Goal: Task Accomplishment & Management: Manage account settings

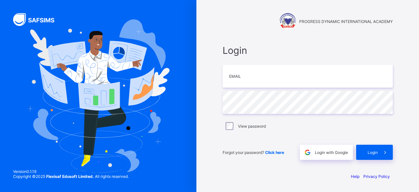
click at [95, 46] on img at bounding box center [98, 95] width 143 height 153
click at [239, 69] on input "email" at bounding box center [308, 76] width 170 height 23
type input "**********"
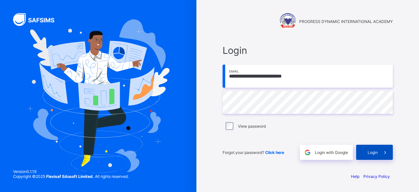
click at [373, 150] on span "Login" at bounding box center [373, 152] width 10 height 5
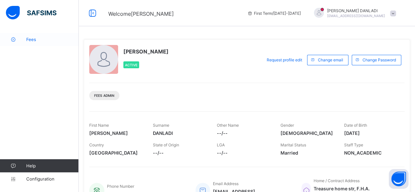
click at [37, 37] on span "Fees" at bounding box center [52, 39] width 52 height 5
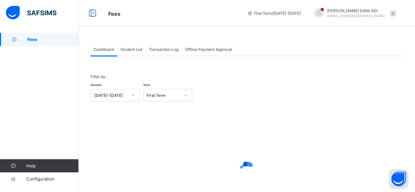
click at [128, 51] on span "Student List" at bounding box center [131, 49] width 22 height 5
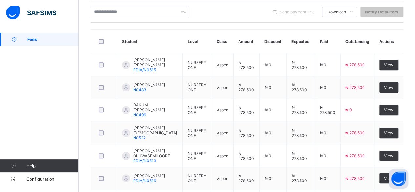
scroll to position [157, 0]
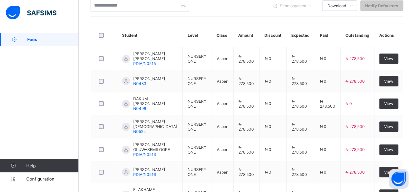
click at [284, 191] on td "₦ 0" at bounding box center [272, 194] width 27 height 23
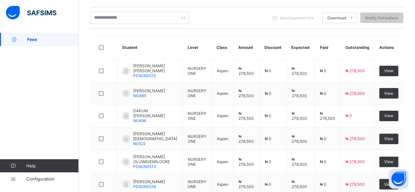
scroll to position [144, 0]
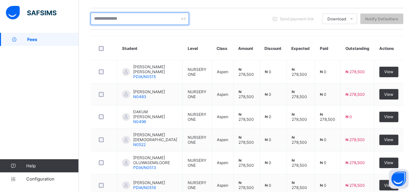
click at [123, 17] on input "text" at bounding box center [139, 18] width 98 height 12
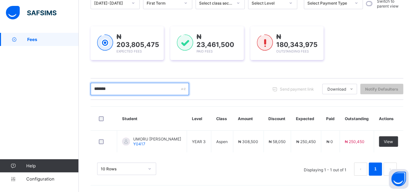
scroll to position [73, 0]
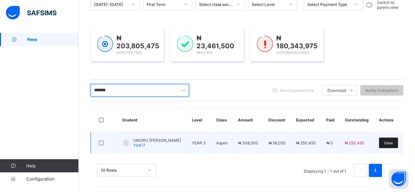
type input "*******"
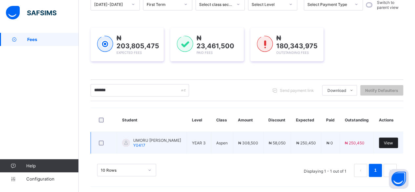
click at [386, 141] on div "View" at bounding box center [387, 142] width 19 height 10
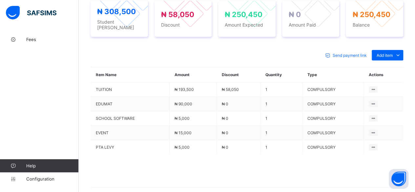
scroll to position [281, 0]
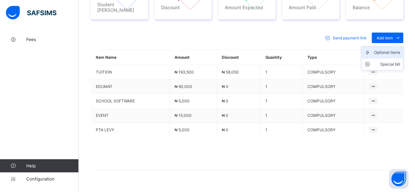
click at [387, 49] on div "Optional items" at bounding box center [387, 52] width 26 height 7
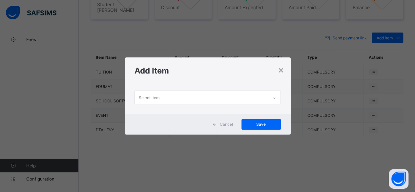
scroll to position [0, 0]
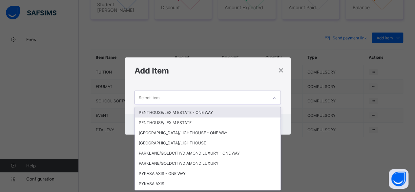
click at [241, 94] on div "Select item" at bounding box center [201, 97] width 133 height 13
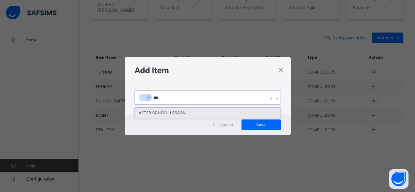
type input "***"
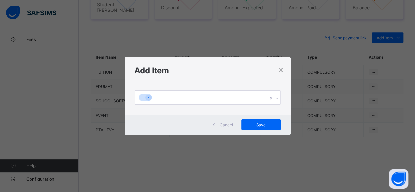
click at [225, 106] on div at bounding box center [208, 99] width 166 height 31
click at [203, 99] on div at bounding box center [201, 97] width 133 height 14
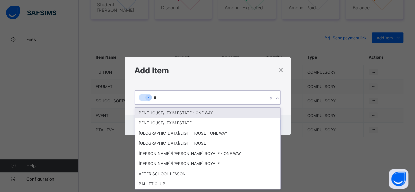
type input "***"
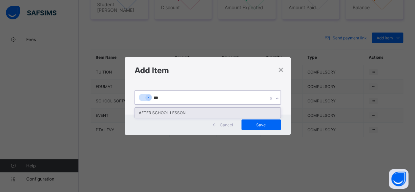
click at [200, 110] on div "AFTER SCHOOL LESSON" at bounding box center [207, 112] width 145 height 10
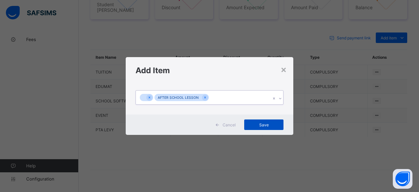
click at [275, 121] on div "Save" at bounding box center [263, 124] width 39 height 10
click at [147, 97] on icon at bounding box center [148, 97] width 4 height 5
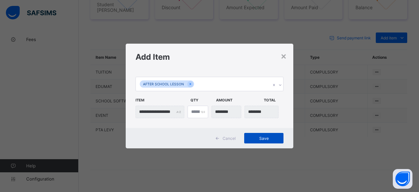
click at [258, 136] on span "Save" at bounding box center [263, 138] width 29 height 5
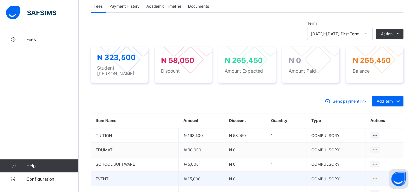
scroll to position [215, 0]
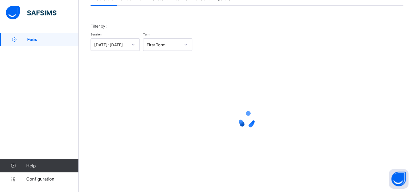
scroll to position [50, 0]
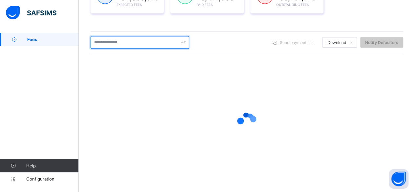
scroll to position [121, 0]
click at [124, 46] on input "text" at bounding box center [139, 41] width 98 height 12
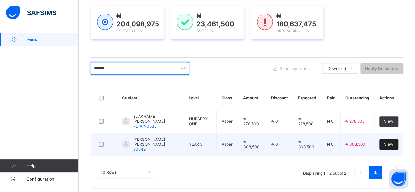
type input "******"
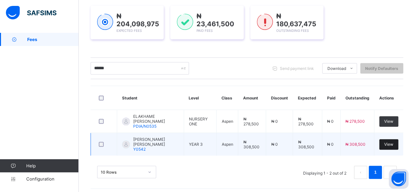
click at [398, 141] on div "View" at bounding box center [388, 144] width 19 height 10
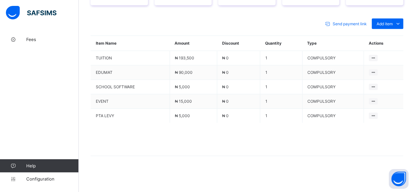
scroll to position [278, 0]
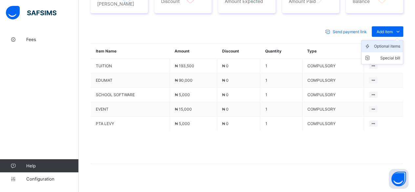
click at [395, 43] on div "Optional items" at bounding box center [387, 46] width 26 height 7
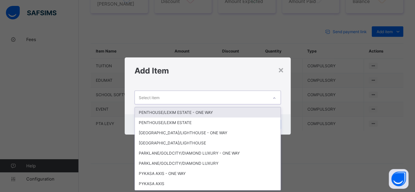
scroll to position [0, 0]
click at [211, 95] on div "Select item" at bounding box center [201, 97] width 133 height 13
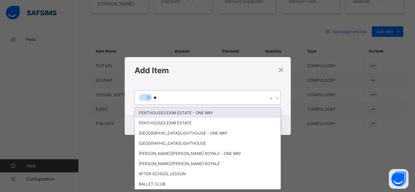
type input "***"
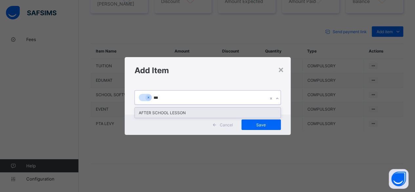
click at [231, 113] on div "AFTER SCHOOL LESSON" at bounding box center [207, 112] width 145 height 10
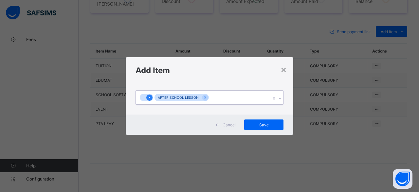
click at [150, 99] on icon at bounding box center [150, 97] width 4 height 5
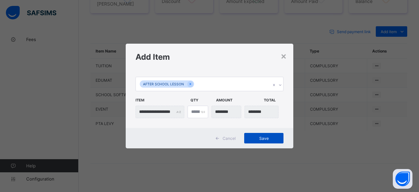
click at [259, 138] on span "Save" at bounding box center [263, 138] width 29 height 5
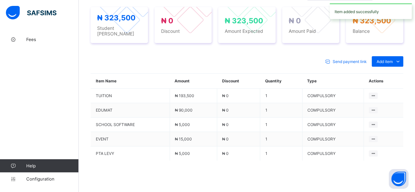
scroll to position [278, 0]
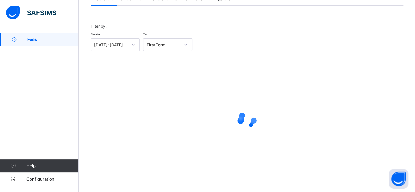
scroll to position [50, 0]
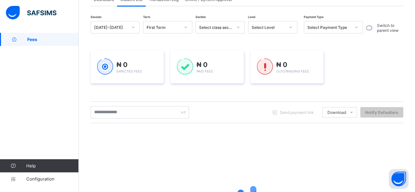
scroll to position [121, 0]
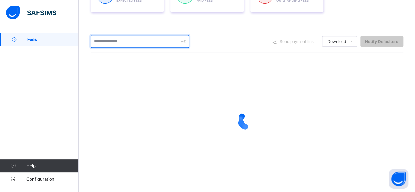
click at [126, 41] on input "text" at bounding box center [139, 41] width 98 height 12
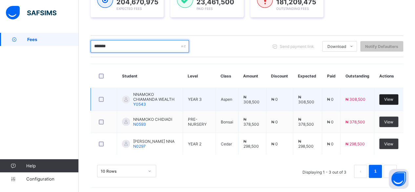
type input "*******"
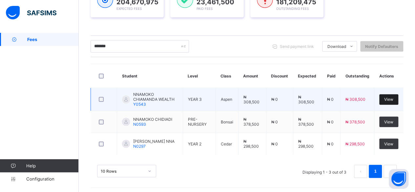
click at [388, 99] on div "View" at bounding box center [388, 99] width 19 height 10
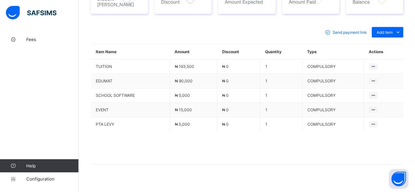
scroll to position [278, 0]
click at [392, 29] on span "Add item" at bounding box center [384, 31] width 16 height 5
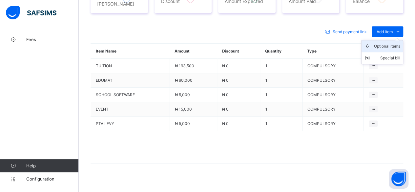
click at [399, 43] on div "Optional items" at bounding box center [387, 46] width 26 height 7
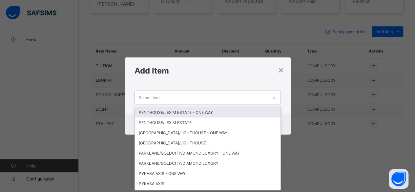
scroll to position [0, 0]
click at [228, 97] on div "Select item" at bounding box center [201, 97] width 133 height 13
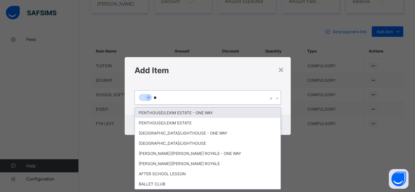
type input "***"
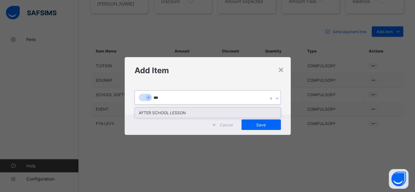
click at [213, 112] on div "AFTER SCHOOL LESSON" at bounding box center [207, 112] width 145 height 10
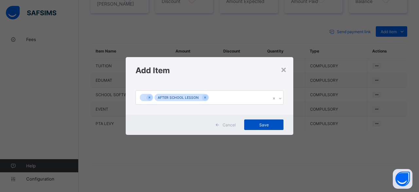
click at [268, 124] on span "Save" at bounding box center [263, 124] width 29 height 5
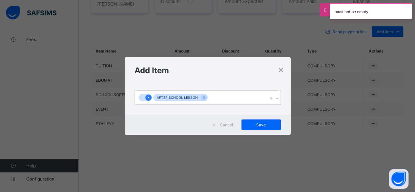
click at [148, 97] on icon at bounding box center [148, 97] width 4 height 5
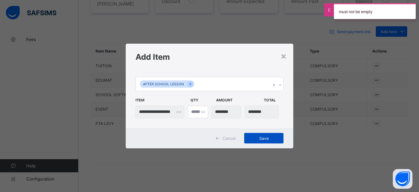
click at [256, 134] on div "Save" at bounding box center [263, 138] width 39 height 10
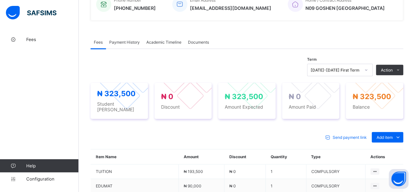
scroll to position [173, 0]
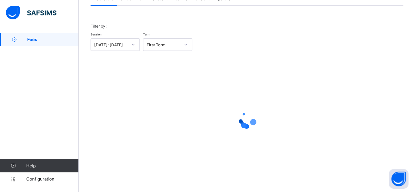
scroll to position [50, 0]
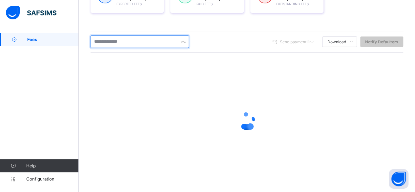
click at [132, 41] on input "text" at bounding box center [139, 41] width 98 height 12
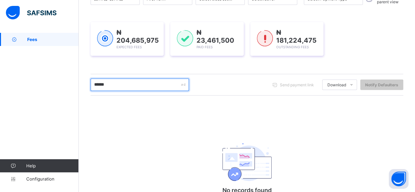
scroll to position [118, 0]
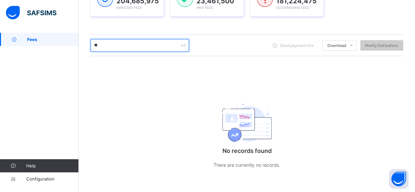
type input "*"
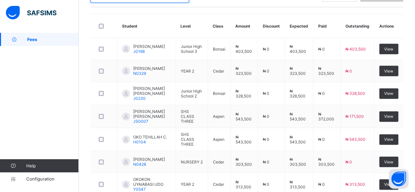
scroll to position [161, 0]
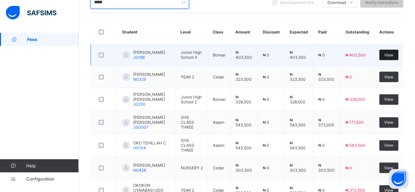
type input "*****"
click at [391, 57] on div "View" at bounding box center [388, 54] width 19 height 10
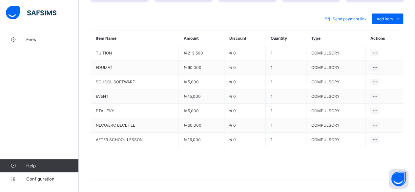
scroll to position [301, 0]
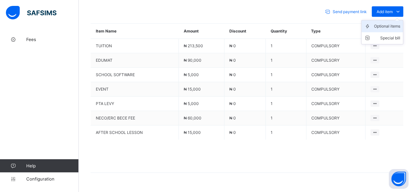
click at [397, 23] on div "Optional items" at bounding box center [387, 26] width 26 height 7
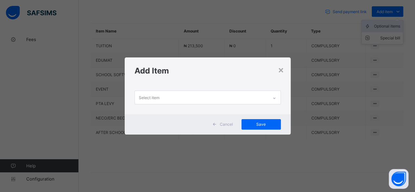
click at [397, 17] on div "× Add Item Select item Cancel Save" at bounding box center [207, 96] width 415 height 192
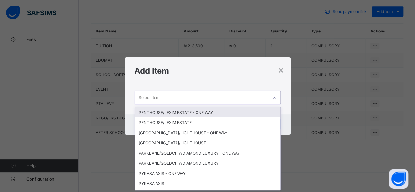
click at [178, 99] on div "Select item" at bounding box center [201, 97] width 133 height 13
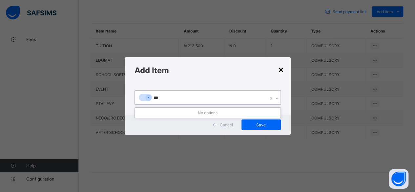
type input "***"
click at [281, 69] on div "×" at bounding box center [281, 69] width 6 height 11
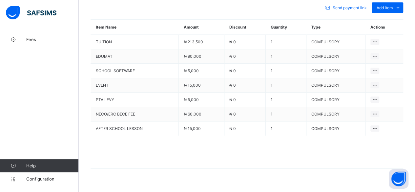
scroll to position [306, 0]
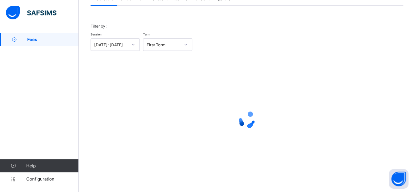
scroll to position [50, 0]
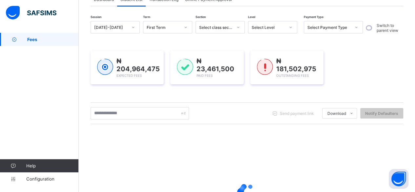
scroll to position [121, 0]
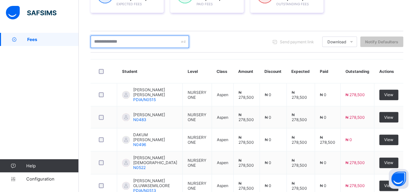
click at [119, 44] on input "text" at bounding box center [139, 41] width 98 height 12
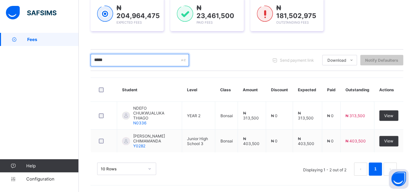
scroll to position [95, 0]
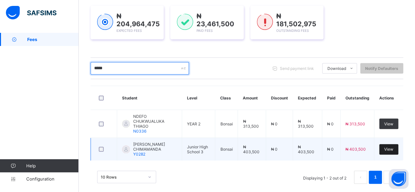
type input "*****"
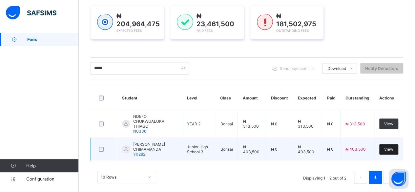
click at [398, 144] on div "View" at bounding box center [388, 149] width 19 height 10
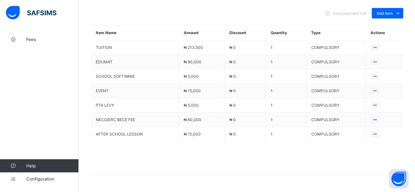
scroll to position [301, 0]
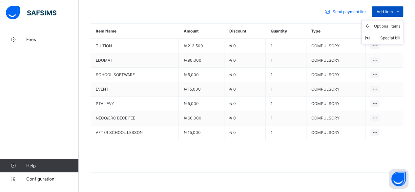
click at [400, 8] on icon at bounding box center [397, 11] width 7 height 7
click at [398, 23] on div "Optional items" at bounding box center [387, 26] width 26 height 7
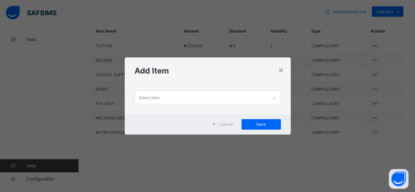
scroll to position [0, 0]
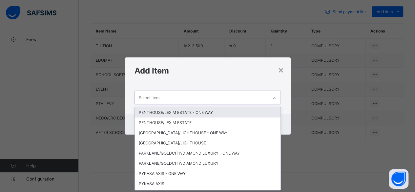
click at [251, 96] on div "Select item" at bounding box center [201, 97] width 133 height 13
type input "*"
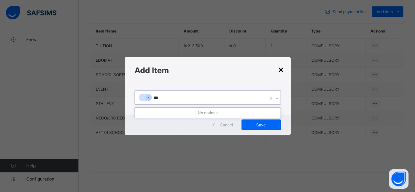
type input "***"
click at [284, 67] on div "×" at bounding box center [281, 69] width 6 height 11
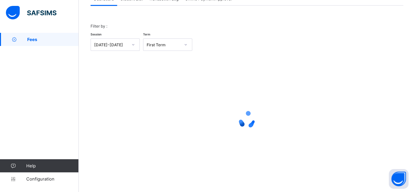
scroll to position [50, 0]
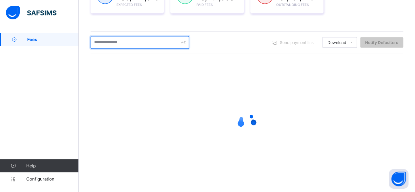
scroll to position [121, 0]
click at [124, 40] on input "text" at bounding box center [139, 41] width 98 height 12
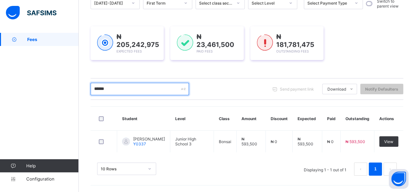
scroll to position [73, 0]
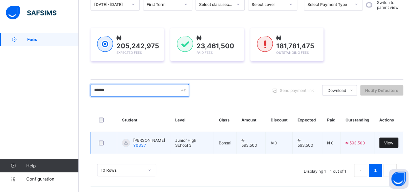
type input "******"
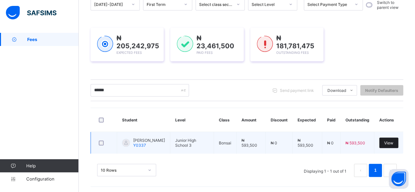
click at [393, 142] on span "View" at bounding box center [388, 142] width 9 height 5
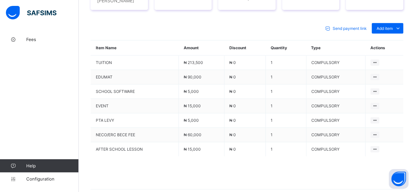
scroll to position [309, 0]
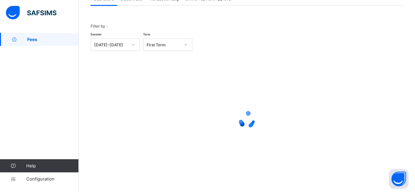
scroll to position [50, 0]
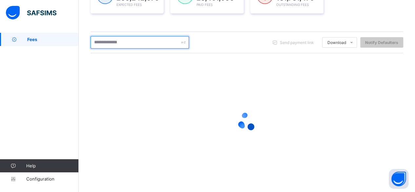
scroll to position [121, 0]
click at [123, 39] on input "text" at bounding box center [139, 41] width 98 height 12
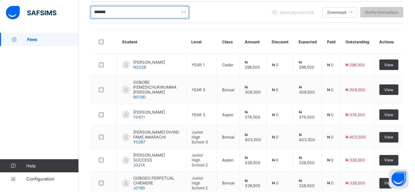
scroll to position [161, 0]
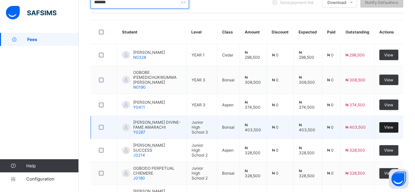
type input "*******"
click at [394, 122] on div "View" at bounding box center [388, 127] width 19 height 10
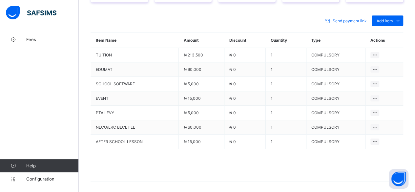
scroll to position [293, 0]
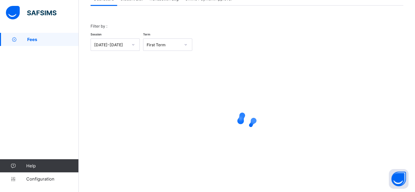
scroll to position [50, 0]
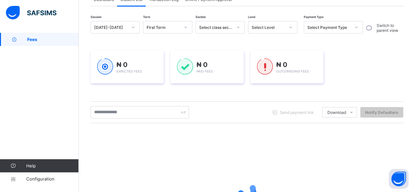
scroll to position [121, 0]
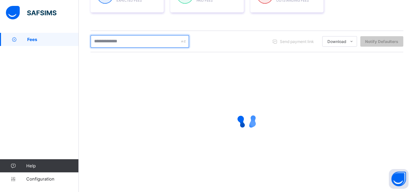
click at [121, 43] on input "text" at bounding box center [139, 41] width 98 height 12
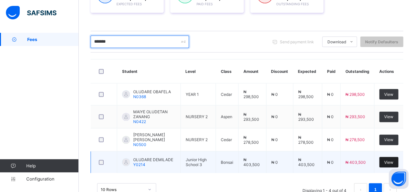
type input "*******"
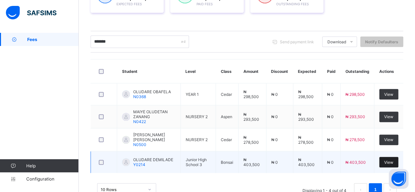
click at [392, 160] on span "View" at bounding box center [388, 162] width 9 height 5
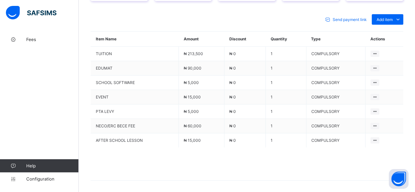
scroll to position [293, 0]
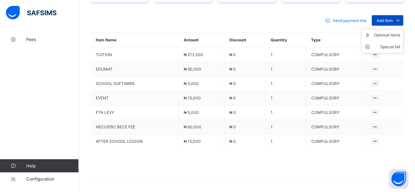
click at [392, 18] on span "Add item" at bounding box center [384, 20] width 16 height 5
click at [396, 32] on div "Optional items" at bounding box center [387, 35] width 26 height 7
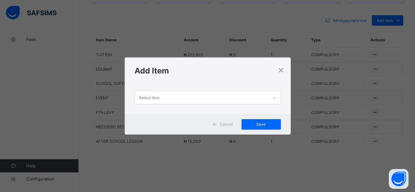
click at [286, 69] on div "Add Item" at bounding box center [208, 70] width 166 height 27
click at [281, 70] on div "×" at bounding box center [281, 69] width 6 height 11
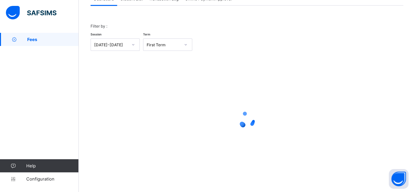
scroll to position [50, 0]
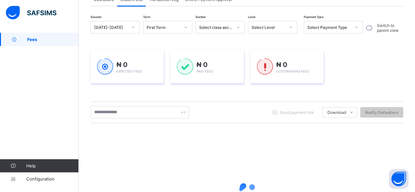
scroll to position [121, 0]
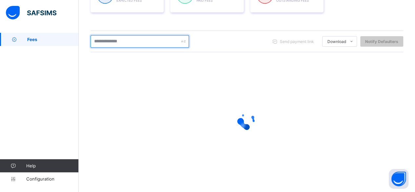
click at [125, 40] on input "text" at bounding box center [139, 41] width 98 height 12
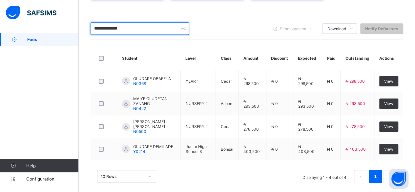
scroll to position [138, 0]
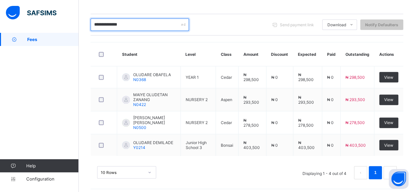
click at [139, 27] on input "**********" at bounding box center [139, 24] width 98 height 12
type input "*"
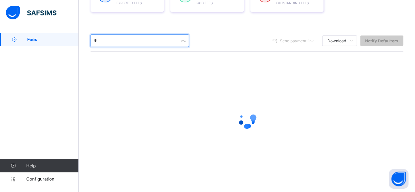
scroll to position [121, 0]
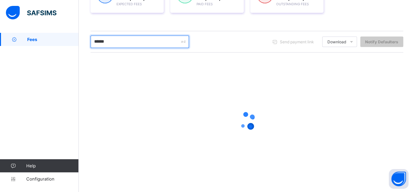
type input "*******"
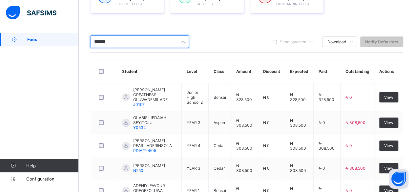
scroll to position [138, 0]
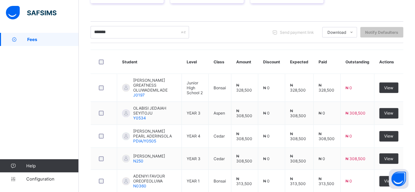
scroll to position [121, 0]
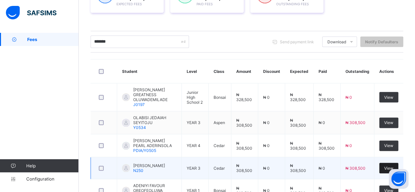
type input "*******"
click at [391, 165] on span "View" at bounding box center [388, 167] width 9 height 5
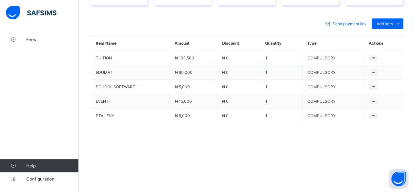
scroll to position [281, 0]
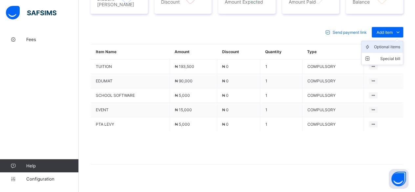
click at [398, 44] on div "Optional items" at bounding box center [387, 47] width 26 height 7
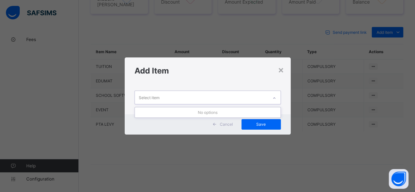
click at [243, 98] on div "Select item" at bounding box center [201, 97] width 133 height 13
type input "***"
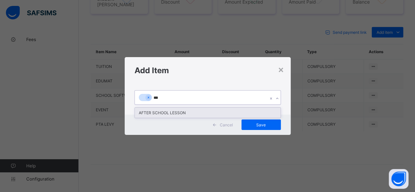
click at [218, 115] on div "AFTER SCHOOL LESSON" at bounding box center [207, 112] width 145 height 10
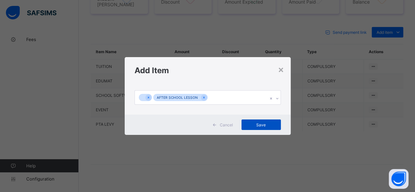
click at [263, 122] on span "Save" at bounding box center [260, 124] width 29 height 5
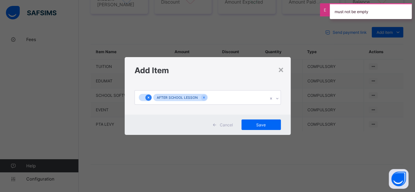
click at [146, 97] on icon at bounding box center [148, 97] width 4 height 5
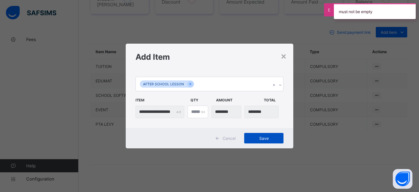
click at [259, 138] on span "Save" at bounding box center [263, 138] width 29 height 5
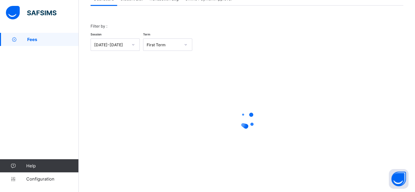
scroll to position [50, 0]
click at [129, 0] on span "Student List" at bounding box center [131, -1] width 22 height 5
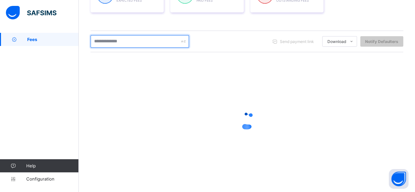
click at [108, 45] on input "text" at bounding box center [139, 41] width 98 height 12
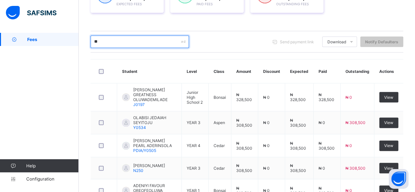
type input "*"
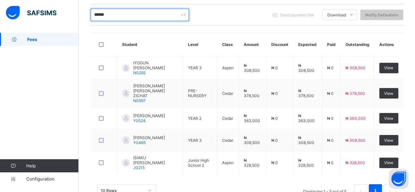
scroll to position [160, 0]
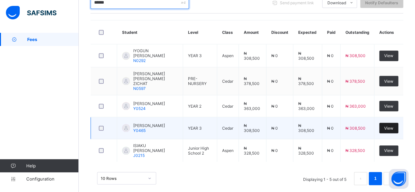
type input "******"
click at [391, 123] on div "View" at bounding box center [388, 128] width 19 height 10
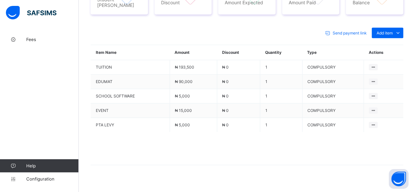
scroll to position [278, 0]
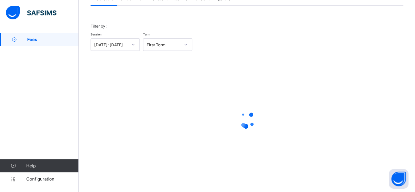
scroll to position [50, 0]
click at [132, 1] on span "Student List" at bounding box center [131, -1] width 22 height 5
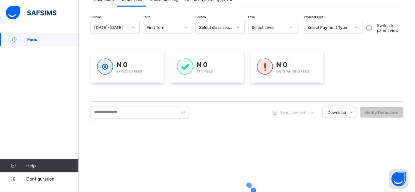
scroll to position [121, 0]
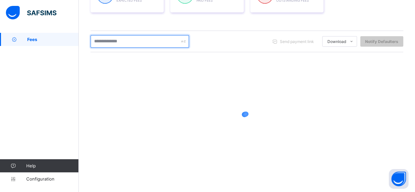
click at [124, 38] on input "text" at bounding box center [139, 41] width 98 height 12
click at [102, 40] on input "*******" at bounding box center [139, 41] width 98 height 12
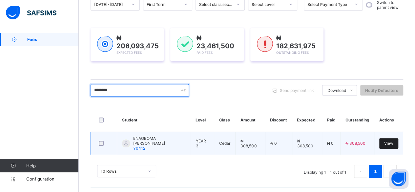
type input "********"
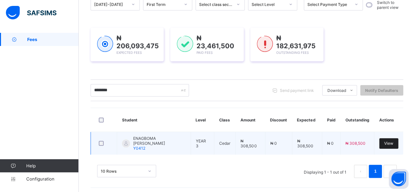
click at [393, 142] on span "View" at bounding box center [388, 143] width 9 height 5
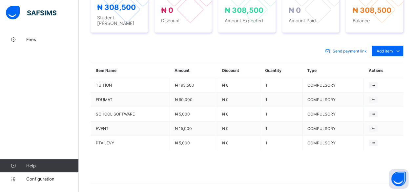
scroll to position [275, 0]
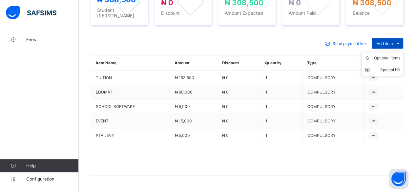
click at [392, 41] on span "Add item" at bounding box center [384, 43] width 16 height 5
click at [400, 55] on div "Optional items" at bounding box center [387, 58] width 26 height 7
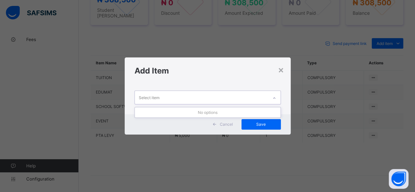
click at [242, 99] on div "Select item" at bounding box center [201, 97] width 133 height 13
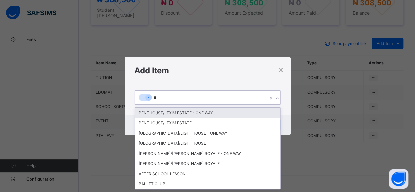
type input "***"
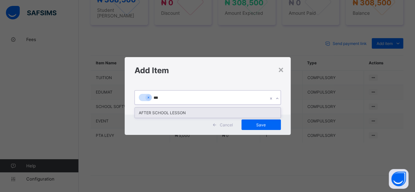
click at [235, 112] on div "AFTER SCHOOL LESSON" at bounding box center [207, 112] width 145 height 10
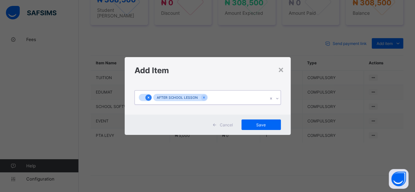
click at [146, 96] on icon at bounding box center [148, 97] width 4 height 5
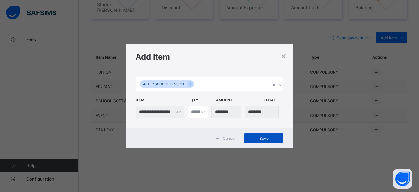
click at [266, 136] on span "Save" at bounding box center [263, 138] width 29 height 5
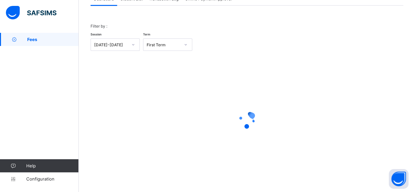
scroll to position [50, 0]
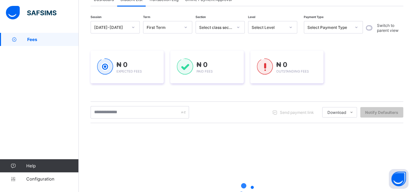
scroll to position [121, 0]
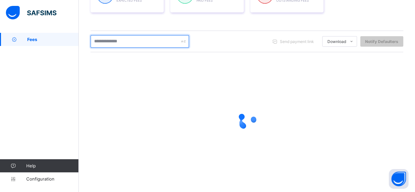
click at [124, 39] on input "text" at bounding box center [139, 41] width 98 height 12
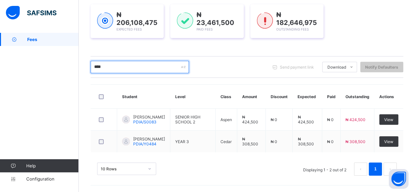
scroll to position [95, 0]
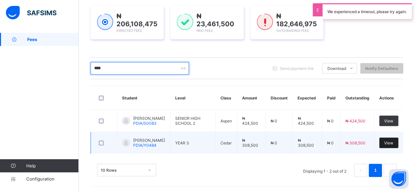
type input "****"
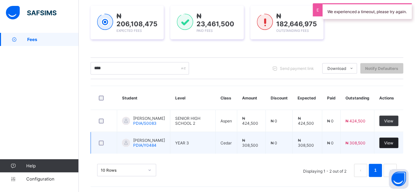
click at [390, 143] on span "View" at bounding box center [388, 142] width 9 height 5
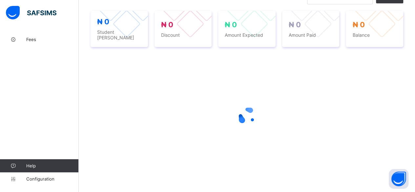
scroll to position [248, 0]
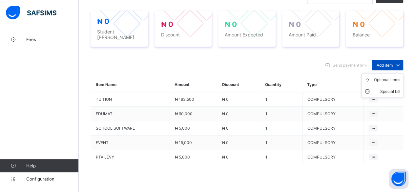
click at [400, 62] on icon at bounding box center [397, 65] width 7 height 7
click at [400, 76] on div "Optional items" at bounding box center [387, 79] width 26 height 7
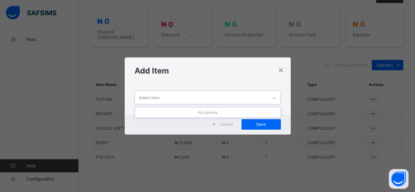
click at [197, 99] on div "Select item" at bounding box center [201, 97] width 133 height 13
type input "*"
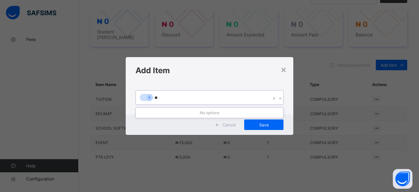
type input "*"
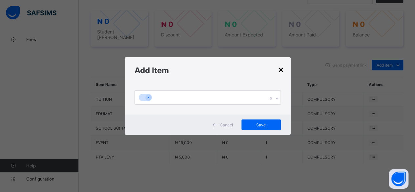
click at [280, 68] on div "×" at bounding box center [281, 69] width 6 height 11
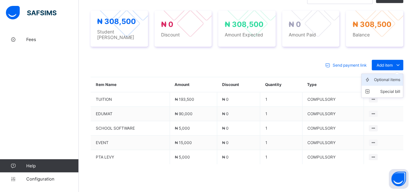
click at [393, 76] on div "Optional items" at bounding box center [387, 79] width 26 height 7
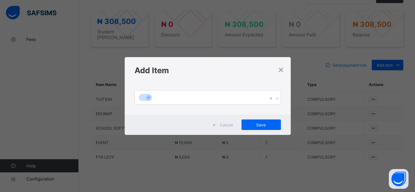
scroll to position [0, 0]
click at [218, 95] on div at bounding box center [201, 97] width 133 height 14
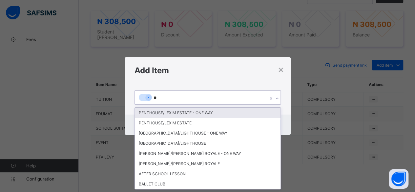
type input "***"
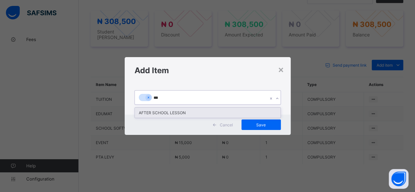
click at [199, 112] on div "AFTER SCHOOL LESSON" at bounding box center [207, 112] width 145 height 10
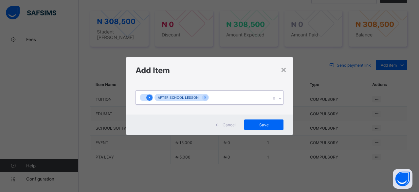
click at [148, 96] on icon at bounding box center [150, 97] width 4 height 5
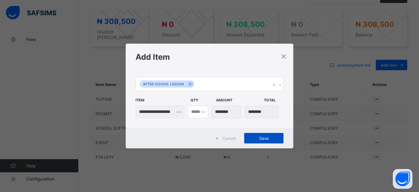
click at [273, 136] on span "Save" at bounding box center [263, 138] width 29 height 5
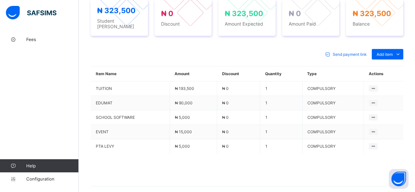
scroll to position [278, 0]
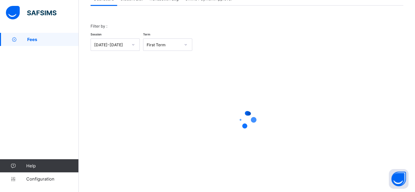
scroll to position [50, 0]
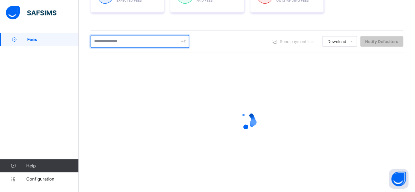
click at [126, 45] on input "text" at bounding box center [139, 41] width 98 height 12
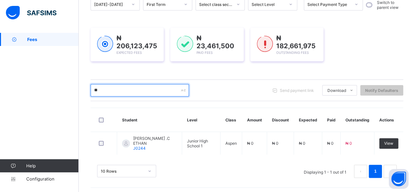
type input "*"
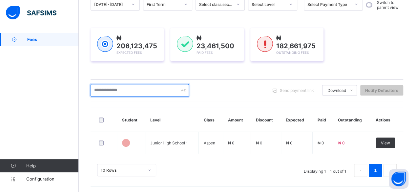
scroll to position [121, 0]
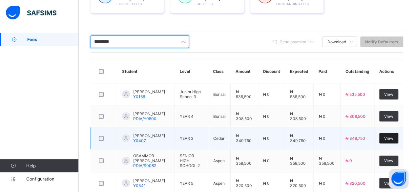
type input "*********"
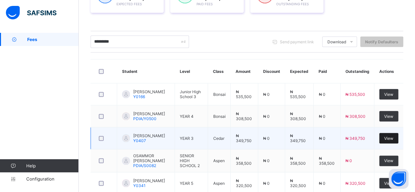
click at [390, 137] on span "View" at bounding box center [388, 138] width 9 height 5
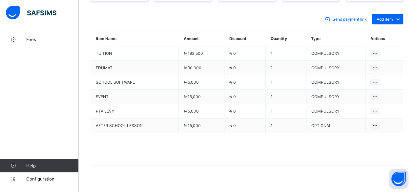
scroll to position [292, 0]
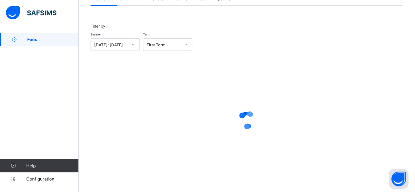
scroll to position [50, 0]
click at [138, 0] on span "Student List" at bounding box center [131, -1] width 22 height 5
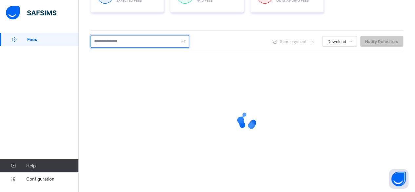
click at [120, 43] on input "text" at bounding box center [139, 41] width 98 height 12
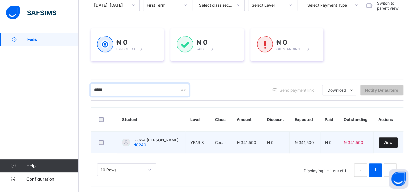
type input "*****"
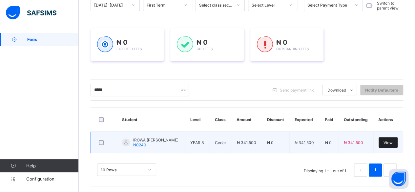
click at [392, 140] on span "View" at bounding box center [387, 142] width 9 height 5
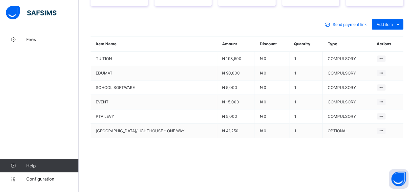
scroll to position [292, 0]
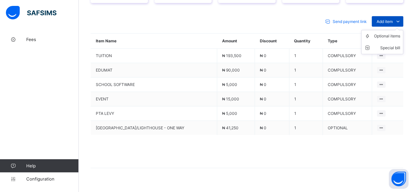
click at [392, 19] on span "Add item" at bounding box center [384, 21] width 16 height 5
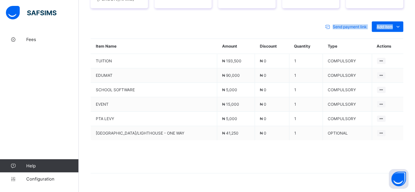
scroll to position [283, 0]
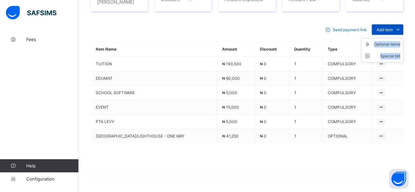
drag, startPoint x: 395, startPoint y: 25, endPoint x: 397, endPoint y: 18, distance: 7.7
click at [397, 24] on div "Add item Optional items Special bill" at bounding box center [386, 29] width 31 height 10
click at [397, 41] on div "Optional items" at bounding box center [387, 44] width 26 height 7
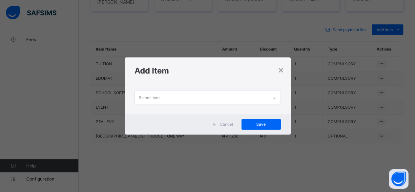
click at [255, 93] on div "Select item" at bounding box center [201, 97] width 133 height 13
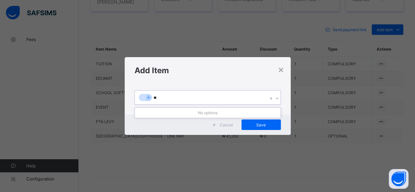
type input "*"
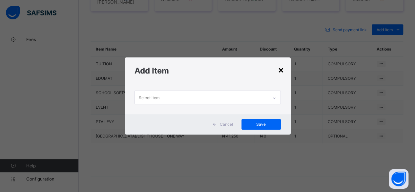
click at [283, 73] on div "×" at bounding box center [281, 69] width 6 height 11
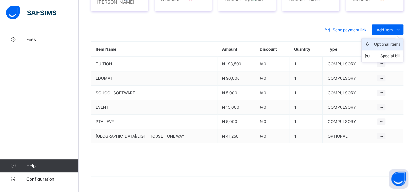
click at [387, 41] on div "Optional items" at bounding box center [387, 44] width 26 height 7
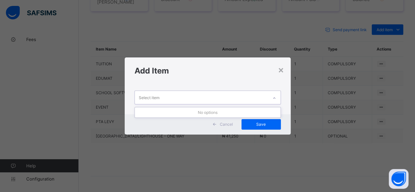
click at [232, 97] on div "Select item" at bounding box center [201, 97] width 133 height 13
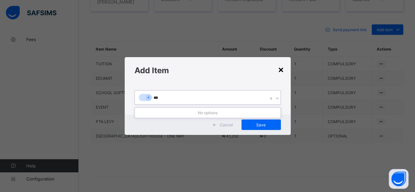
type input "***"
click at [279, 72] on div "×" at bounding box center [281, 69] width 6 height 11
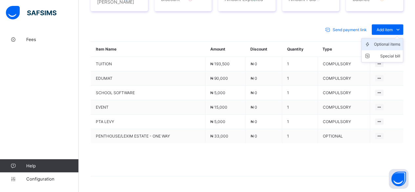
click at [400, 41] on div "Optional items" at bounding box center [387, 44] width 26 height 7
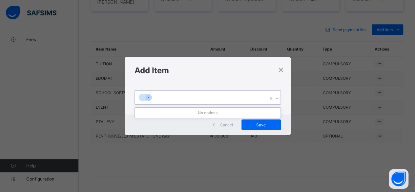
click at [174, 94] on div at bounding box center [201, 97] width 133 height 14
type input "***"
click at [280, 70] on div "×" at bounding box center [281, 69] width 6 height 11
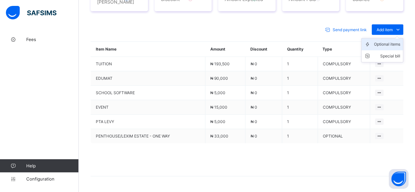
click at [400, 41] on div "Optional items" at bounding box center [387, 44] width 26 height 7
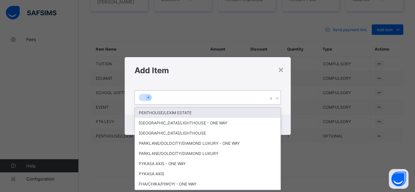
scroll to position [0, 0]
click at [193, 95] on div at bounding box center [201, 97] width 133 height 14
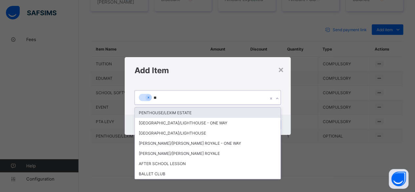
type input "***"
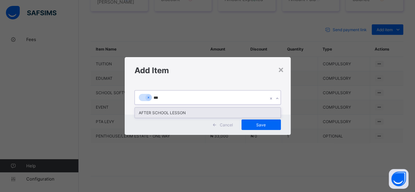
click at [196, 112] on div "AFTER SCHOOL LESSON" at bounding box center [207, 112] width 145 height 10
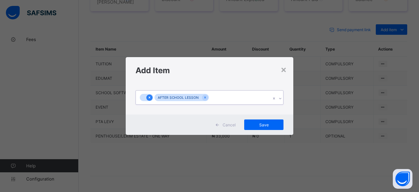
click at [149, 97] on icon at bounding box center [150, 97] width 2 height 2
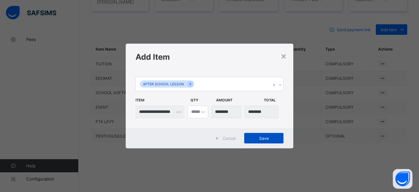
click at [263, 135] on div "Save" at bounding box center [263, 138] width 39 height 10
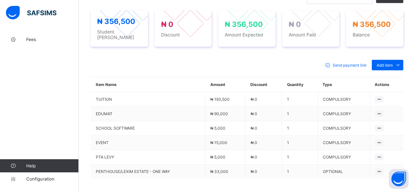
scroll to position [283, 0]
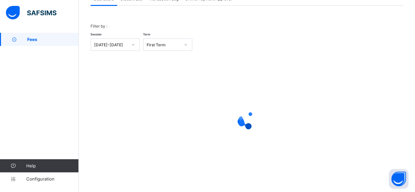
scroll to position [50, 0]
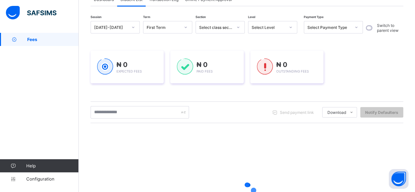
scroll to position [121, 0]
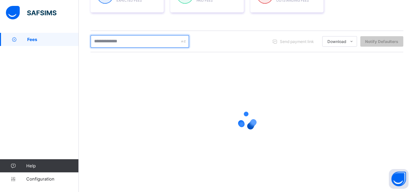
click at [121, 43] on input "text" at bounding box center [139, 41] width 98 height 12
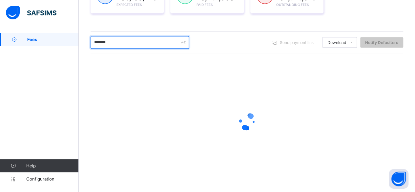
scroll to position [121, 0]
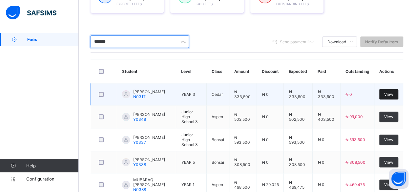
type input "*******"
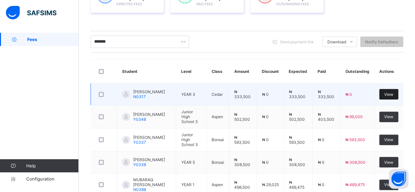
click at [388, 93] on div "View" at bounding box center [388, 94] width 19 height 10
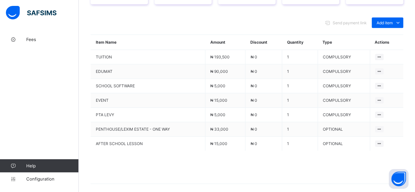
scroll to position [306, 0]
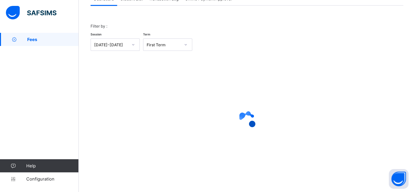
scroll to position [50, 0]
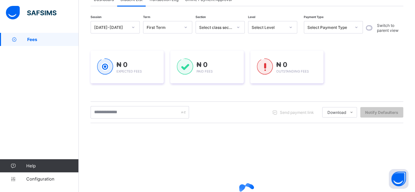
scroll to position [121, 0]
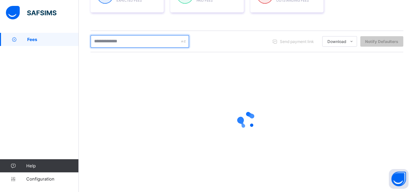
click at [128, 38] on input "text" at bounding box center [139, 41] width 98 height 12
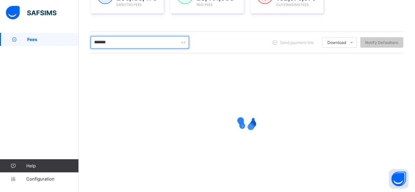
scroll to position [121, 0]
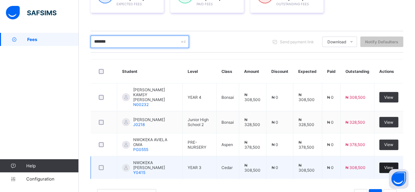
type input "*******"
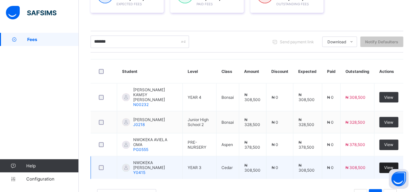
click at [393, 165] on span "View" at bounding box center [388, 167] width 9 height 5
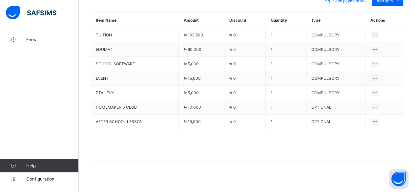
scroll to position [281, 0]
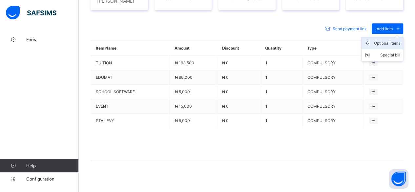
click at [396, 42] on div "Optional items" at bounding box center [387, 43] width 26 height 7
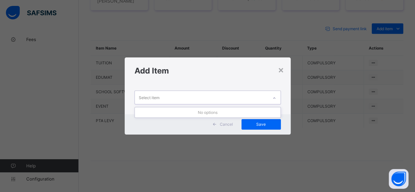
click at [213, 98] on div "Select item" at bounding box center [201, 97] width 133 height 13
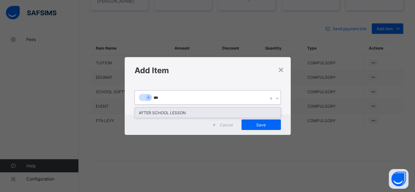
type input "***"
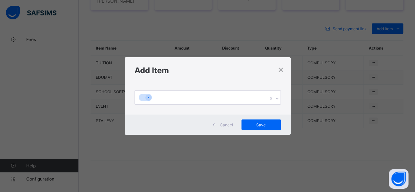
click at [213, 118] on div "Cancel Save" at bounding box center [208, 124] width 166 height 20
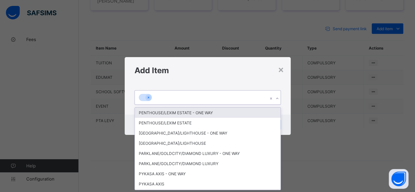
scroll to position [0, 0]
click at [219, 99] on div at bounding box center [201, 97] width 133 height 14
type input "***"
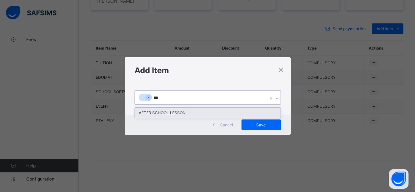
click at [208, 111] on div "AFTER SCHOOL LESSON" at bounding box center [207, 112] width 145 height 10
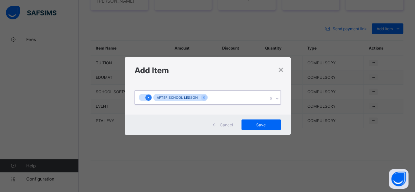
click at [146, 98] on icon at bounding box center [148, 97] width 4 height 5
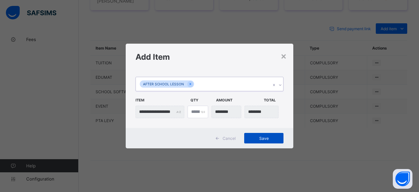
click at [265, 137] on span "Save" at bounding box center [263, 138] width 29 height 5
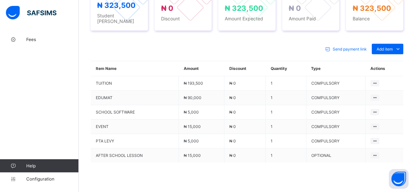
scroll to position [262, 0]
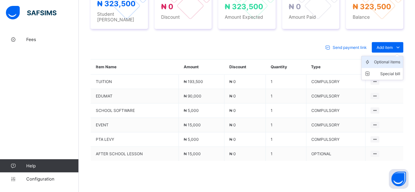
click at [396, 62] on div "Optional items" at bounding box center [387, 62] width 26 height 7
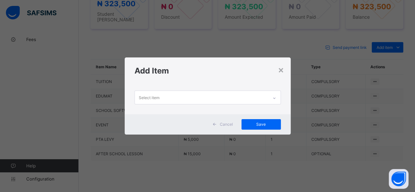
scroll to position [0, 0]
click at [251, 93] on div "Select item" at bounding box center [201, 97] width 133 height 13
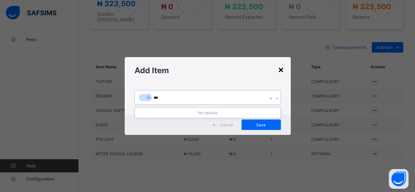
type input "***"
click at [282, 68] on div "×" at bounding box center [281, 69] width 6 height 11
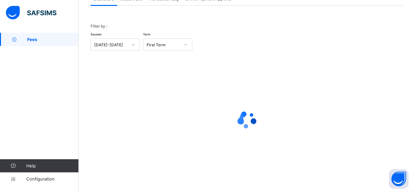
scroll to position [50, 0]
click at [130, 8] on div "Filter by : Session 2025-2026 Term First Term × Fees Configuration Status Below…" at bounding box center [246, 94] width 312 height 176
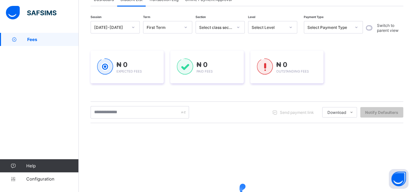
scroll to position [121, 0]
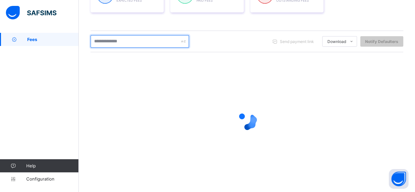
click at [124, 40] on input "text" at bounding box center [139, 41] width 98 height 12
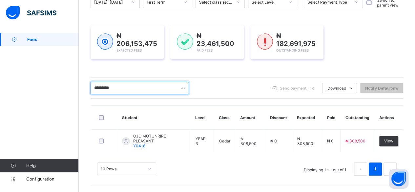
scroll to position [73, 0]
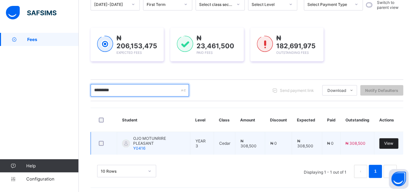
type input "*********"
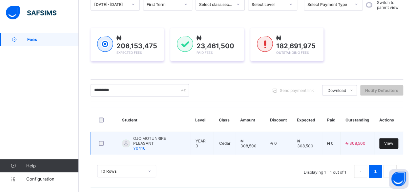
click at [393, 141] on span "View" at bounding box center [388, 143] width 9 height 5
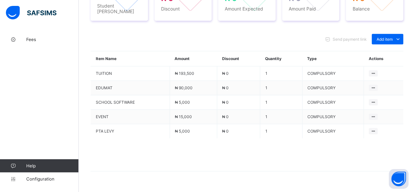
scroll to position [286, 0]
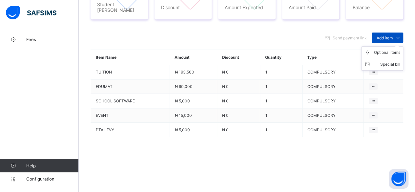
click at [398, 32] on span at bounding box center [397, 37] width 10 height 10
click at [398, 47] on li "Optional items" at bounding box center [381, 53] width 41 height 12
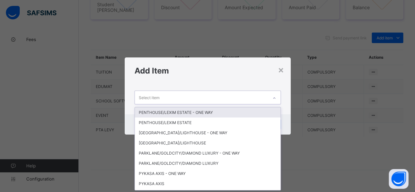
scroll to position [0, 0]
click at [186, 96] on div "Select item" at bounding box center [201, 97] width 133 height 13
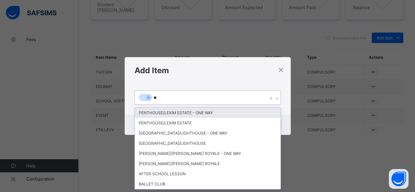
type input "***"
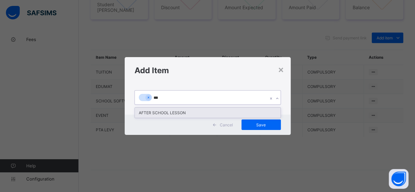
click at [192, 113] on div "AFTER SCHOOL LESSON" at bounding box center [207, 112] width 145 height 10
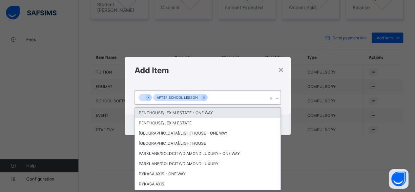
click at [146, 95] on div at bounding box center [145, 98] width 13 height 8
click at [147, 99] on icon at bounding box center [148, 97] width 4 height 5
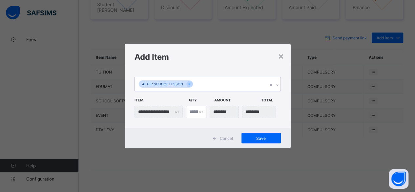
click at [206, 84] on div "AFTER SCHOOL LESSON" at bounding box center [201, 84] width 133 height 14
click at [263, 136] on span "Save" at bounding box center [260, 138] width 29 height 5
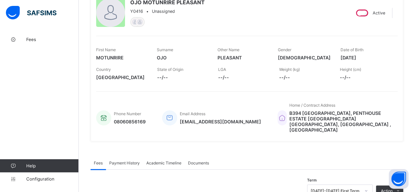
scroll to position [50, 0]
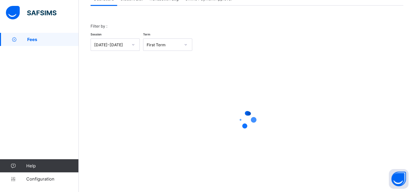
scroll to position [50, 0]
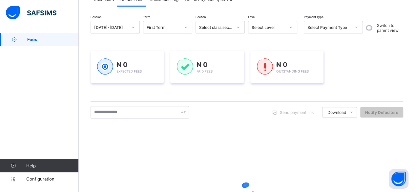
scroll to position [50, 0]
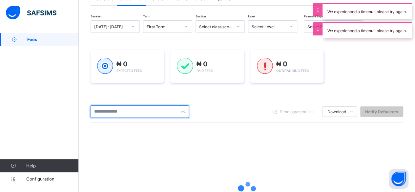
click at [115, 113] on input "text" at bounding box center [139, 111] width 98 height 12
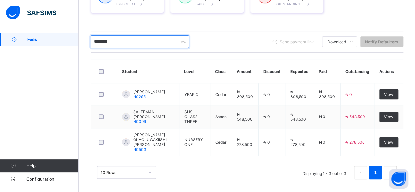
scroll to position [121, 0]
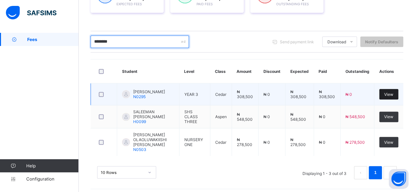
type input "********"
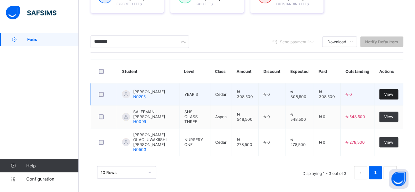
click at [389, 94] on span "View" at bounding box center [388, 94] width 9 height 5
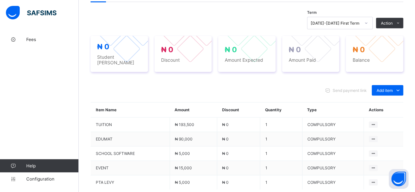
scroll to position [278, 0]
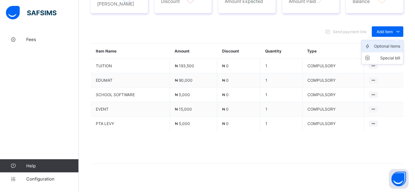
click at [390, 43] on div "Optional items" at bounding box center [387, 46] width 26 height 7
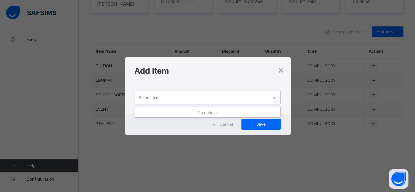
click at [162, 95] on div "Select item" at bounding box center [201, 97] width 133 height 13
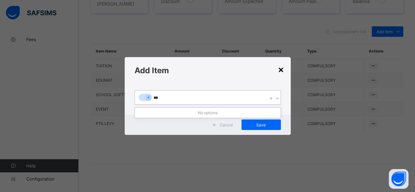
type input "***"
click at [283, 67] on div "×" at bounding box center [281, 69] width 6 height 11
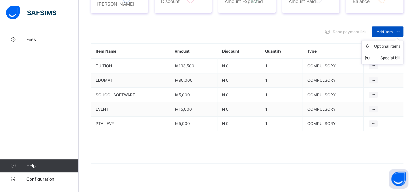
click at [388, 29] on span "Add item" at bounding box center [384, 31] width 16 height 5
click at [388, 43] on div "Optional items" at bounding box center [387, 46] width 26 height 7
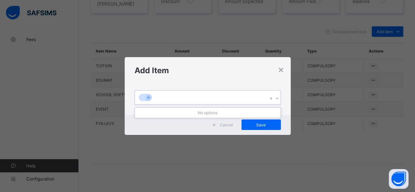
click at [217, 92] on div at bounding box center [201, 97] width 133 height 14
type input "***"
click at [286, 66] on div "Add Item" at bounding box center [208, 70] width 166 height 27
click at [278, 67] on h1 "Add Item" at bounding box center [207, 71] width 146 height 10
click at [282, 67] on div "×" at bounding box center [281, 69] width 6 height 11
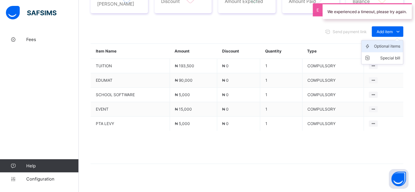
click at [394, 43] on div "Optional items" at bounding box center [387, 46] width 26 height 7
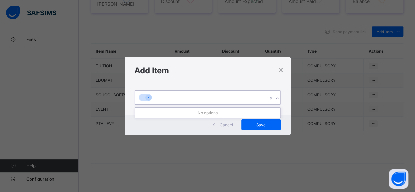
click at [203, 97] on div at bounding box center [201, 97] width 133 height 14
type input "***"
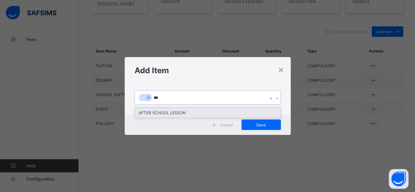
click at [195, 111] on div "AFTER SCHOOL LESSON" at bounding box center [207, 112] width 145 height 10
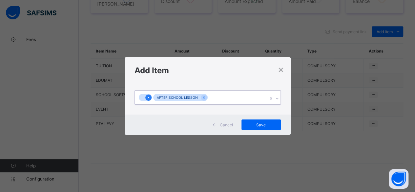
click at [149, 96] on div at bounding box center [148, 97] width 6 height 6
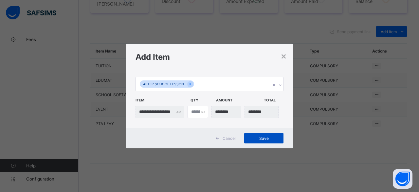
click at [274, 136] on span "Save" at bounding box center [263, 138] width 29 height 5
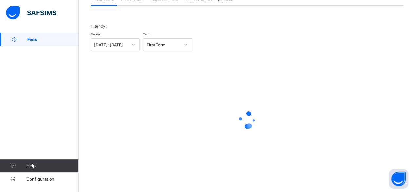
scroll to position [50, 0]
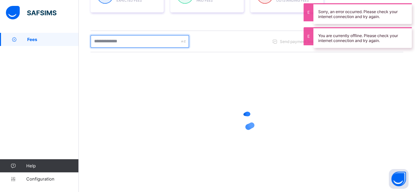
scroll to position [121, 0]
click at [116, 43] on input "text" at bounding box center [139, 41] width 98 height 12
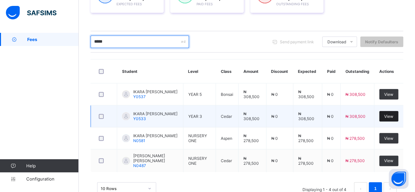
type input "*****"
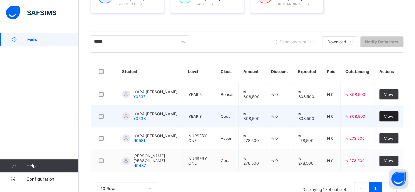
click at [390, 112] on div "View" at bounding box center [388, 116] width 19 height 10
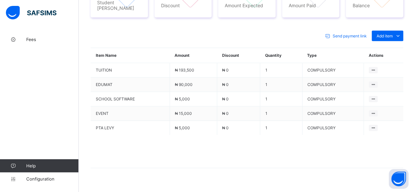
scroll to position [278, 0]
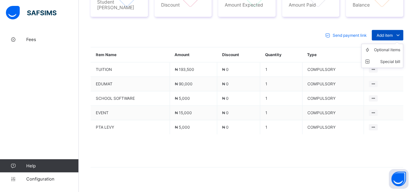
click at [383, 33] on span "Add item" at bounding box center [384, 35] width 16 height 5
click at [389, 47] on div "Optional items" at bounding box center [387, 50] width 26 height 7
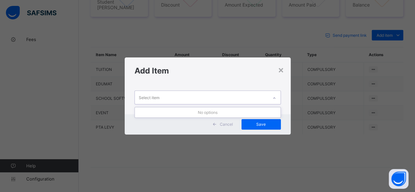
click at [229, 97] on div "Select item" at bounding box center [201, 97] width 133 height 13
type input "*"
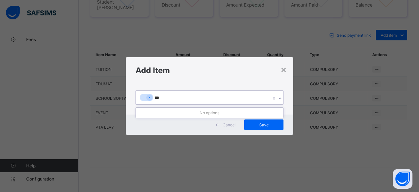
type input "****"
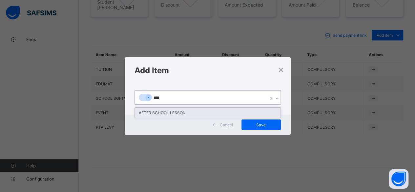
click at [218, 110] on div "AFTER SCHOOL LESSON" at bounding box center [207, 112] width 145 height 10
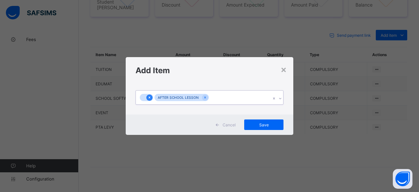
click at [151, 99] on div at bounding box center [149, 97] width 6 height 6
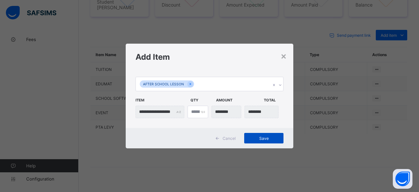
click at [271, 138] on span "Save" at bounding box center [263, 138] width 29 height 5
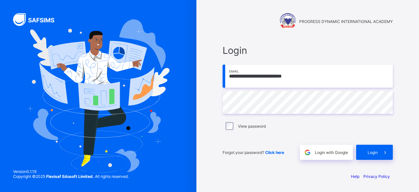
type input "**********"
click at [229, 130] on div "View password" at bounding box center [308, 126] width 170 height 14
click at [378, 151] on span at bounding box center [385, 152] width 15 height 15
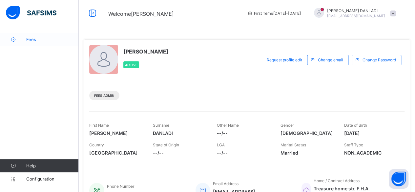
click at [37, 38] on span "Fees" at bounding box center [52, 39] width 52 height 5
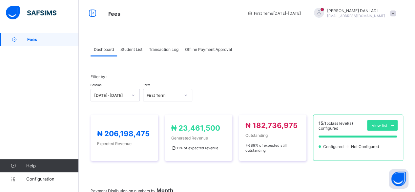
click at [132, 51] on span "Student List" at bounding box center [131, 49] width 22 height 5
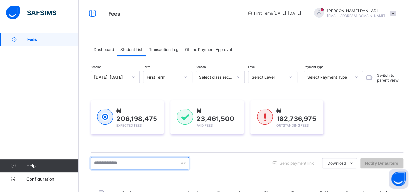
click at [124, 165] on input "text" at bounding box center [139, 163] width 98 height 12
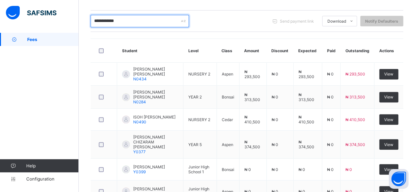
scroll to position [144, 0]
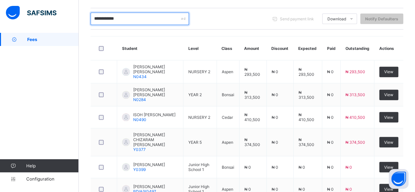
click at [119, 20] on input "**********" at bounding box center [139, 18] width 98 height 12
type input "*"
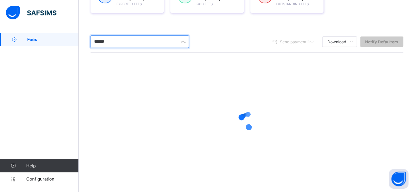
scroll to position [138, 0]
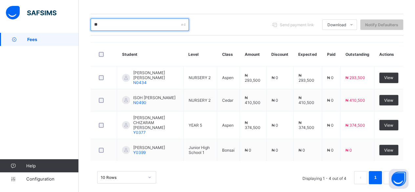
type input "*"
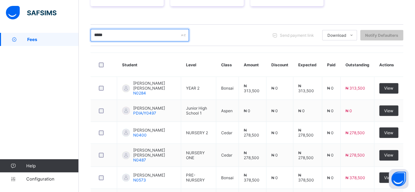
scroll to position [117, 0]
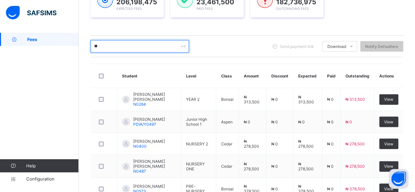
type input "*"
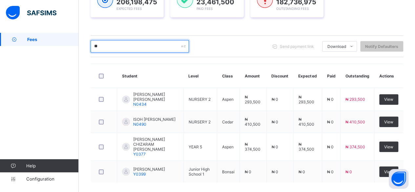
type input "*"
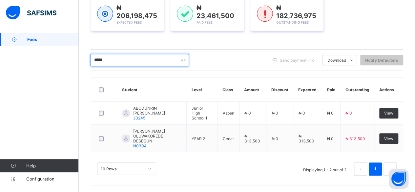
scroll to position [95, 0]
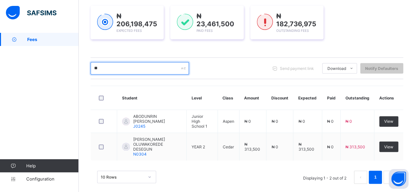
type input "*"
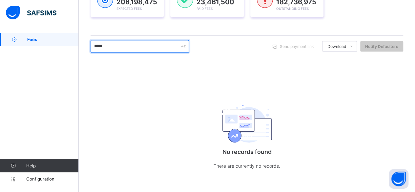
scroll to position [78, 0]
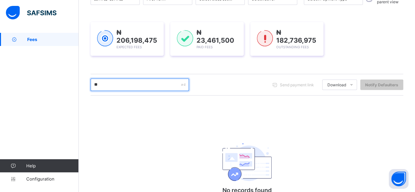
type input "*"
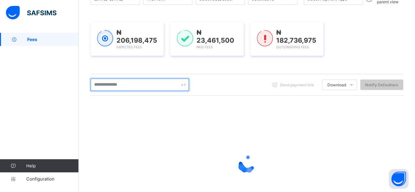
scroll to position [117, 0]
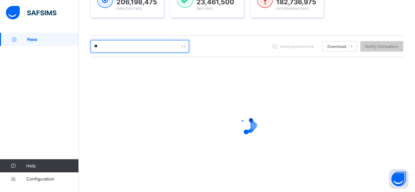
type input "*"
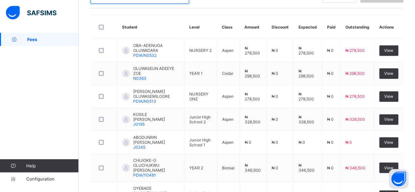
scroll to position [151, 0]
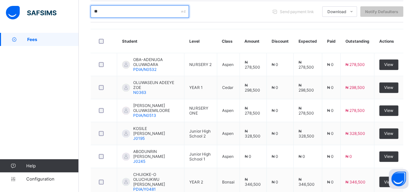
type input "*"
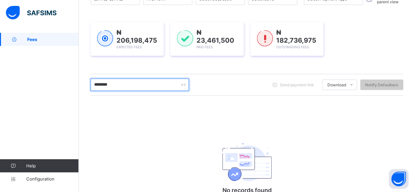
scroll to position [118, 0]
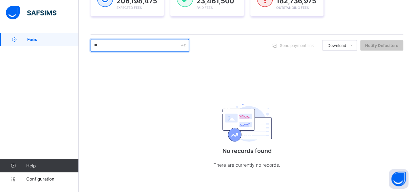
type input "*"
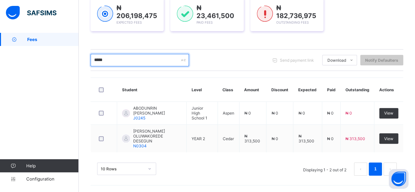
scroll to position [95, 0]
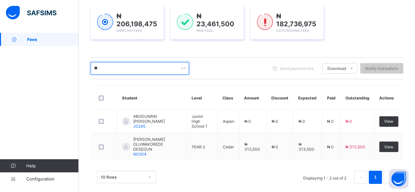
type input "*"
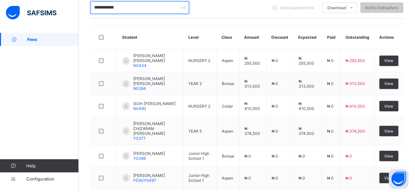
scroll to position [151, 0]
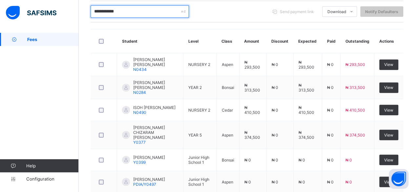
click at [173, 10] on input "**********" at bounding box center [139, 11] width 98 height 12
type input "*"
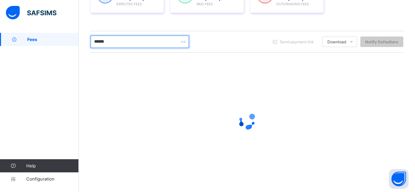
scroll to position [95, 0]
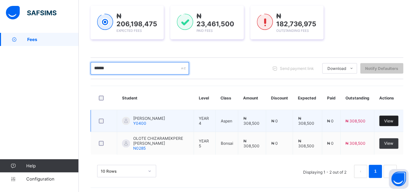
type input "******"
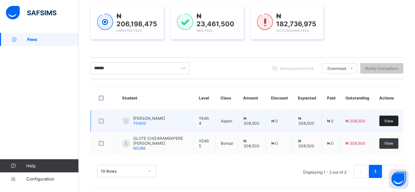
click at [390, 118] on span "View" at bounding box center [388, 120] width 9 height 5
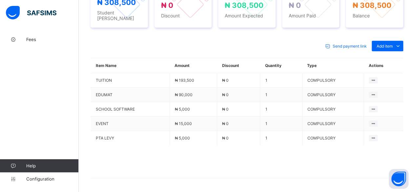
scroll to position [281, 0]
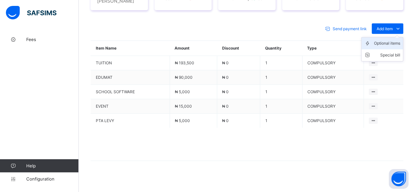
click at [394, 42] on div "Optional items" at bounding box center [387, 43] width 26 height 7
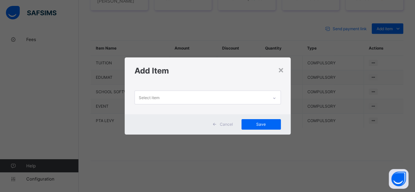
click at [251, 90] on div "Select item" at bounding box center [208, 99] width 166 height 30
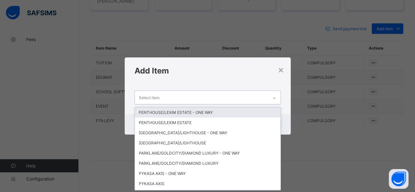
click at [250, 93] on div "Select item" at bounding box center [201, 97] width 133 height 13
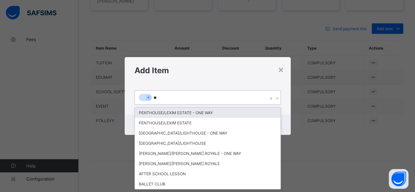
type input "***"
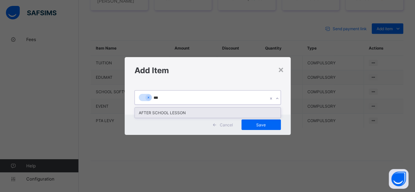
click at [242, 108] on div "AFTER SCHOOL LESSON" at bounding box center [207, 112] width 145 height 10
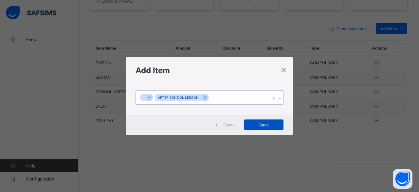
click at [264, 125] on span "Save" at bounding box center [263, 124] width 29 height 5
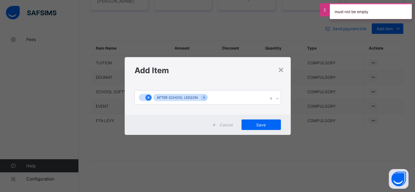
click at [147, 97] on icon at bounding box center [148, 97] width 2 height 2
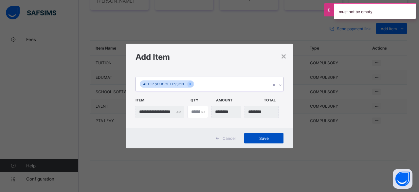
click at [257, 138] on span "Save" at bounding box center [263, 138] width 29 height 5
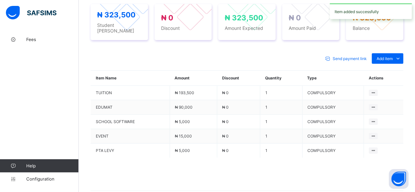
scroll to position [281, 0]
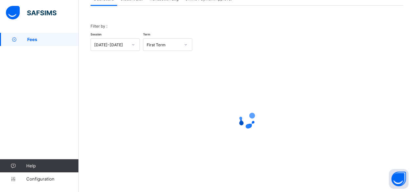
scroll to position [50, 0]
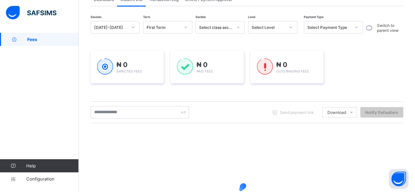
scroll to position [121, 0]
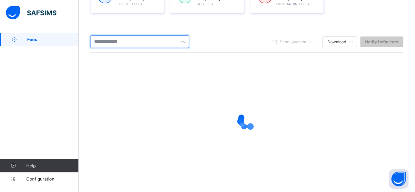
click at [127, 38] on input "text" at bounding box center [139, 41] width 98 height 12
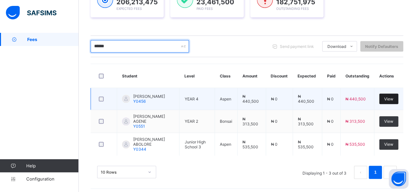
type input "******"
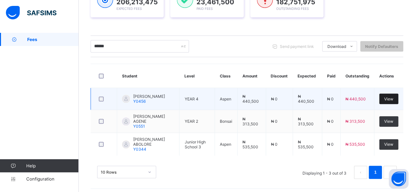
click at [393, 96] on span "View" at bounding box center [388, 98] width 9 height 5
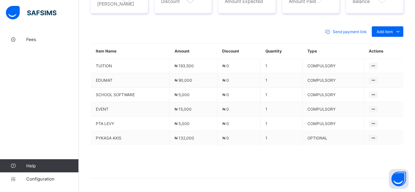
scroll to position [295, 0]
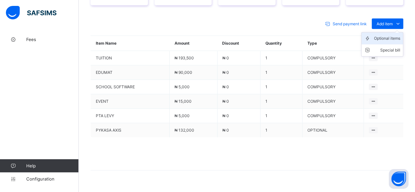
click at [392, 35] on div "Optional items" at bounding box center [387, 38] width 26 height 7
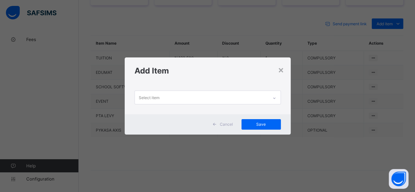
scroll to position [0, 0]
click at [220, 91] on div "Select item" at bounding box center [207, 96] width 146 height 13
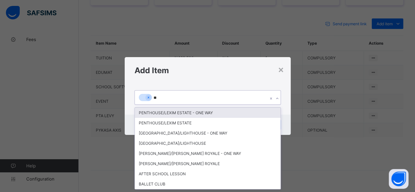
type input "***"
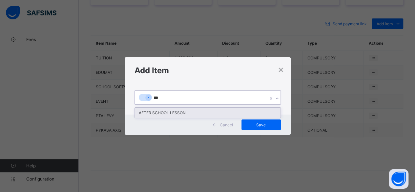
click at [198, 113] on div "AFTER SCHOOL LESSON" at bounding box center [207, 112] width 145 height 10
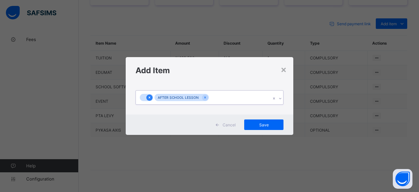
click at [149, 95] on icon at bounding box center [150, 97] width 4 height 5
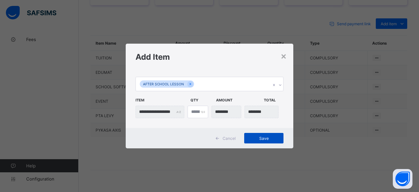
click at [280, 137] on div "Save" at bounding box center [263, 138] width 39 height 10
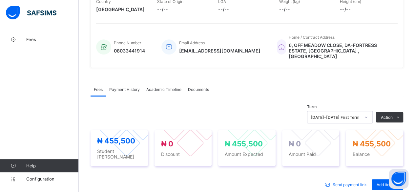
scroll to position [111, 0]
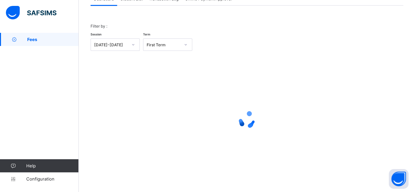
scroll to position [50, 0]
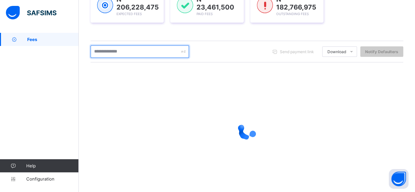
click at [135, 51] on input "text" at bounding box center [139, 51] width 98 height 12
type input "*******"
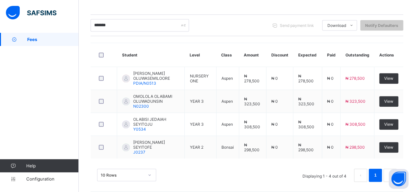
scroll to position [138, 0]
type input "*"
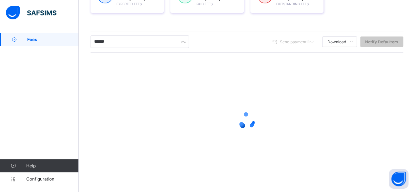
scroll to position [95, 0]
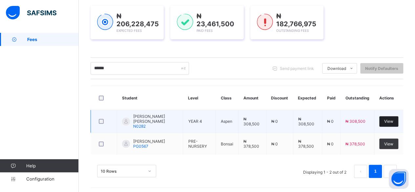
type input "******"
click at [398, 118] on div "View" at bounding box center [388, 121] width 19 height 10
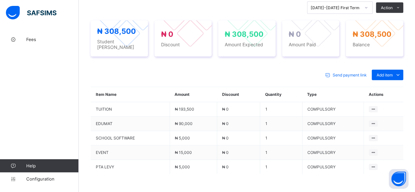
scroll to position [281, 0]
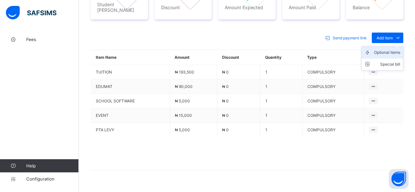
click at [396, 49] on div "Optional items" at bounding box center [387, 52] width 26 height 7
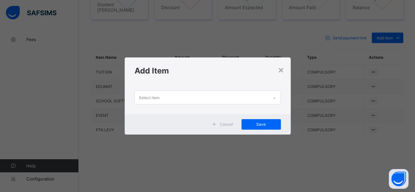
scroll to position [0, 0]
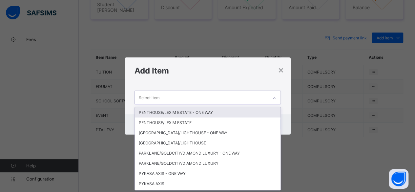
click at [228, 92] on div "Select item" at bounding box center [201, 97] width 133 height 13
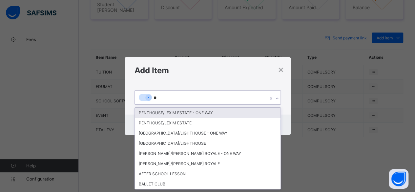
type input "***"
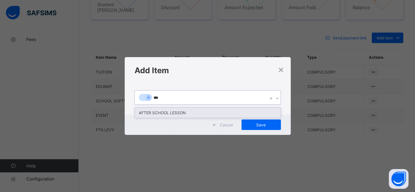
click at [249, 112] on div "AFTER SCHOOL LESSON" at bounding box center [207, 112] width 145 height 10
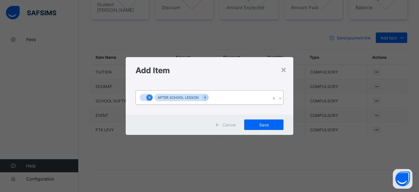
click at [150, 97] on icon at bounding box center [150, 97] width 2 height 2
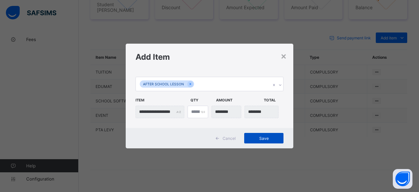
click at [269, 140] on span "Save" at bounding box center [263, 138] width 29 height 5
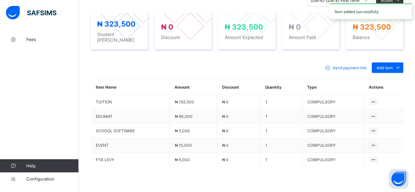
scroll to position [281, 0]
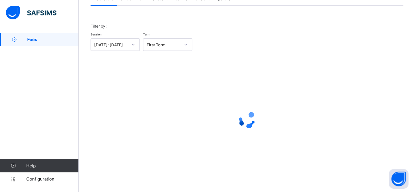
scroll to position [50, 0]
click at [129, 1] on span "Student List" at bounding box center [131, -1] width 22 height 5
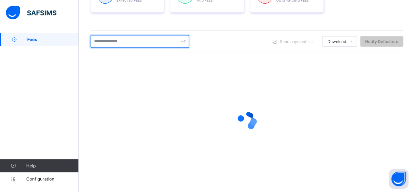
scroll to position [121, 0]
click at [118, 40] on input "text" at bounding box center [139, 41] width 98 height 12
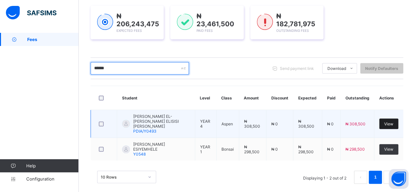
type input "******"
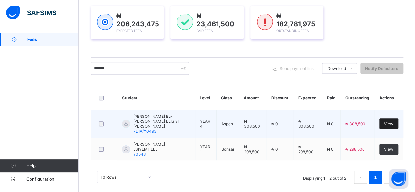
click at [389, 121] on span "View" at bounding box center [388, 123] width 9 height 5
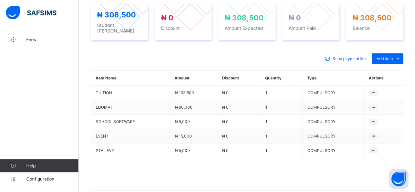
scroll to position [278, 0]
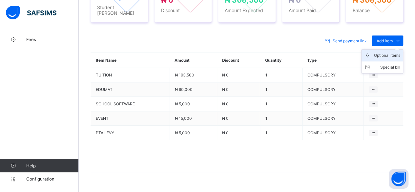
click at [389, 52] on div "Optional items" at bounding box center [387, 55] width 26 height 7
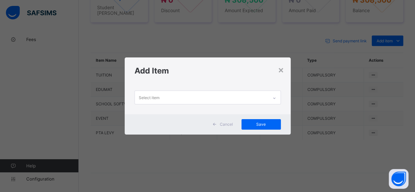
scroll to position [0, 0]
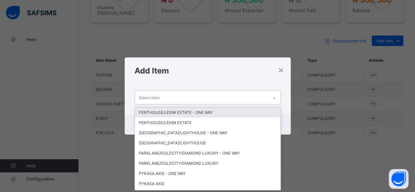
click at [164, 95] on div "Select item" at bounding box center [201, 97] width 133 height 13
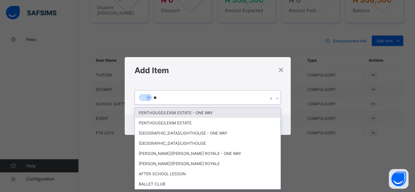
type input "***"
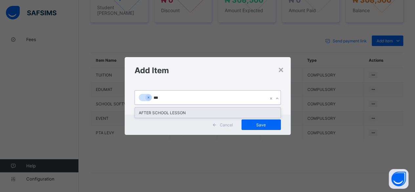
click at [172, 112] on div "AFTER SCHOOL LESSON" at bounding box center [207, 112] width 145 height 10
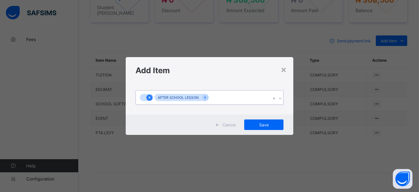
click at [148, 95] on icon at bounding box center [150, 97] width 4 height 5
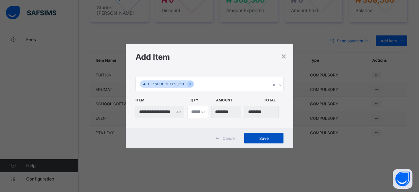
click at [273, 140] on div "Save" at bounding box center [263, 138] width 39 height 10
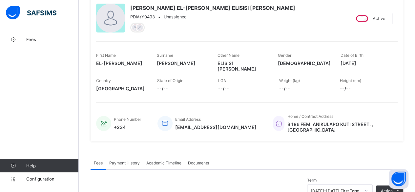
scroll to position [55, 0]
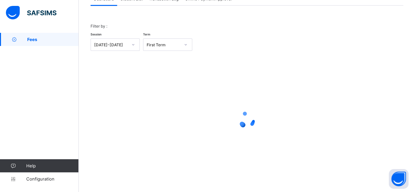
scroll to position [50, 0]
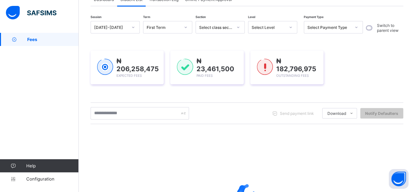
scroll to position [55, 0]
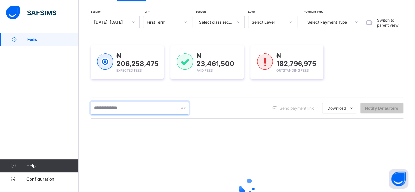
click at [133, 109] on input "text" at bounding box center [139, 108] width 98 height 12
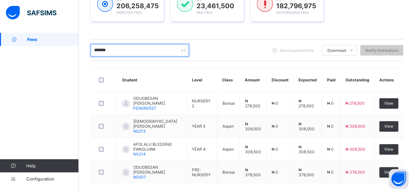
scroll to position [121, 0]
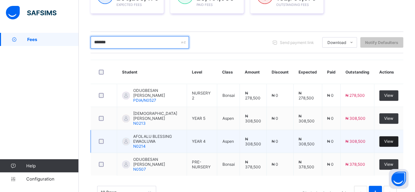
type input "*******"
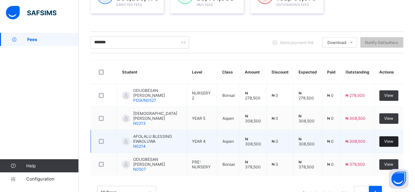
click at [391, 139] on span "View" at bounding box center [388, 141] width 9 height 5
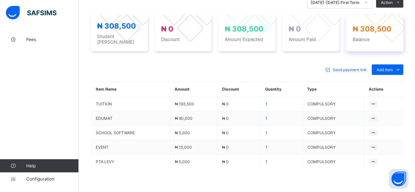
scroll to position [278, 0]
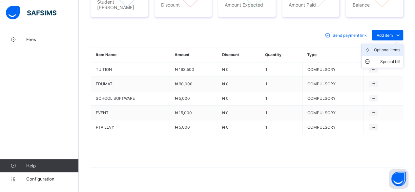
click at [388, 47] on div "Optional items" at bounding box center [387, 50] width 26 height 7
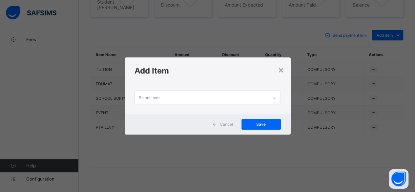
scroll to position [0, 0]
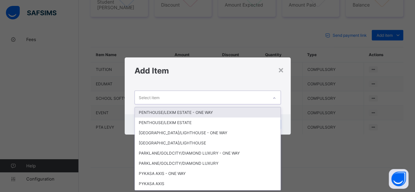
click at [220, 102] on div "Select item" at bounding box center [201, 97] width 133 height 13
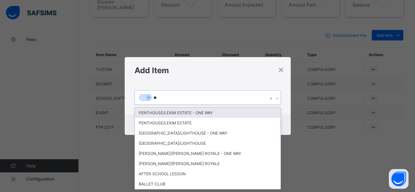
type input "***"
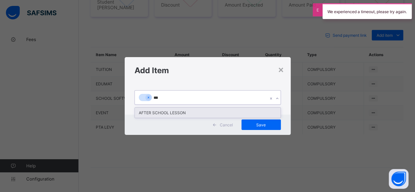
click at [200, 112] on div "AFTER SCHOOL LESSON" at bounding box center [207, 112] width 145 height 10
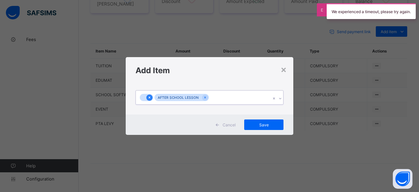
click at [151, 97] on icon at bounding box center [150, 97] width 4 height 5
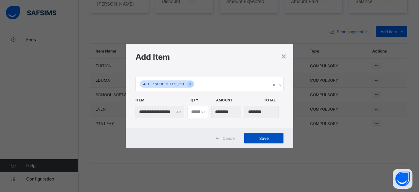
click at [258, 140] on span "Save" at bounding box center [263, 138] width 29 height 5
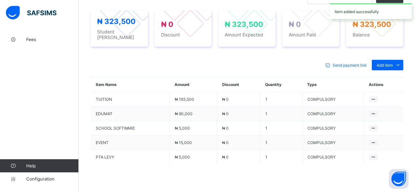
scroll to position [278, 0]
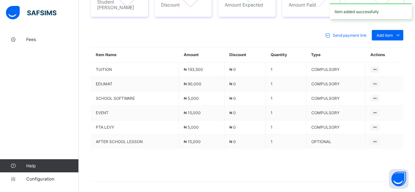
click at [258, 148] on span at bounding box center [246, 164] width 312 height 33
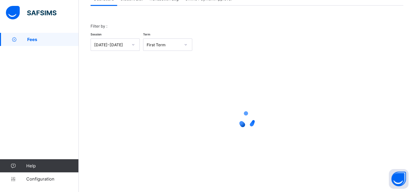
scroll to position [50, 0]
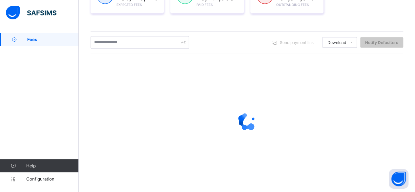
scroll to position [121, 0]
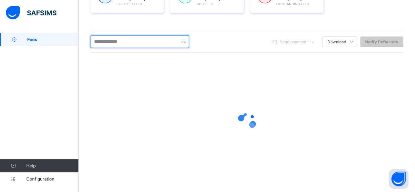
click at [126, 40] on input "text" at bounding box center [139, 41] width 98 height 12
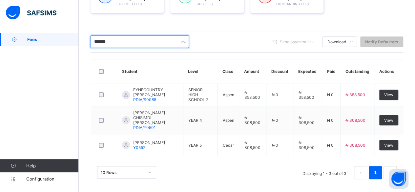
scroll to position [117, 0]
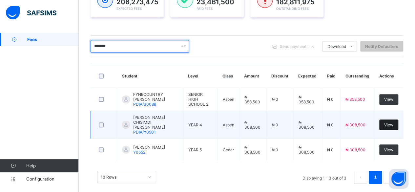
type input "*******"
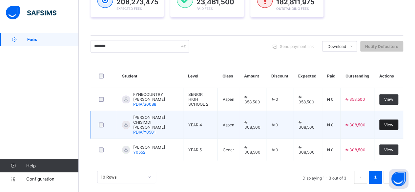
click at [393, 122] on span "View" at bounding box center [388, 124] width 9 height 5
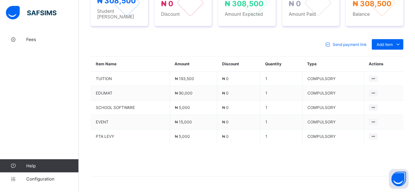
scroll to position [281, 0]
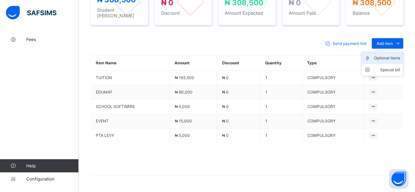
click at [387, 55] on div "Optional items" at bounding box center [387, 58] width 26 height 7
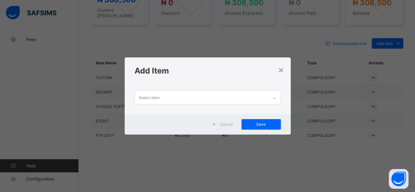
scroll to position [0, 0]
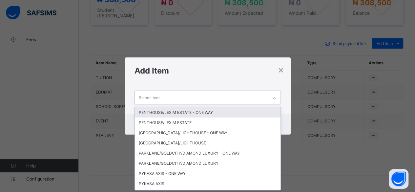
click at [235, 97] on div "Select item" at bounding box center [201, 97] width 133 height 13
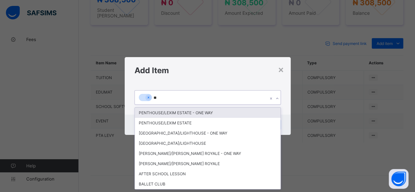
type input "***"
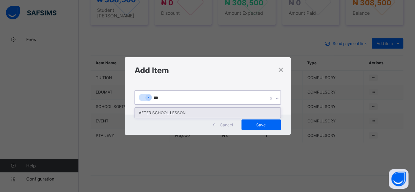
click at [195, 112] on div "AFTER SCHOOL LESSON" at bounding box center [207, 112] width 145 height 10
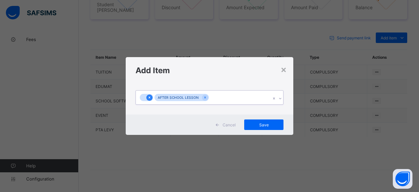
click at [149, 97] on icon at bounding box center [150, 97] width 4 height 5
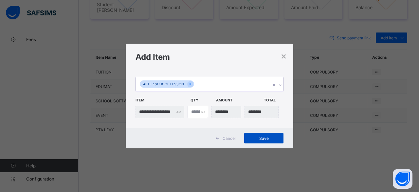
click at [255, 135] on div "Save" at bounding box center [263, 138] width 39 height 10
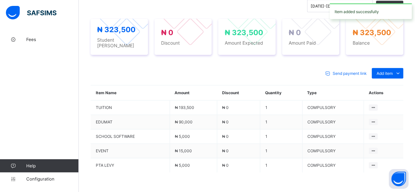
scroll to position [281, 0]
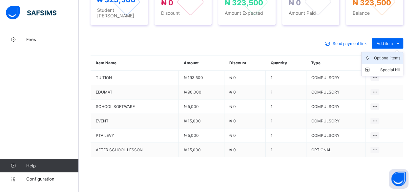
click at [398, 55] on div "Optional items" at bounding box center [387, 58] width 26 height 7
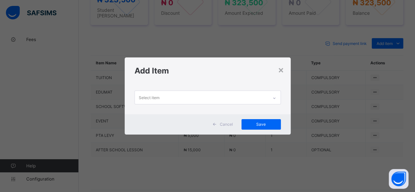
scroll to position [0, 0]
click at [206, 101] on div "Select item" at bounding box center [201, 97] width 133 height 13
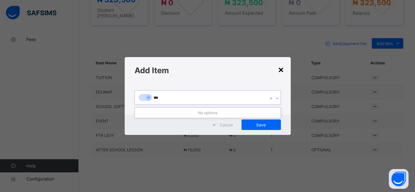
type input "***"
click at [281, 66] on div "×" at bounding box center [281, 69] width 6 height 11
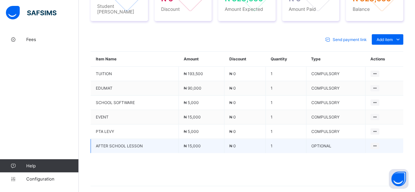
scroll to position [295, 0]
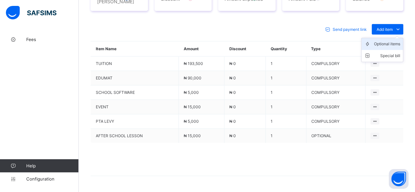
click at [389, 41] on div "Optional items" at bounding box center [387, 44] width 26 height 7
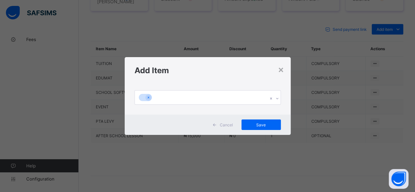
click at [110, 67] on div "× Add Item Cancel Save" at bounding box center [207, 96] width 415 height 192
click at [281, 67] on div "×" at bounding box center [281, 69] width 6 height 11
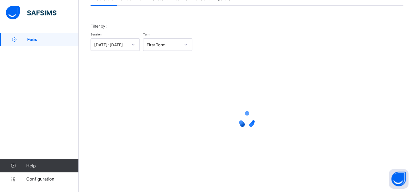
scroll to position [50, 0]
click at [134, 0] on span "Student List" at bounding box center [131, -1] width 22 height 5
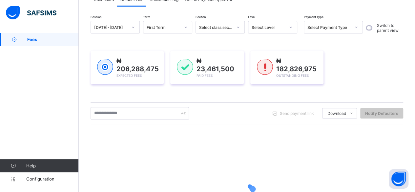
scroll to position [121, 0]
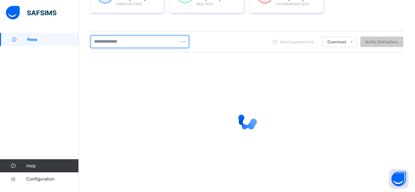
click at [132, 38] on input "text" at bounding box center [139, 41] width 98 height 12
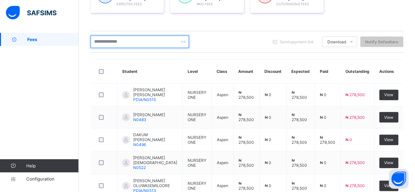
click at [130, 40] on input "text" at bounding box center [139, 41] width 98 height 12
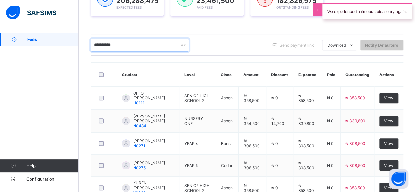
scroll to position [112, 0]
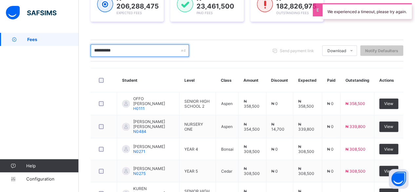
click at [157, 50] on input "**********" at bounding box center [139, 50] width 98 height 12
type input "*"
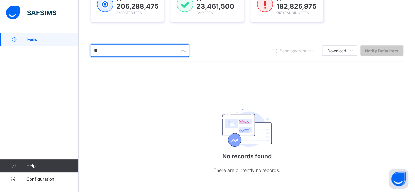
type input "*"
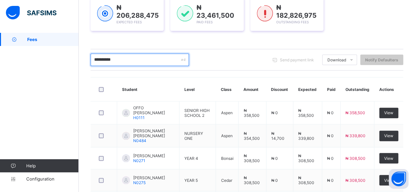
scroll to position [99, 0]
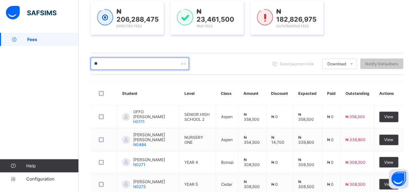
type input "*"
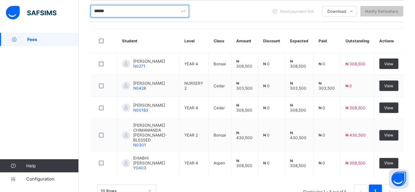
scroll to position [165, 0]
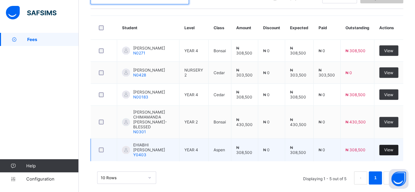
type input "******"
click at [398, 145] on div "View" at bounding box center [388, 150] width 19 height 10
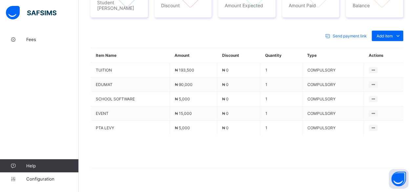
scroll to position [281, 0]
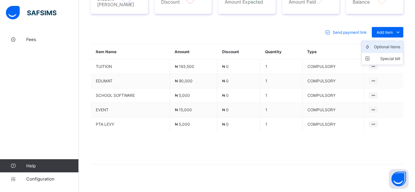
click at [394, 44] on div "Optional items" at bounding box center [387, 47] width 26 height 7
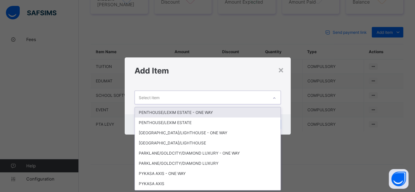
scroll to position [0, 0]
click at [252, 93] on div "Select item" at bounding box center [201, 97] width 133 height 13
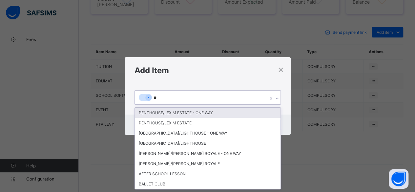
type input "***"
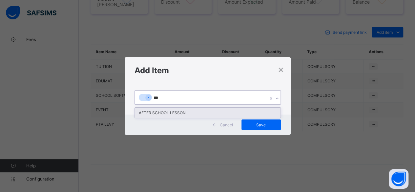
click at [224, 112] on div "AFTER SCHOOL LESSON" at bounding box center [207, 112] width 145 height 10
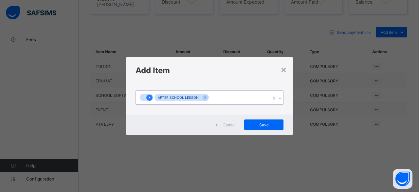
click at [150, 96] on icon at bounding box center [150, 97] width 4 height 5
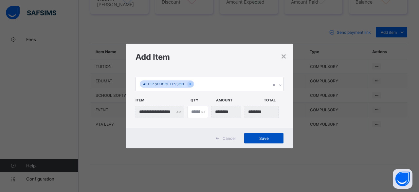
click at [263, 139] on span "Save" at bounding box center [263, 138] width 29 height 5
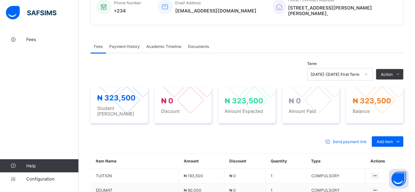
scroll to position [150, 0]
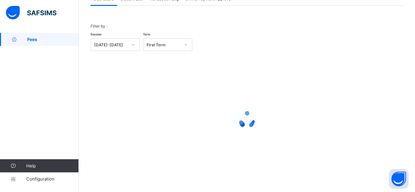
scroll to position [50, 0]
click at [134, 0] on span "Student List" at bounding box center [131, -1] width 22 height 5
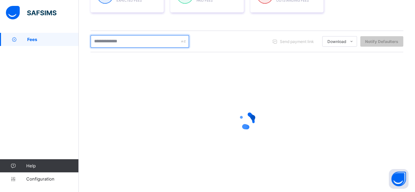
click at [121, 43] on input "text" at bounding box center [139, 41] width 98 height 12
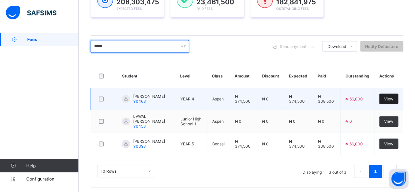
type input "*****"
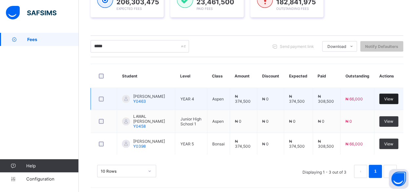
click at [393, 95] on div "View" at bounding box center [388, 98] width 19 height 10
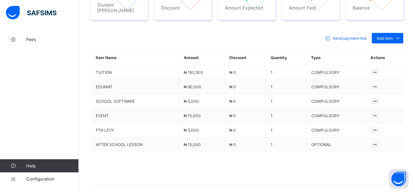
scroll to position [295, 0]
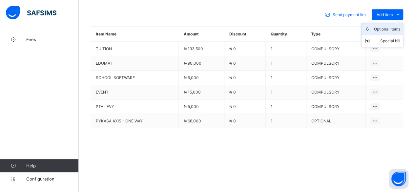
click at [396, 27] on div "Optional items" at bounding box center [387, 29] width 26 height 7
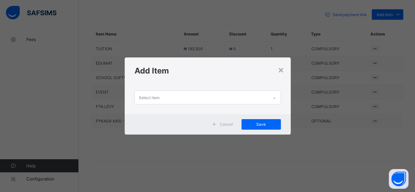
scroll to position [0, 0]
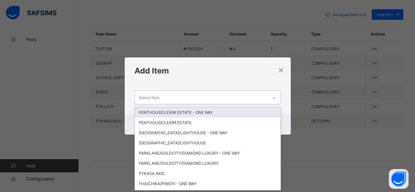
click at [168, 102] on div "Select item" at bounding box center [201, 97] width 133 height 13
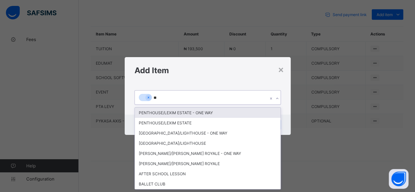
type input "***"
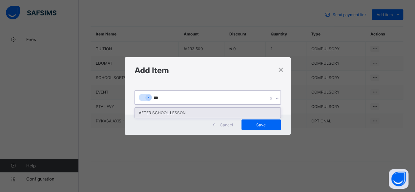
click at [170, 109] on div "AFTER SCHOOL LESSON" at bounding box center [207, 112] width 145 height 10
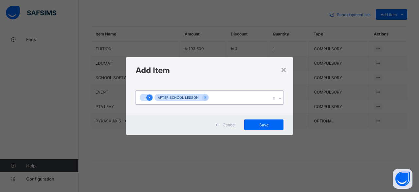
click at [148, 98] on icon at bounding box center [150, 97] width 4 height 5
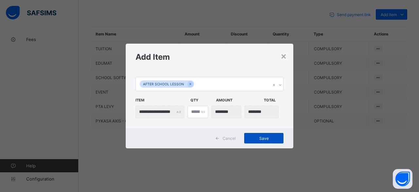
click at [271, 136] on span "Save" at bounding box center [263, 138] width 29 height 5
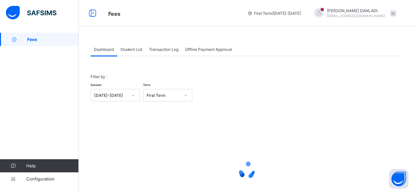
scroll to position [50, 0]
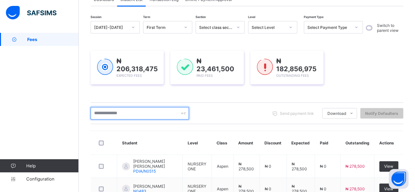
click at [132, 115] on input "text" at bounding box center [139, 113] width 98 height 12
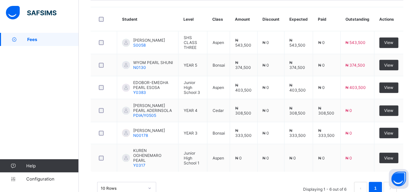
scroll to position [169, 0]
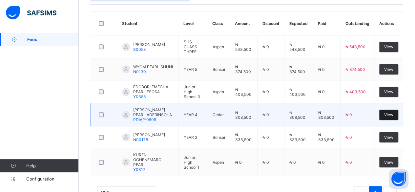
type input "*****"
click at [392, 112] on span "View" at bounding box center [388, 114] width 9 height 5
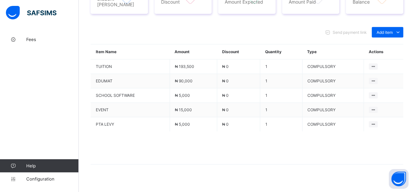
scroll to position [278, 0]
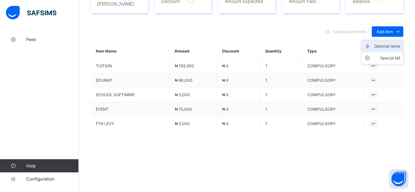
click at [399, 43] on div "Optional items" at bounding box center [387, 46] width 26 height 7
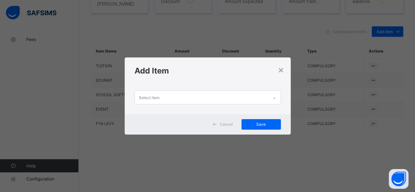
scroll to position [0, 0]
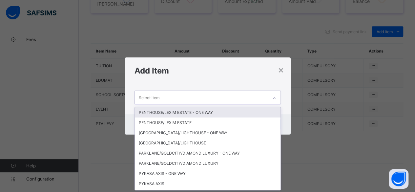
click at [224, 92] on div "Select item" at bounding box center [201, 97] width 133 height 13
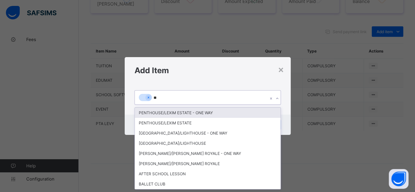
type input "***"
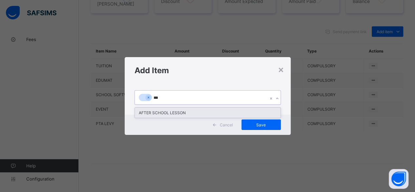
click at [174, 111] on div "AFTER SCHOOL LESSON" at bounding box center [207, 112] width 145 height 10
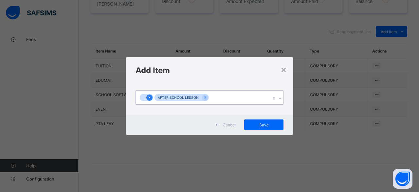
click at [150, 96] on icon at bounding box center [150, 97] width 4 height 5
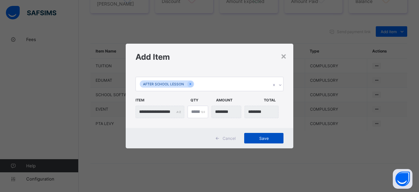
click at [260, 138] on span "Save" at bounding box center [263, 138] width 29 height 5
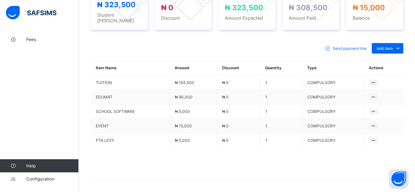
scroll to position [278, 0]
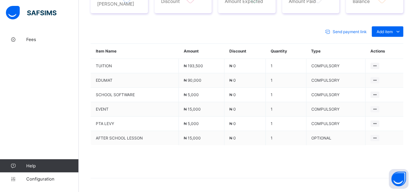
scroll to position [50, 0]
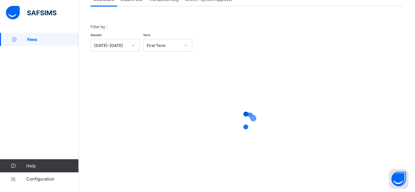
click at [128, 1] on span "Student List" at bounding box center [131, -1] width 22 height 5
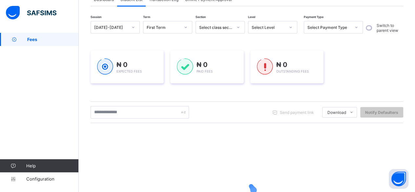
scroll to position [121, 0]
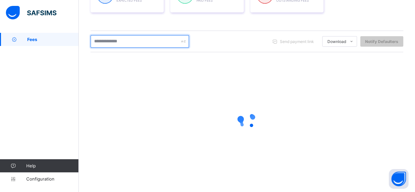
click at [107, 41] on input "text" at bounding box center [139, 41] width 98 height 12
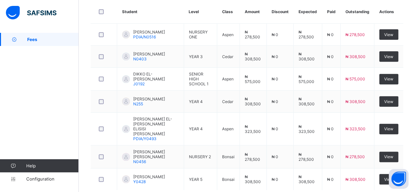
scroll to position [187, 0]
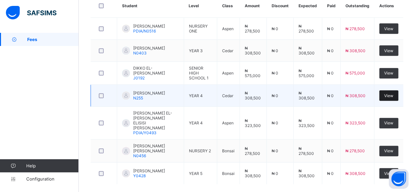
type input "*******"
click at [390, 93] on span "View" at bounding box center [388, 95] width 9 height 5
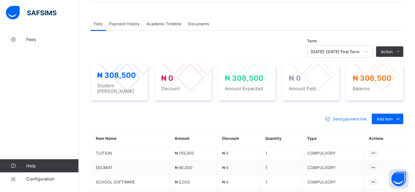
scroll to position [281, 0]
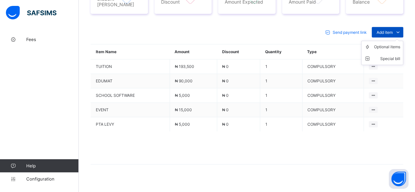
click at [393, 27] on div "Add item" at bounding box center [386, 32] width 31 height 10
click at [394, 44] on div "Optional items" at bounding box center [387, 47] width 26 height 7
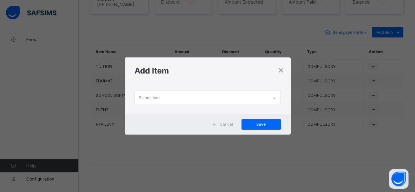
scroll to position [0, 0]
click at [220, 96] on div "Select item" at bounding box center [201, 97] width 133 height 13
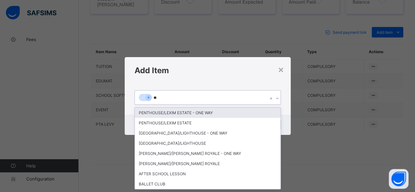
type input "***"
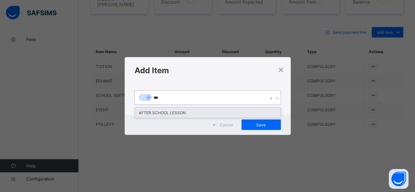
click at [204, 116] on div "AFTER SCHOOL LESSON" at bounding box center [207, 112] width 145 height 10
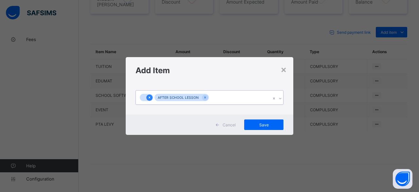
click at [148, 98] on icon at bounding box center [150, 97] width 4 height 5
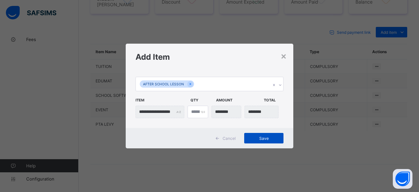
click at [261, 135] on div "Save" at bounding box center [263, 138] width 39 height 10
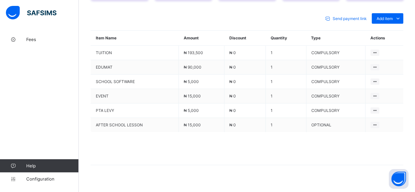
scroll to position [295, 0]
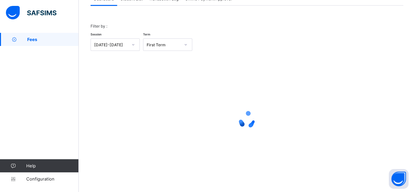
scroll to position [50, 0]
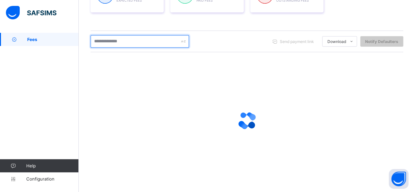
click at [128, 41] on input "text" at bounding box center [139, 41] width 98 height 12
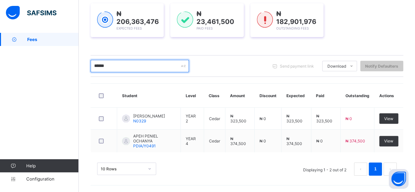
scroll to position [95, 0]
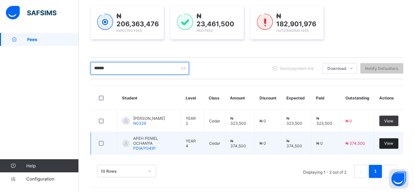
type input "******"
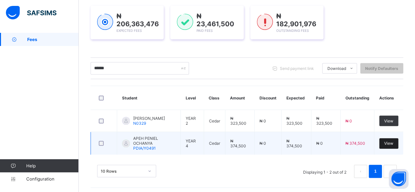
click at [393, 141] on span "View" at bounding box center [388, 143] width 9 height 5
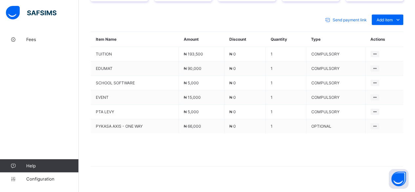
scroll to position [295, 0]
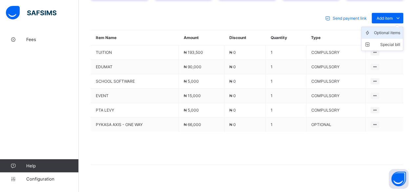
click at [393, 29] on div "Optional items" at bounding box center [387, 32] width 26 height 7
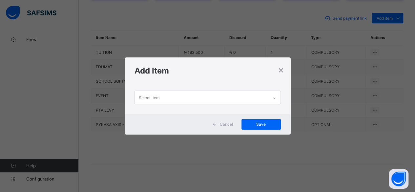
click at [218, 95] on div "Select item" at bounding box center [201, 97] width 133 height 13
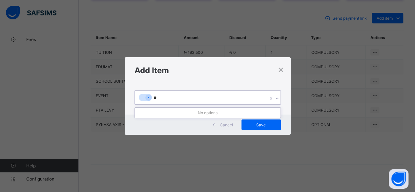
type input "*"
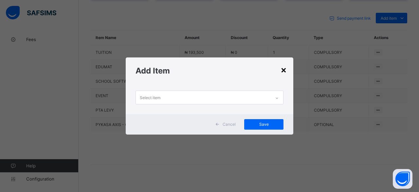
click at [283, 71] on div "×" at bounding box center [284, 69] width 6 height 11
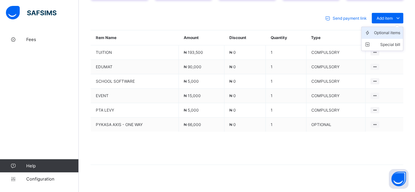
click at [398, 29] on div "Optional items" at bounding box center [387, 32] width 26 height 7
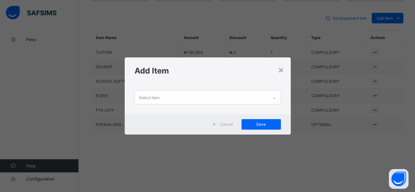
scroll to position [0, 0]
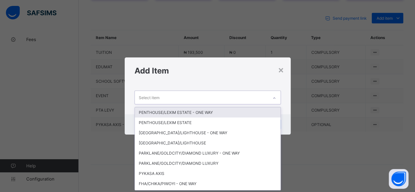
click at [211, 96] on div "Select item" at bounding box center [201, 97] width 133 height 13
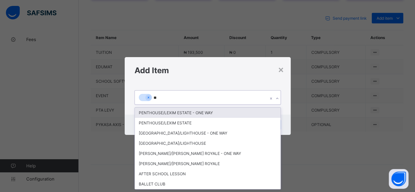
type input "***"
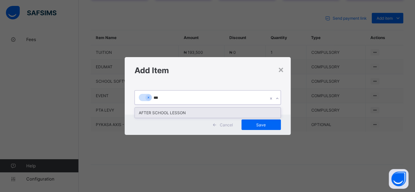
click at [161, 110] on div "AFTER SCHOOL LESSON" at bounding box center [207, 112] width 145 height 10
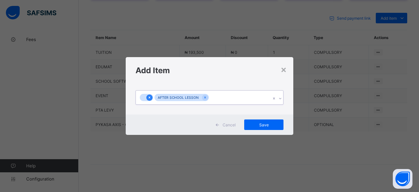
click at [149, 95] on icon at bounding box center [150, 97] width 4 height 5
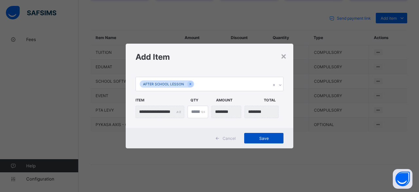
click at [258, 133] on div "Save" at bounding box center [263, 138] width 39 height 10
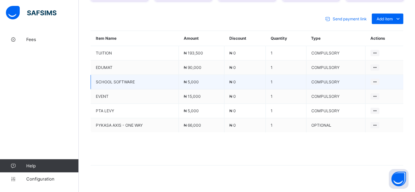
scroll to position [295, 0]
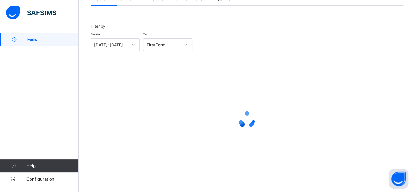
scroll to position [50, 0]
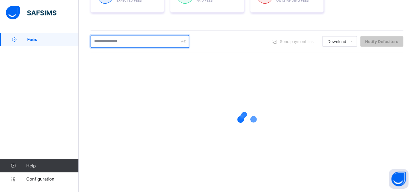
click at [113, 41] on input "text" at bounding box center [139, 41] width 98 height 12
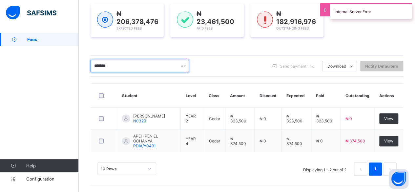
scroll to position [95, 0]
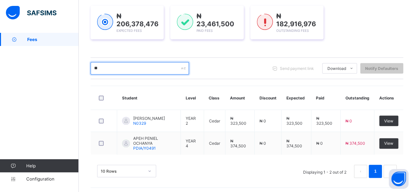
type input "*"
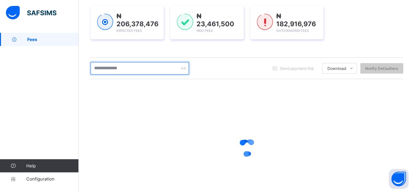
scroll to position [121, 0]
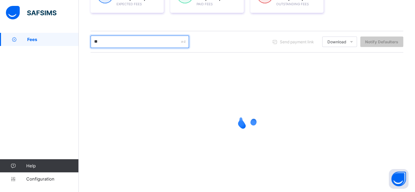
type input "*"
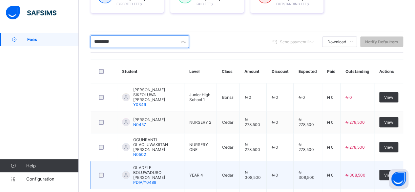
type input "*********"
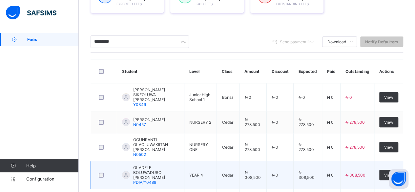
click at [239, 161] on td "Cedar" at bounding box center [228, 175] width 23 height 28
click at [398, 169] on div "View" at bounding box center [388, 174] width 19 height 10
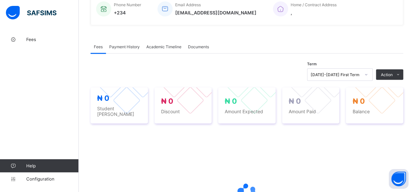
scroll to position [248, 0]
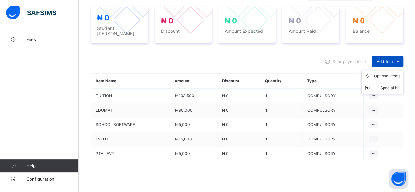
click at [399, 58] on icon at bounding box center [397, 61] width 7 height 7
click at [400, 73] on div "Optional items" at bounding box center [387, 76] width 26 height 7
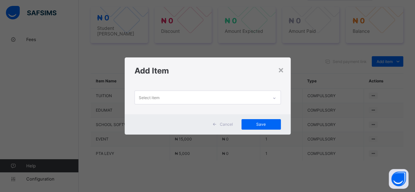
click at [229, 93] on div "Select item" at bounding box center [201, 97] width 133 height 13
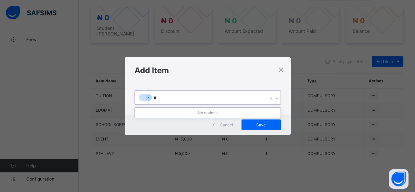
type input "***"
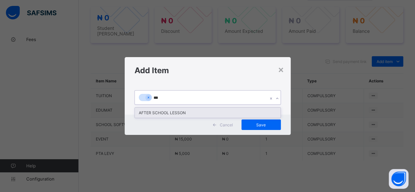
click at [197, 115] on div "AFTER SCHOOL LESSON" at bounding box center [207, 112] width 145 height 10
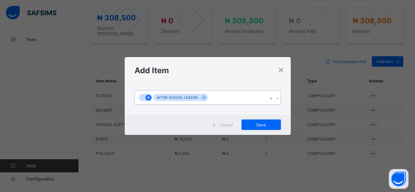
click at [149, 97] on div at bounding box center [148, 97] width 6 height 6
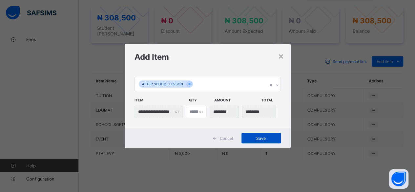
click at [272, 137] on span "Save" at bounding box center [260, 138] width 29 height 5
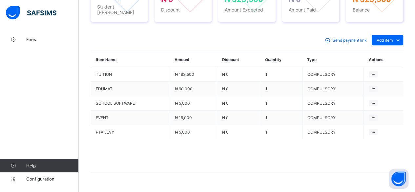
scroll to position [278, 0]
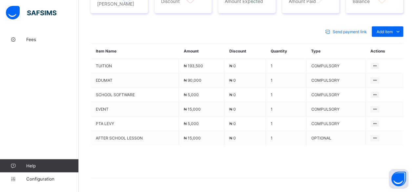
scroll to position [50, 0]
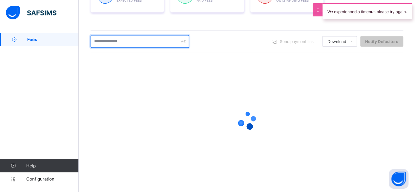
click at [128, 41] on input "text" at bounding box center [139, 41] width 98 height 12
type input "*****"
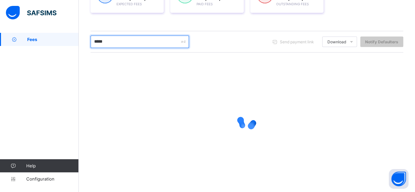
scroll to position [95, 0]
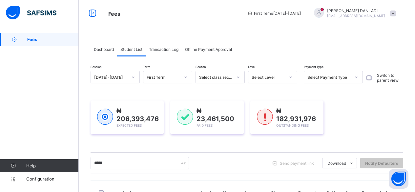
scroll to position [95, 0]
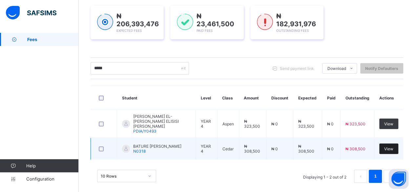
type input "*****"
click at [384, 143] on div "View" at bounding box center [388, 148] width 19 height 10
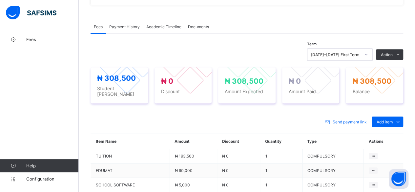
scroll to position [183, 0]
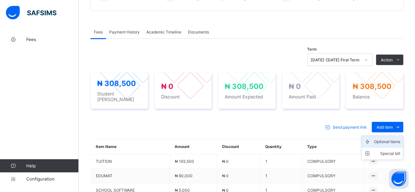
click at [385, 138] on div "Optional items" at bounding box center [387, 141] width 26 height 7
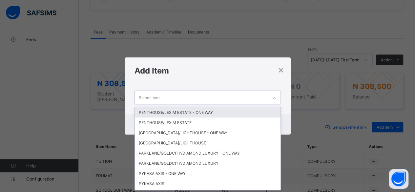
scroll to position [0, 0]
click at [203, 97] on div "Select item" at bounding box center [201, 97] width 133 height 13
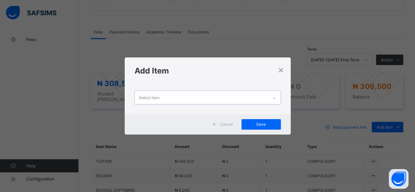
click at [203, 97] on div "Select item" at bounding box center [201, 97] width 133 height 13
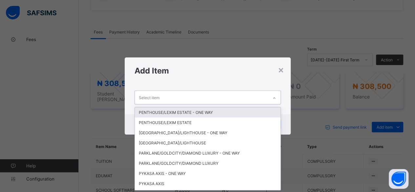
click at [203, 97] on div "Select item" at bounding box center [201, 97] width 133 height 13
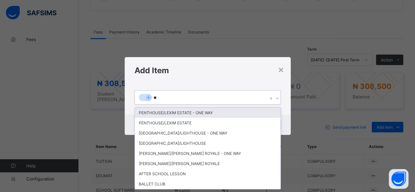
type input "***"
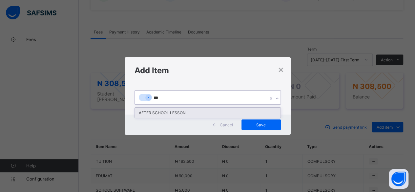
click at [183, 112] on div "AFTER SCHOOL LESSON" at bounding box center [207, 112] width 145 height 10
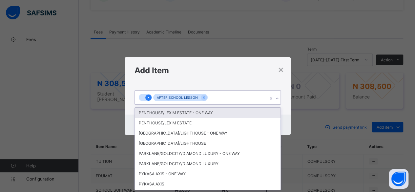
click at [150, 95] on div at bounding box center [145, 98] width 13 height 8
click at [148, 95] on icon at bounding box center [148, 97] width 4 height 5
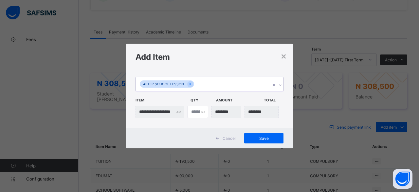
click at [200, 84] on div "AFTER SCHOOL LESSON" at bounding box center [203, 84] width 135 height 14
click at [262, 136] on span "Save" at bounding box center [263, 138] width 29 height 5
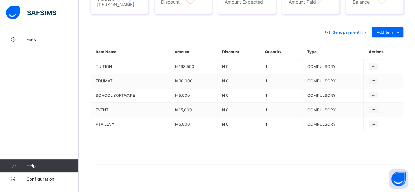
scroll to position [278, 0]
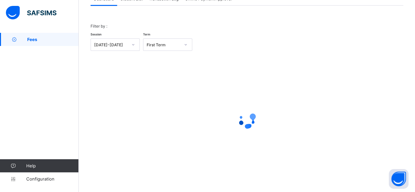
scroll to position [50, 0]
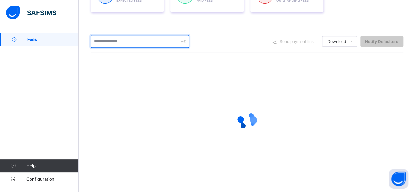
click at [125, 39] on input "text" at bounding box center [139, 41] width 98 height 12
type input "********"
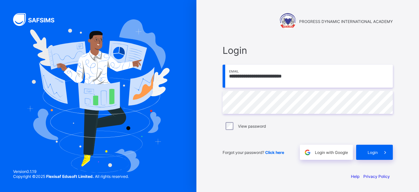
type input "**********"
click at [381, 149] on span at bounding box center [385, 152] width 15 height 15
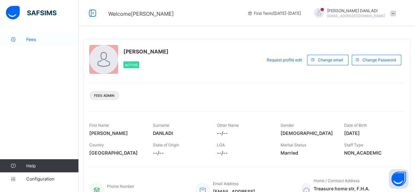
click at [36, 41] on span "Fees" at bounding box center [52, 39] width 52 height 5
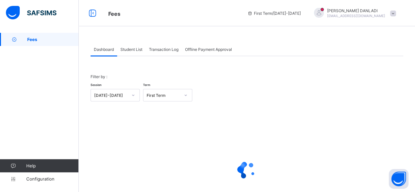
click at [131, 49] on span "Student List" at bounding box center [131, 49] width 22 height 5
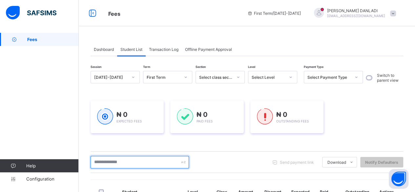
click at [114, 162] on input "text" at bounding box center [139, 162] width 98 height 12
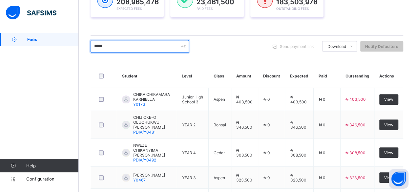
scroll to position [104, 0]
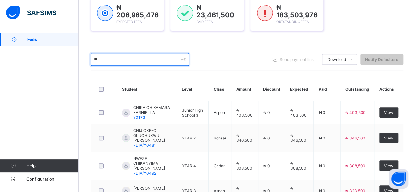
type input "*"
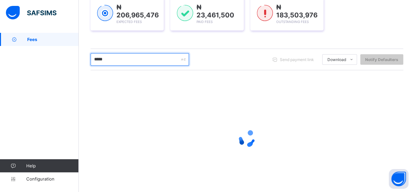
type input "********"
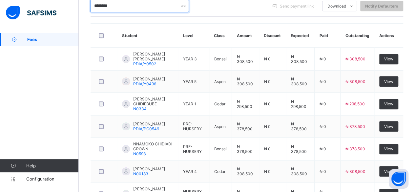
scroll to position [169, 0]
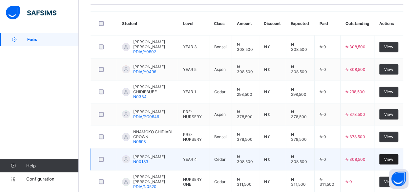
click at [392, 157] on span "View" at bounding box center [388, 159] width 9 height 5
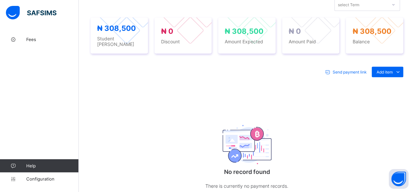
scroll to position [273, 0]
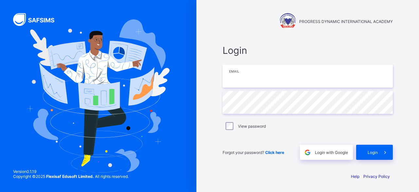
drag, startPoint x: 0, startPoint y: 0, endPoint x: 289, endPoint y: 80, distance: 300.3
click at [289, 80] on input "email" at bounding box center [308, 76] width 170 height 23
click at [263, 80] on input "email" at bounding box center [308, 76] width 170 height 23
type input "**********"
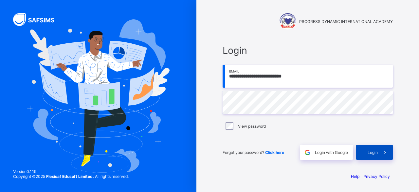
click at [370, 151] on span "Login" at bounding box center [373, 152] width 10 height 5
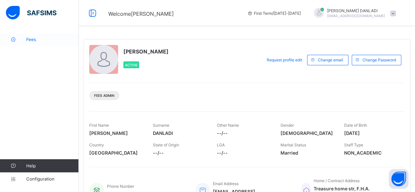
click at [31, 38] on span "Fees" at bounding box center [52, 39] width 52 height 5
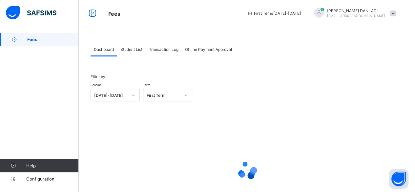
click at [140, 48] on span "Student List" at bounding box center [131, 49] width 22 height 5
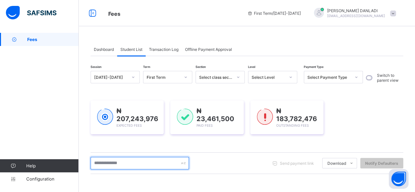
click at [143, 164] on input "text" at bounding box center [139, 163] width 98 height 12
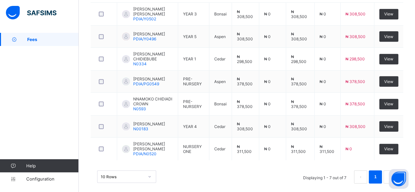
scroll to position [204, 0]
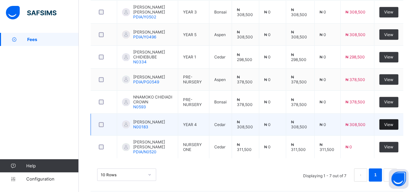
type input "********"
click at [398, 122] on div "View" at bounding box center [388, 124] width 19 height 10
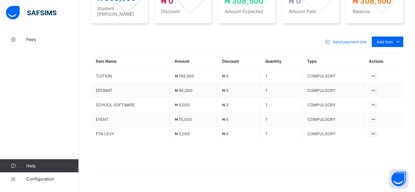
scroll to position [278, 0]
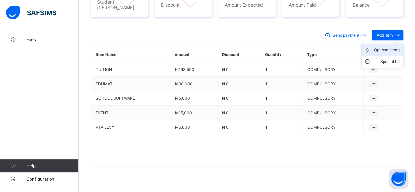
click at [391, 47] on div "Optional items" at bounding box center [387, 50] width 26 height 7
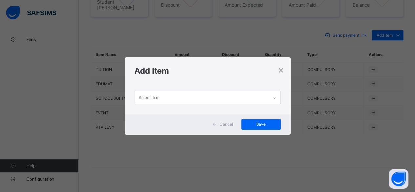
scroll to position [0, 0]
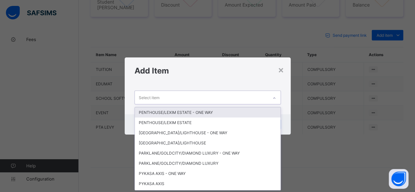
click at [233, 96] on div "Select item" at bounding box center [201, 97] width 133 height 13
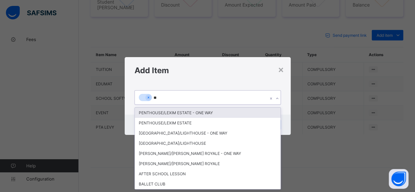
type input "***"
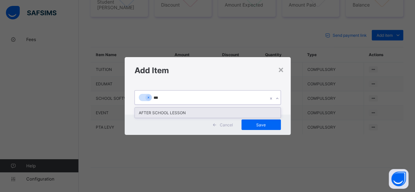
click at [209, 112] on div "AFTER SCHOOL LESSON" at bounding box center [207, 112] width 145 height 10
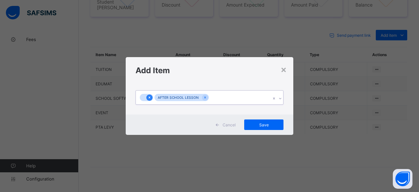
click at [148, 98] on icon at bounding box center [150, 97] width 4 height 5
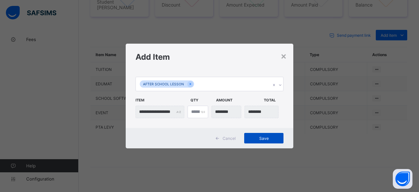
click at [265, 140] on span "Save" at bounding box center [263, 138] width 29 height 5
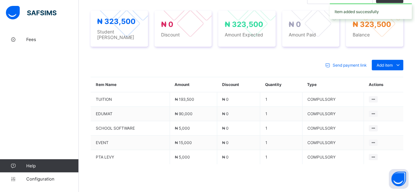
scroll to position [278, 0]
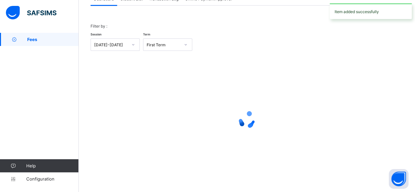
scroll to position [50, 0]
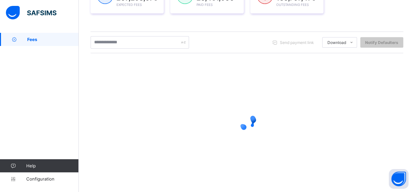
scroll to position [121, 0]
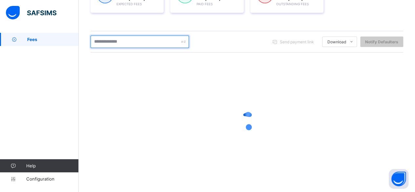
click at [122, 43] on input "text" at bounding box center [139, 41] width 98 height 12
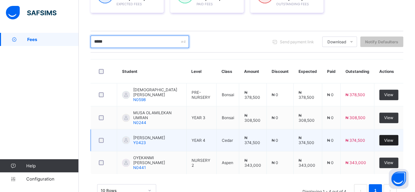
type input "*****"
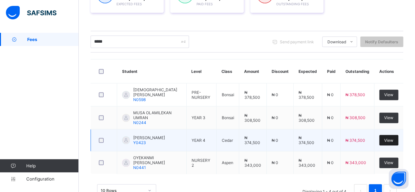
click at [393, 138] on span "View" at bounding box center [388, 140] width 9 height 5
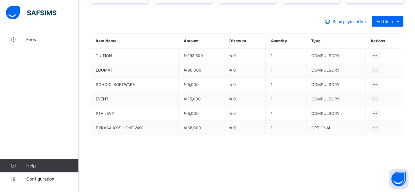
scroll to position [292, 0]
click at [400, 18] on icon at bounding box center [397, 21] width 7 height 7
click at [400, 33] on div "Optional items" at bounding box center [387, 36] width 26 height 7
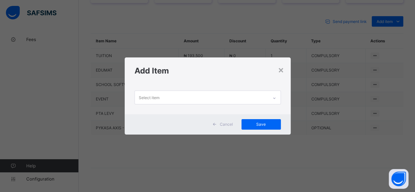
scroll to position [0, 0]
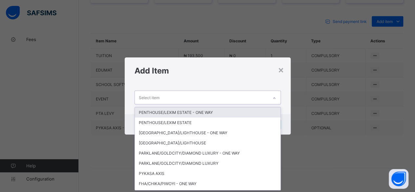
click at [165, 97] on div "Select item" at bounding box center [201, 97] width 133 height 13
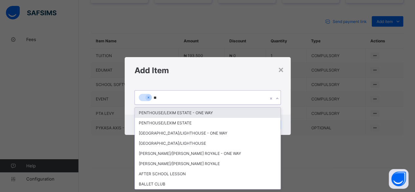
type input "***"
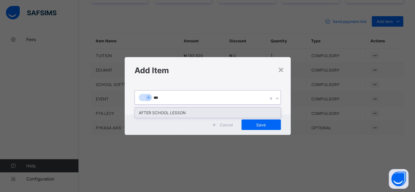
click at [160, 113] on div "AFTER SCHOOL LESSON" at bounding box center [207, 112] width 145 height 10
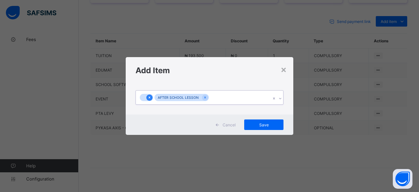
click at [150, 96] on icon at bounding box center [150, 97] width 4 height 5
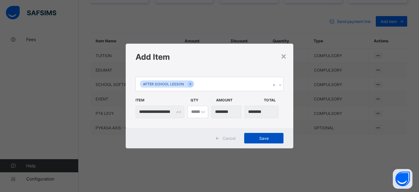
click at [262, 135] on div "Save" at bounding box center [263, 138] width 39 height 10
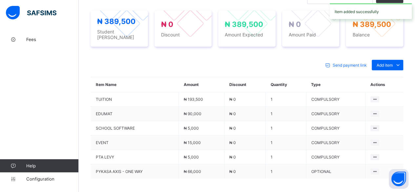
scroll to position [292, 0]
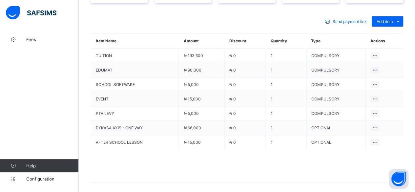
scroll to position [50, 0]
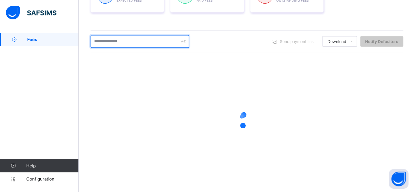
click at [121, 42] on input "text" at bounding box center [139, 41] width 98 height 12
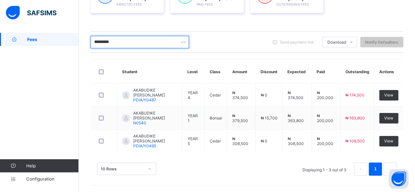
scroll to position [117, 0]
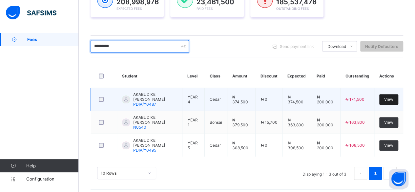
type input "*********"
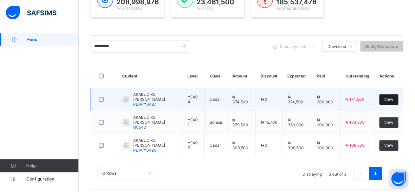
click at [387, 94] on div "View" at bounding box center [388, 99] width 19 height 10
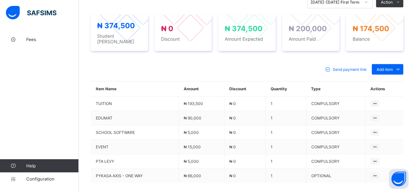
scroll to position [292, 0]
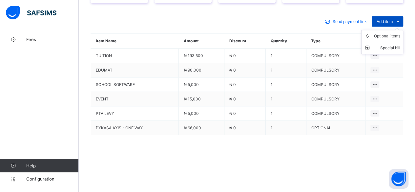
click at [392, 19] on span "Add item" at bounding box center [384, 21] width 16 height 5
click at [390, 33] on div "Optional items" at bounding box center [387, 36] width 26 height 7
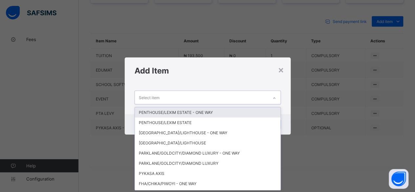
scroll to position [0, 0]
click at [256, 94] on div "Select item" at bounding box center [201, 97] width 133 height 13
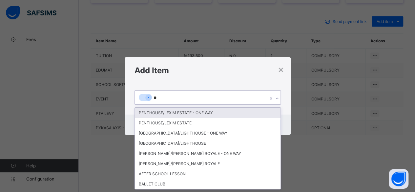
type input "***"
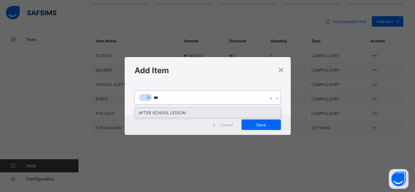
click at [207, 114] on div "AFTER SCHOOL LESSON" at bounding box center [207, 112] width 145 height 10
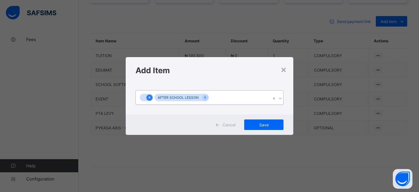
click at [149, 96] on icon at bounding box center [150, 97] width 4 height 5
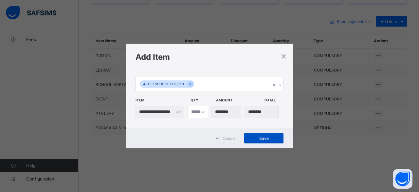
click at [261, 136] on span "Save" at bounding box center [263, 138] width 29 height 5
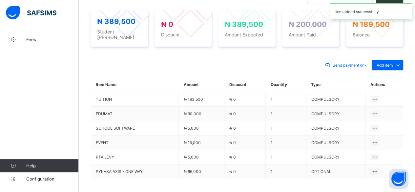
scroll to position [292, 0]
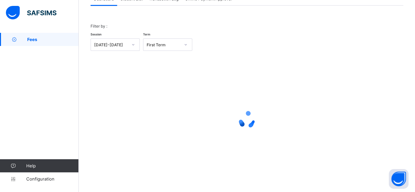
scroll to position [50, 0]
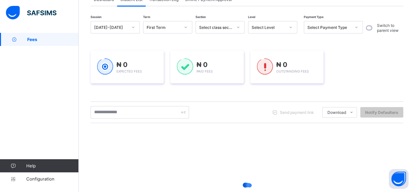
scroll to position [121, 0]
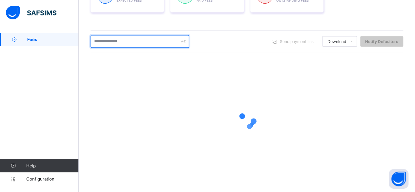
click at [125, 42] on input "text" at bounding box center [139, 41] width 98 height 12
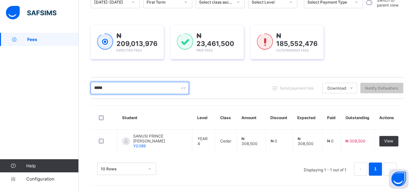
scroll to position [73, 0]
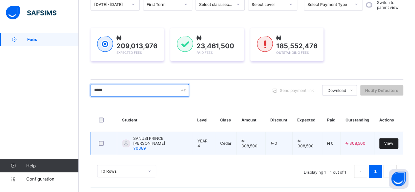
type input "*****"
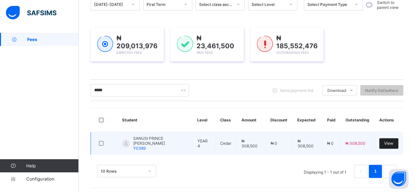
click at [393, 141] on span "View" at bounding box center [388, 143] width 9 height 5
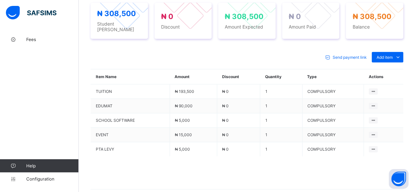
scroll to position [252, 0]
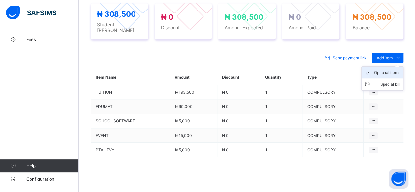
click at [400, 69] on div "Optional items" at bounding box center [387, 72] width 26 height 7
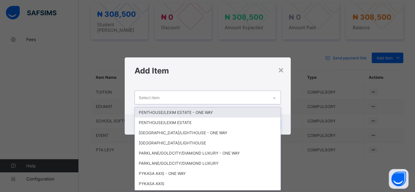
scroll to position [0, 0]
click at [258, 98] on div "Select item" at bounding box center [201, 97] width 133 height 13
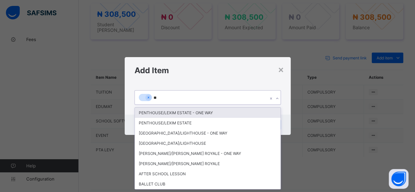
type input "***"
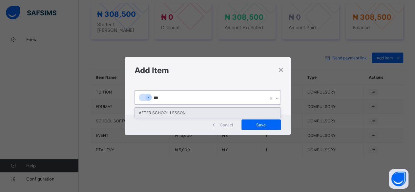
click at [206, 111] on div "AFTER SCHOOL LESSON" at bounding box center [207, 112] width 145 height 10
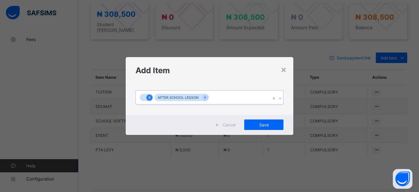
click at [149, 98] on icon at bounding box center [150, 97] width 2 height 2
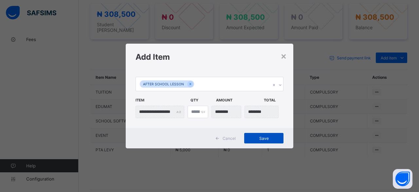
click at [267, 136] on span "Save" at bounding box center [263, 138] width 29 height 5
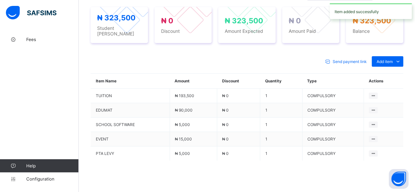
scroll to position [252, 0]
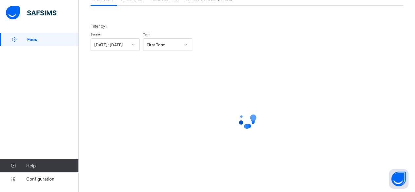
scroll to position [50, 0]
click at [131, 0] on span "Student List" at bounding box center [131, -1] width 22 height 5
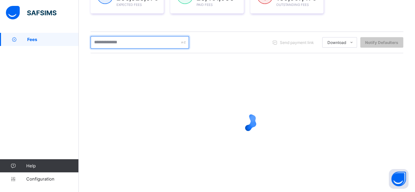
scroll to position [121, 0]
click at [118, 40] on input "text" at bounding box center [139, 41] width 98 height 12
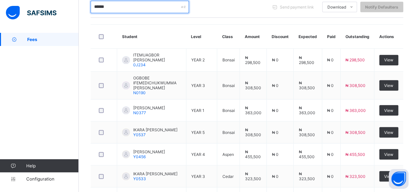
scroll to position [143, 0]
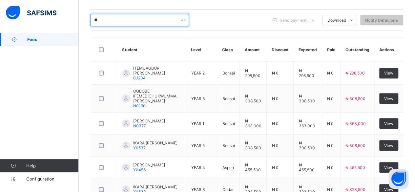
type input "*"
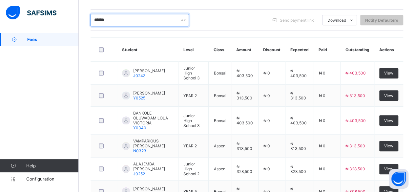
click at [157, 15] on input "******" at bounding box center [139, 20] width 98 height 12
type input "*"
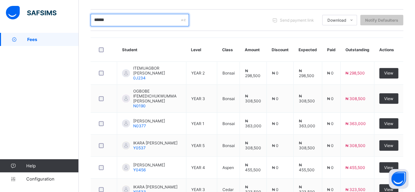
click at [137, 18] on input "******" at bounding box center [139, 20] width 98 height 12
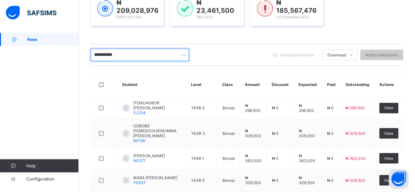
scroll to position [95, 0]
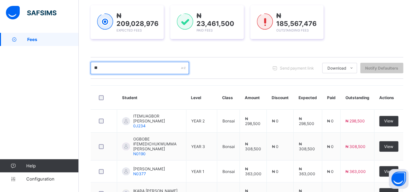
type input "*"
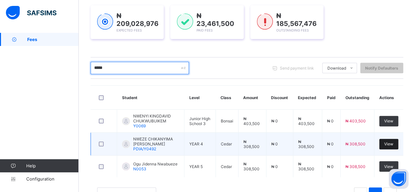
type input "*****"
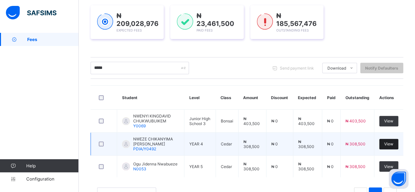
click at [391, 141] on span "View" at bounding box center [388, 143] width 9 height 5
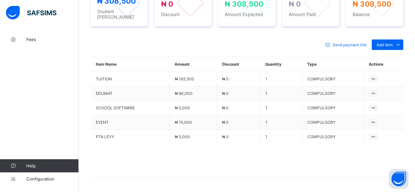
scroll to position [292, 0]
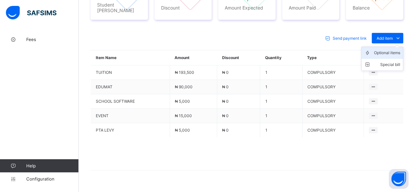
click at [395, 49] on div "Optional items" at bounding box center [387, 52] width 26 height 7
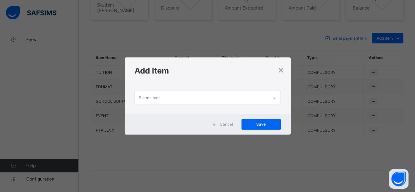
scroll to position [0, 0]
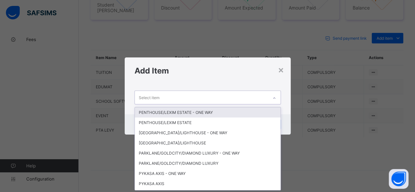
click at [191, 99] on div "Select item" at bounding box center [201, 97] width 133 height 13
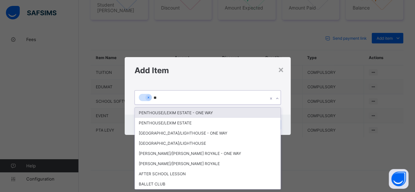
type input "***"
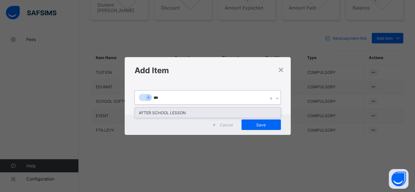
click at [177, 110] on div "AFTER SCHOOL LESSON" at bounding box center [207, 112] width 145 height 10
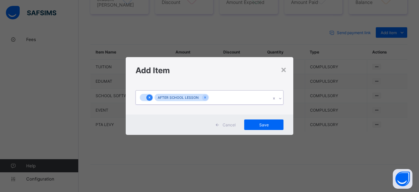
click at [150, 95] on div at bounding box center [149, 97] width 6 height 6
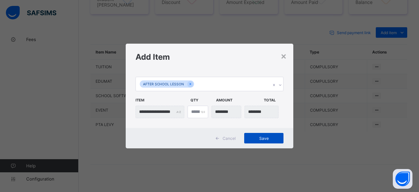
click at [261, 136] on span "Save" at bounding box center [263, 138] width 29 height 5
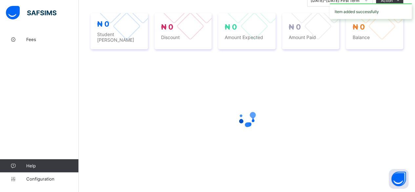
scroll to position [292, 0]
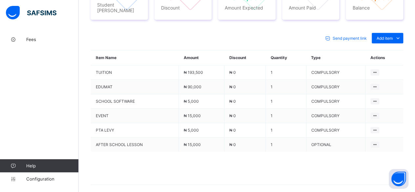
scroll to position [50, 0]
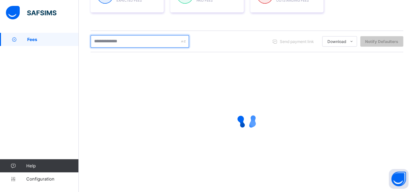
click at [123, 39] on input "text" at bounding box center [139, 41] width 98 height 12
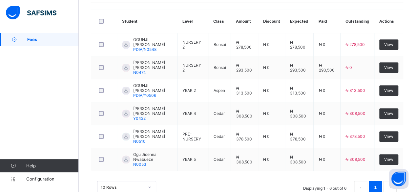
scroll to position [174, 0]
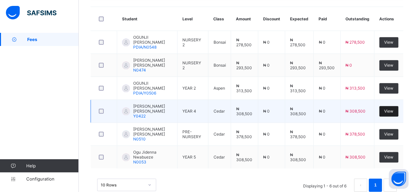
type input "********"
click at [393, 108] on span "View" at bounding box center [388, 110] width 9 height 5
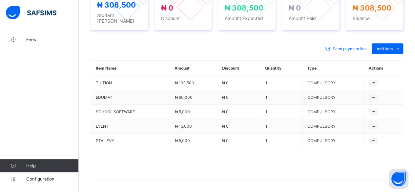
scroll to position [281, 0]
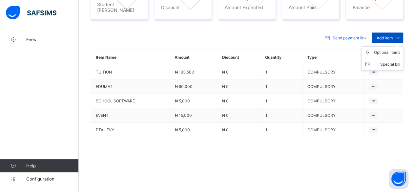
click at [391, 32] on div "Add item" at bounding box center [386, 37] width 31 height 10
click at [393, 49] on div "Optional items" at bounding box center [387, 52] width 26 height 7
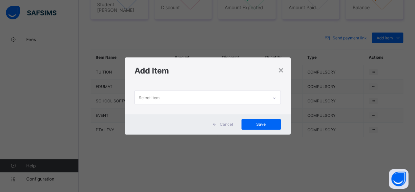
scroll to position [0, 0]
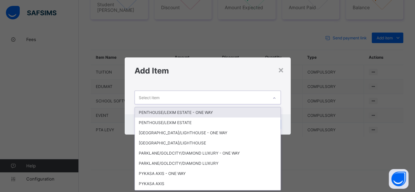
click at [227, 97] on div "Select item" at bounding box center [201, 97] width 133 height 13
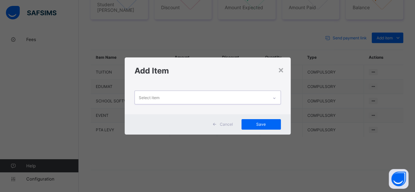
click at [175, 97] on div "Select item" at bounding box center [201, 97] width 133 height 13
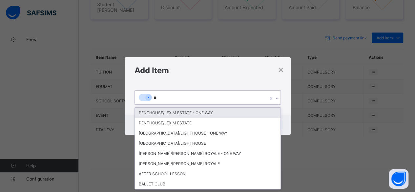
type input "***"
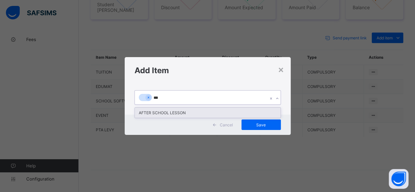
click at [172, 111] on div "AFTER SCHOOL LESSON" at bounding box center [207, 112] width 145 height 10
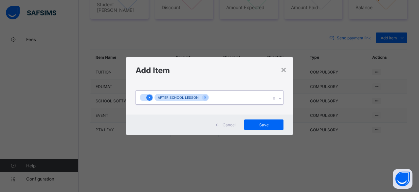
click at [147, 95] on div at bounding box center [149, 97] width 6 height 6
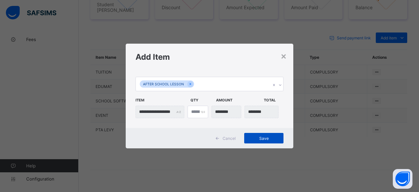
click at [269, 139] on span "Save" at bounding box center [263, 138] width 29 height 5
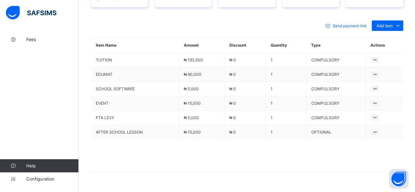
scroll to position [295, 0]
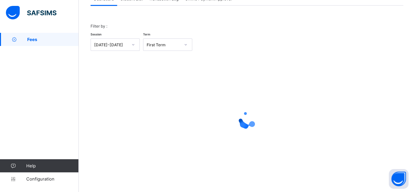
scroll to position [50, 0]
click at [132, 0] on span "Student List" at bounding box center [131, -1] width 22 height 5
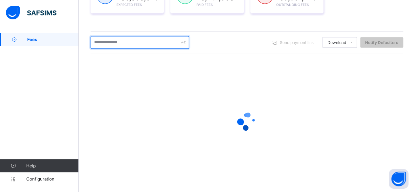
scroll to position [121, 0]
click at [107, 38] on input "text" at bounding box center [139, 41] width 98 height 12
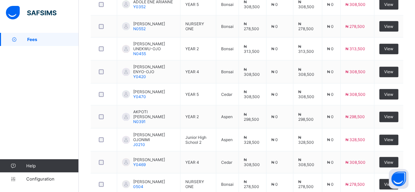
scroll to position [213, 0]
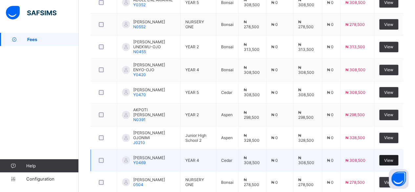
type input "*****"
click at [394, 155] on div "View" at bounding box center [388, 160] width 19 height 10
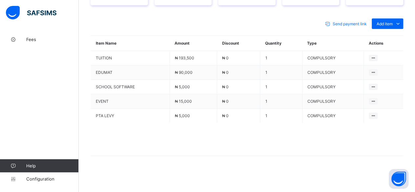
scroll to position [278, 0]
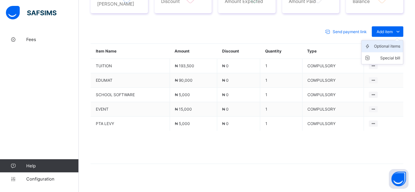
click at [396, 43] on div "Optional items" at bounding box center [387, 46] width 26 height 7
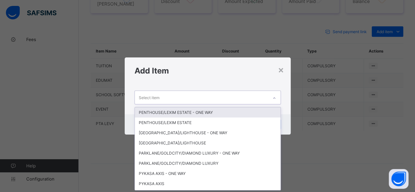
scroll to position [0, 0]
click at [210, 95] on div "Select item" at bounding box center [201, 97] width 133 height 13
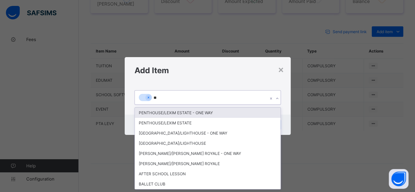
type input "***"
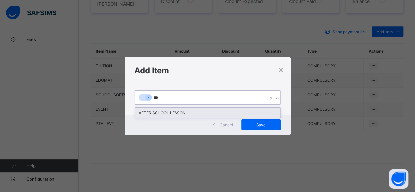
click at [199, 112] on div "AFTER SCHOOL LESSON" at bounding box center [207, 112] width 145 height 10
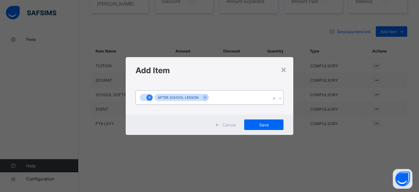
click at [150, 96] on icon at bounding box center [150, 97] width 4 height 5
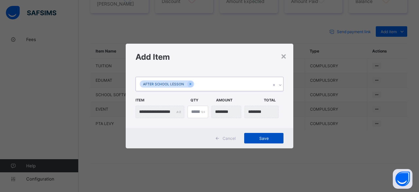
click at [259, 139] on span "Save" at bounding box center [263, 138] width 29 height 5
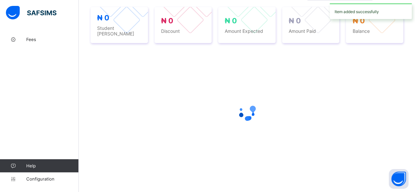
scroll to position [278, 0]
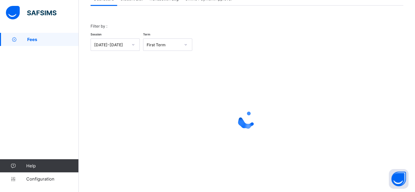
scroll to position [50, 0]
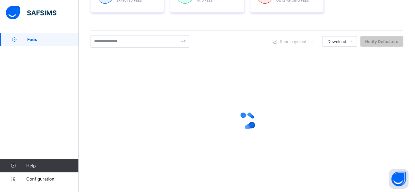
scroll to position [121, 0]
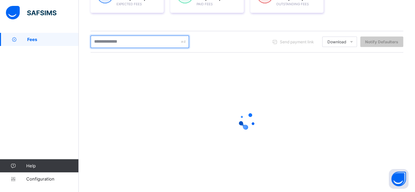
click at [131, 39] on input "text" at bounding box center [139, 41] width 98 height 12
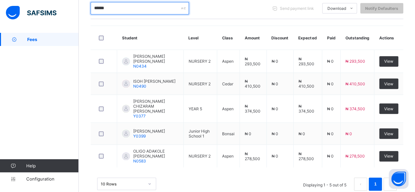
scroll to position [160, 0]
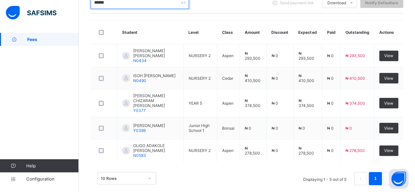
click at [130, 0] on input "******" at bounding box center [139, 2] width 98 height 12
type input "*"
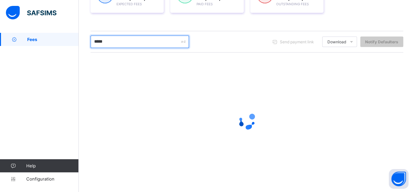
scroll to position [143, 0]
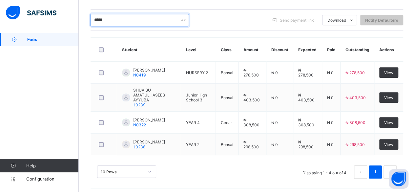
click at [125, 20] on input "*****" at bounding box center [139, 20] width 98 height 12
type input "*"
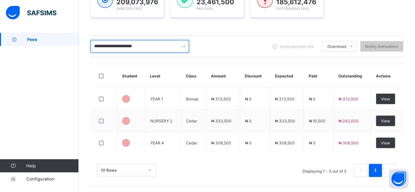
scroll to position [121, 0]
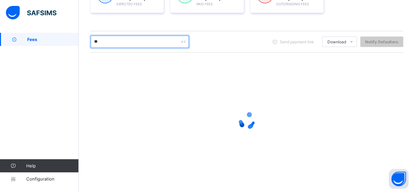
type input "*"
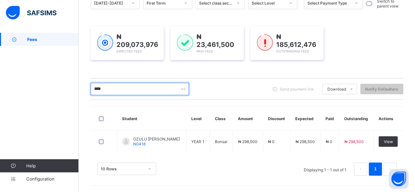
scroll to position [73, 0]
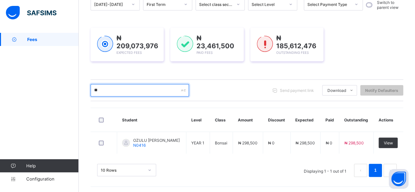
type input "*"
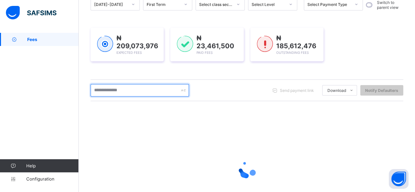
scroll to position [121, 0]
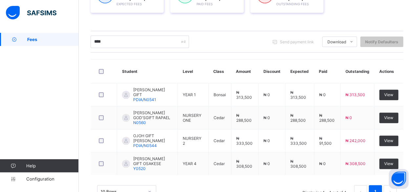
scroll to position [138, 0]
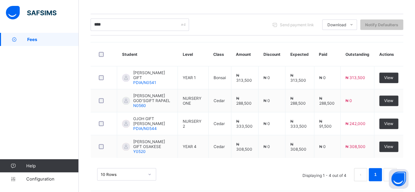
click at [104, 21] on input "****" at bounding box center [139, 24] width 98 height 12
type input "*"
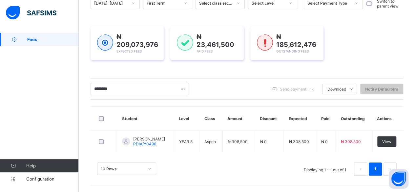
scroll to position [73, 0]
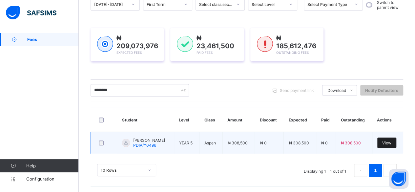
type input "********"
click at [391, 141] on span "View" at bounding box center [386, 142] width 9 height 5
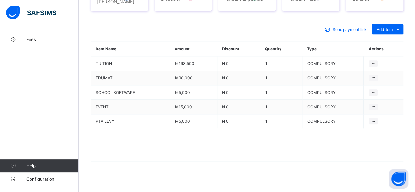
scroll to position [281, 0]
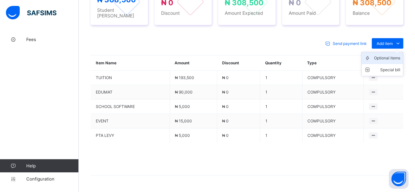
click at [394, 55] on div "Optional items" at bounding box center [387, 58] width 26 height 7
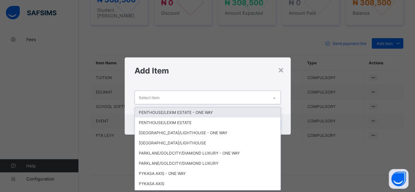
scroll to position [0, 0]
click at [191, 97] on div "Select item" at bounding box center [201, 97] width 133 height 13
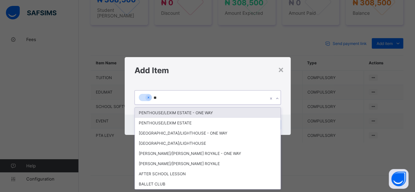
type input "***"
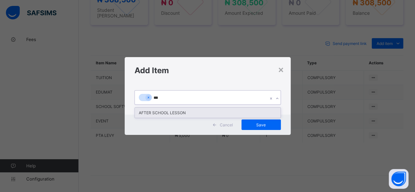
click at [188, 111] on div "AFTER SCHOOL LESSON" at bounding box center [207, 112] width 145 height 10
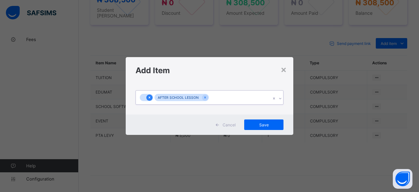
click at [148, 97] on icon at bounding box center [150, 97] width 4 height 5
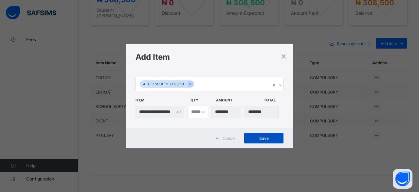
click at [264, 139] on span "Save" at bounding box center [263, 138] width 29 height 5
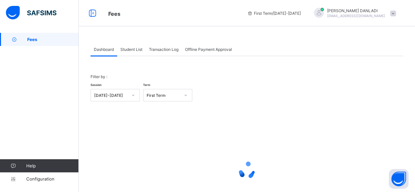
scroll to position [50, 0]
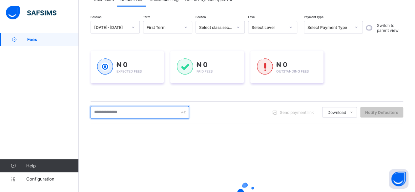
click at [120, 108] on input "text" at bounding box center [139, 112] width 98 height 12
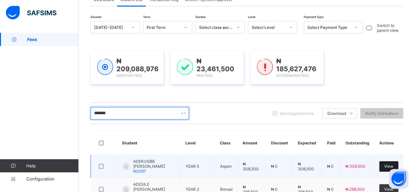
type input "*******"
click at [392, 164] on span "View" at bounding box center [388, 166] width 9 height 5
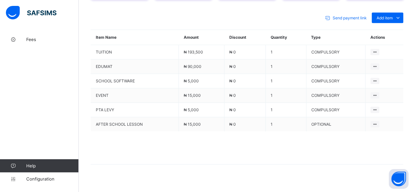
scroll to position [278, 0]
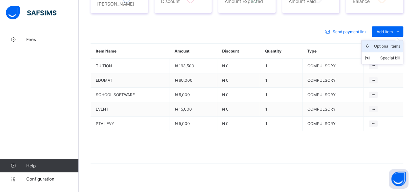
click at [393, 44] on div "Optional items" at bounding box center [387, 46] width 26 height 7
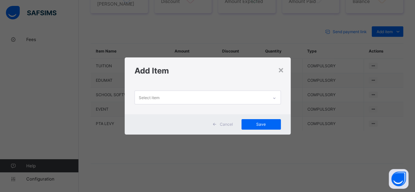
scroll to position [0, 0]
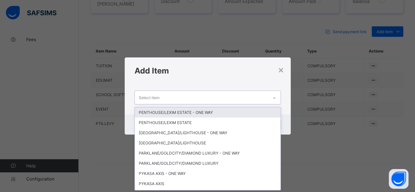
click at [174, 95] on div "Select item" at bounding box center [201, 97] width 133 height 13
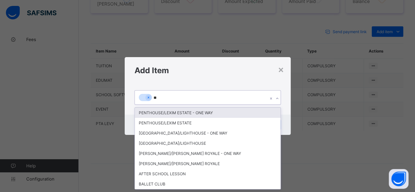
type input "***"
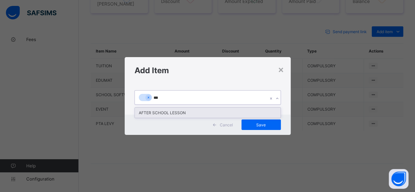
click at [174, 112] on div "AFTER SCHOOL LESSON" at bounding box center [207, 112] width 145 height 10
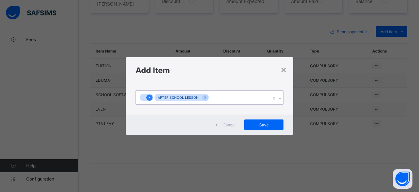
click at [148, 97] on icon at bounding box center [150, 97] width 4 height 5
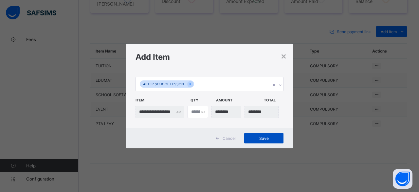
click at [263, 138] on span "Save" at bounding box center [263, 138] width 29 height 5
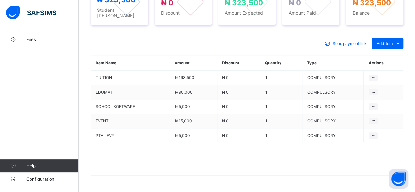
scroll to position [265, 0]
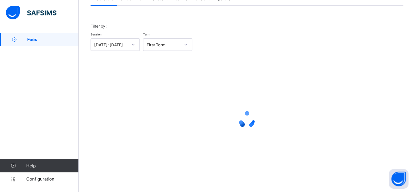
scroll to position [50, 0]
click at [132, 1] on span "Student List" at bounding box center [131, -1] width 22 height 5
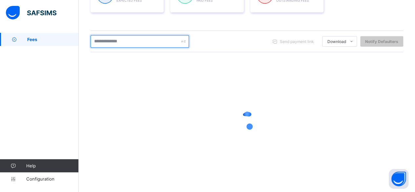
scroll to position [121, 0]
click at [114, 44] on input "text" at bounding box center [139, 40] width 98 height 12
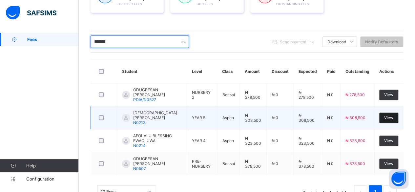
type input "*******"
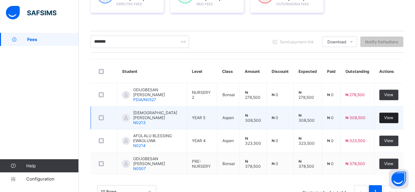
click at [393, 115] on span "View" at bounding box center [388, 117] width 9 height 5
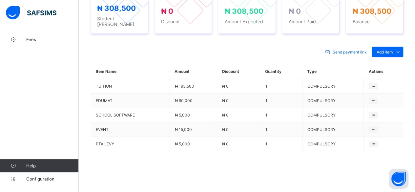
scroll to position [278, 0]
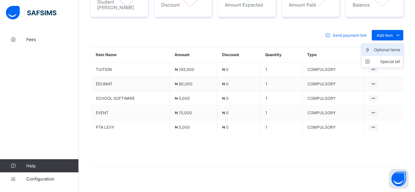
click at [385, 47] on div "Optional items" at bounding box center [387, 50] width 26 height 7
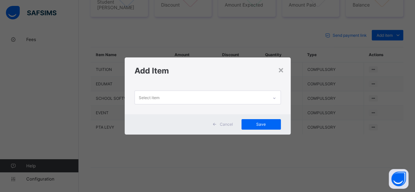
scroll to position [0, 0]
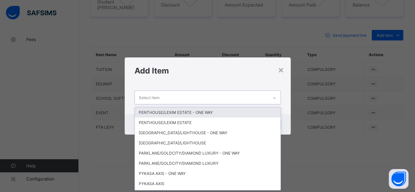
click at [204, 95] on div "Select item" at bounding box center [201, 97] width 133 height 13
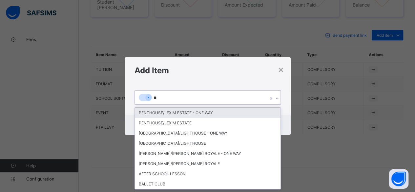
type input "***"
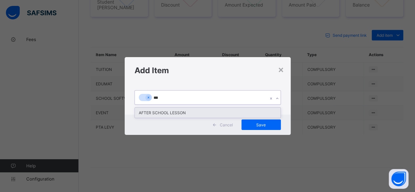
click at [239, 113] on div "AFTER SCHOOL LESSON" at bounding box center [207, 112] width 145 height 10
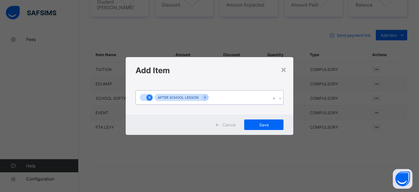
click at [147, 98] on div at bounding box center [149, 97] width 6 height 6
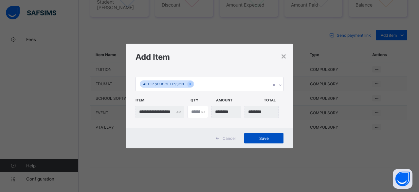
click at [267, 139] on span "Save" at bounding box center [263, 138] width 29 height 5
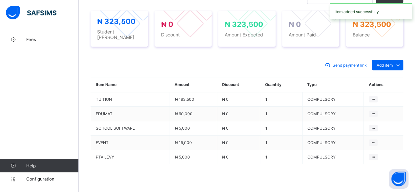
scroll to position [278, 0]
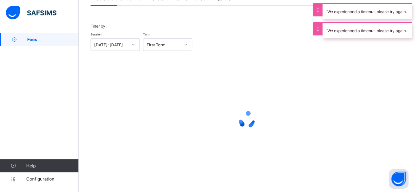
scroll to position [50, 0]
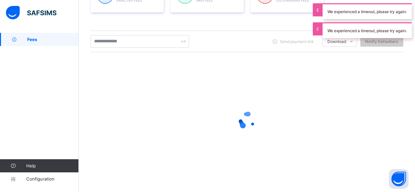
scroll to position [121, 0]
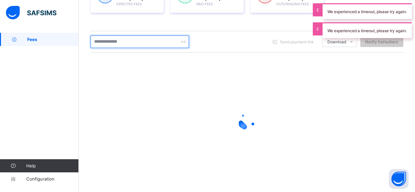
click at [124, 42] on input "text" at bounding box center [139, 41] width 98 height 12
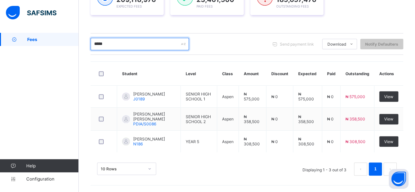
scroll to position [117, 0]
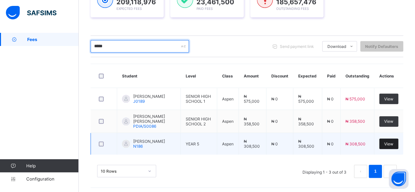
type input "*****"
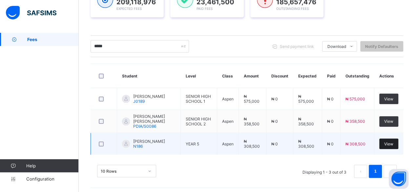
click at [398, 140] on div "View" at bounding box center [388, 143] width 19 height 10
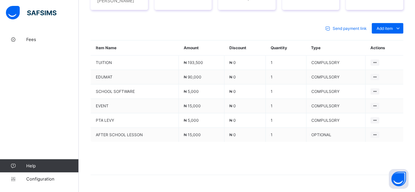
scroll to position [292, 0]
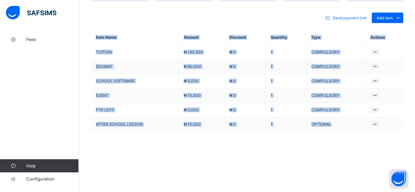
drag, startPoint x: 401, startPoint y: 140, endPoint x: 306, endPoint y: 175, distance: 101.2
click at [306, 175] on div "Fees Payment History Academic Timeline Documents Fees More Options Term [DATE]-…" at bounding box center [246, 48] width 312 height 284
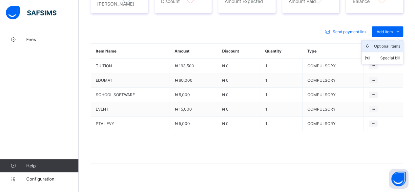
click at [400, 43] on div "Optional items" at bounding box center [387, 46] width 26 height 7
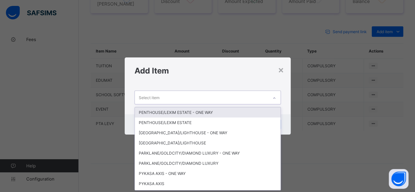
scroll to position [0, 0]
click at [202, 95] on div "Select item" at bounding box center [201, 97] width 133 height 13
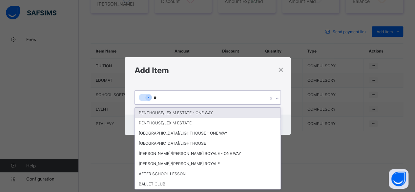
type input "***"
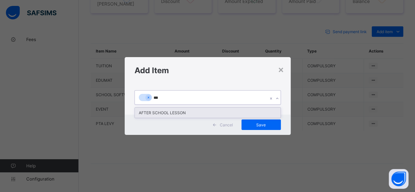
click at [198, 111] on div "AFTER SCHOOL LESSON" at bounding box center [207, 112] width 145 height 10
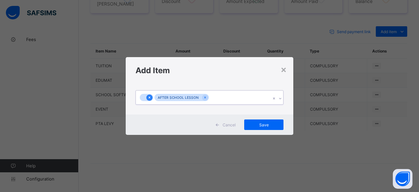
click at [149, 94] on div at bounding box center [149, 97] width 6 height 6
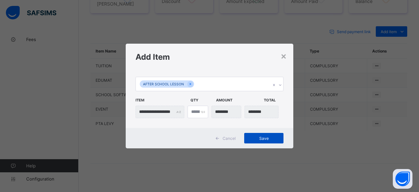
click at [258, 136] on span "Save" at bounding box center [263, 138] width 29 height 5
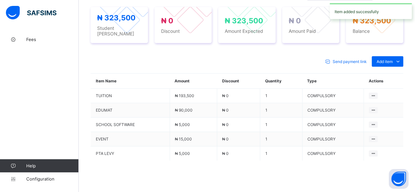
scroll to position [278, 0]
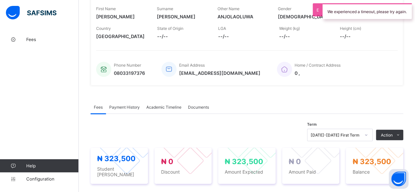
scroll to position [50, 0]
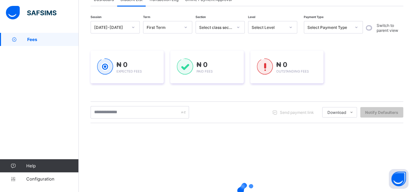
scroll to position [107, 0]
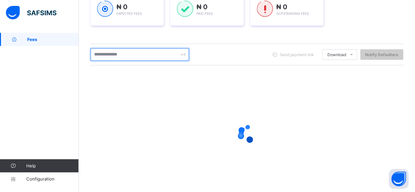
click at [113, 57] on input "text" at bounding box center [139, 54] width 98 height 12
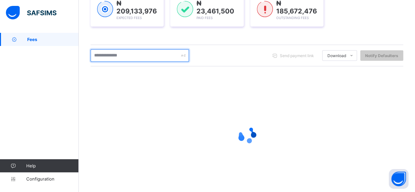
scroll to position [106, 0]
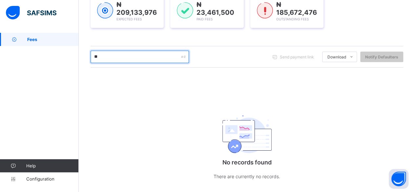
type input "*"
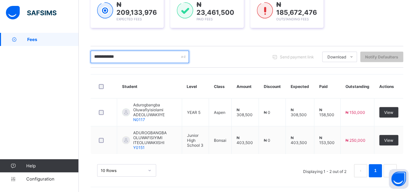
scroll to position [104, 0]
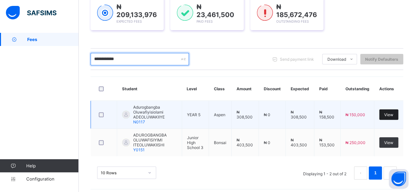
type input "**********"
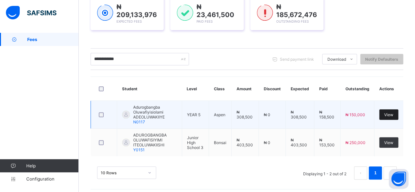
click at [390, 114] on span "View" at bounding box center [388, 114] width 9 height 5
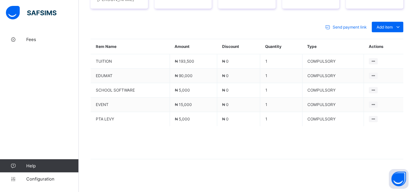
scroll to position [278, 0]
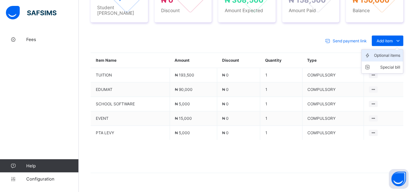
click at [395, 52] on div "Optional items" at bounding box center [387, 55] width 26 height 7
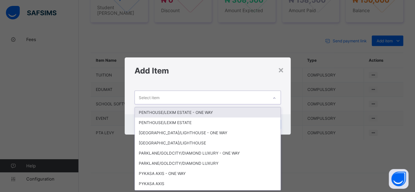
scroll to position [0, 0]
click at [228, 102] on div "Select item" at bounding box center [201, 97] width 133 height 13
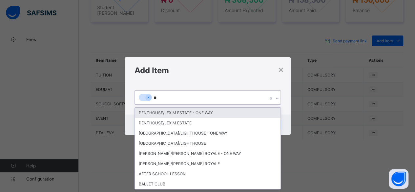
type input "***"
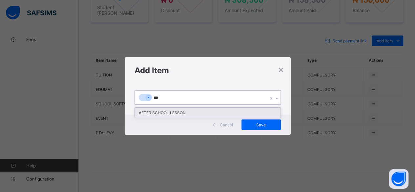
click at [218, 113] on div "AFTER SCHOOL LESSON" at bounding box center [207, 112] width 145 height 10
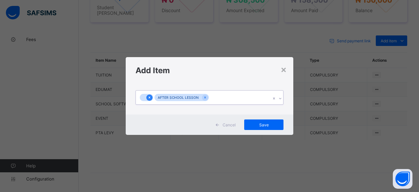
click at [149, 98] on icon at bounding box center [150, 97] width 4 height 5
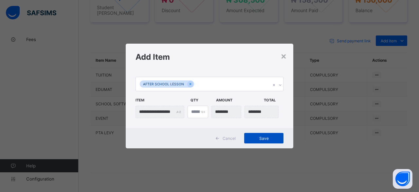
click at [271, 137] on span "Save" at bounding box center [263, 138] width 29 height 5
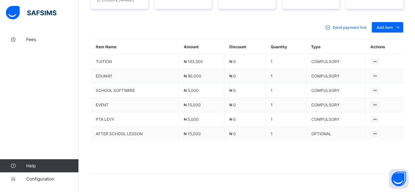
scroll to position [292, 0]
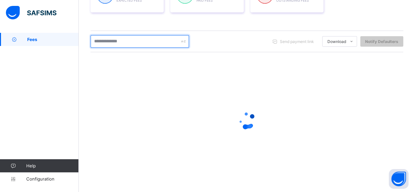
click at [119, 40] on input "text" at bounding box center [139, 41] width 98 height 12
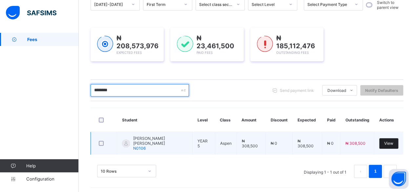
type input "********"
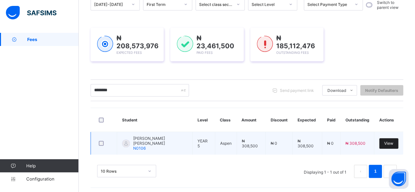
click at [391, 138] on div "View" at bounding box center [388, 143] width 19 height 10
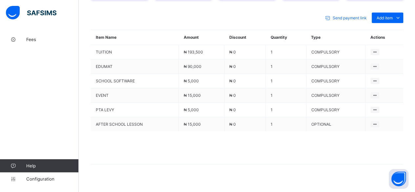
scroll to position [278, 0]
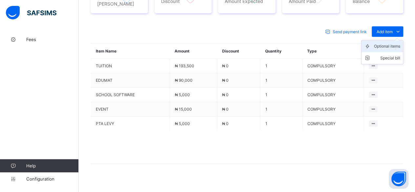
click at [389, 43] on div "Optional items" at bounding box center [387, 46] width 26 height 7
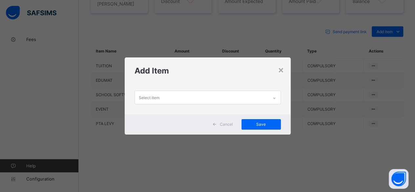
scroll to position [0, 0]
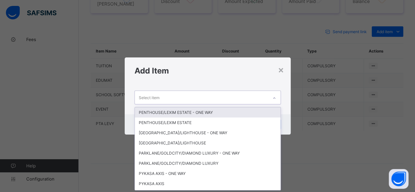
click at [172, 95] on div "Select item" at bounding box center [201, 97] width 133 height 13
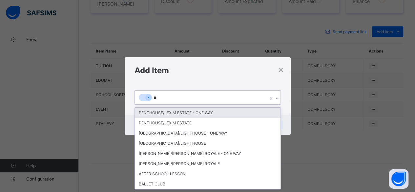
type input "***"
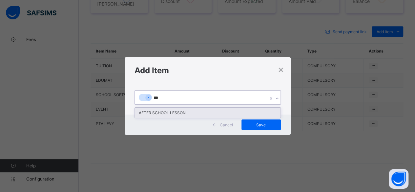
click at [172, 112] on div "AFTER SCHOOL LESSON" at bounding box center [207, 112] width 145 height 10
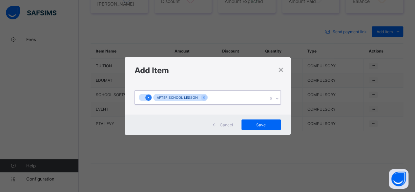
click at [146, 97] on icon at bounding box center [148, 97] width 4 height 5
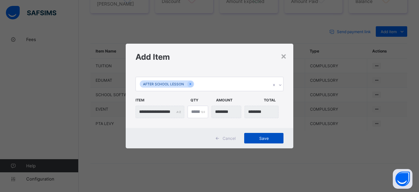
click at [273, 136] on span "Save" at bounding box center [263, 138] width 29 height 5
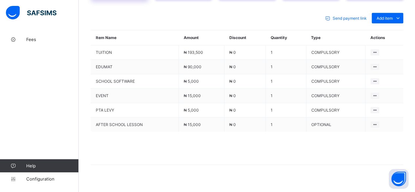
scroll to position [292, 0]
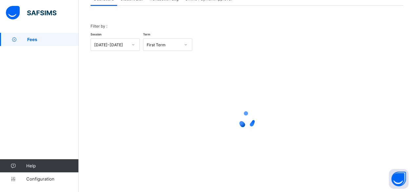
scroll to position [50, 0]
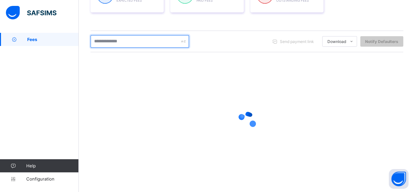
click at [119, 39] on input "text" at bounding box center [139, 41] width 98 height 12
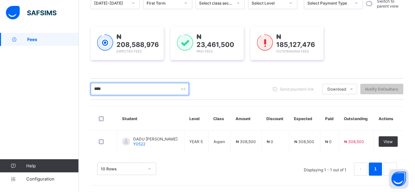
scroll to position [73, 0]
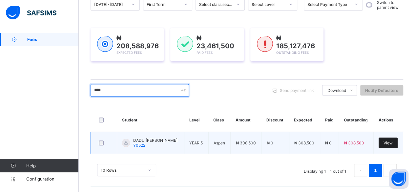
type input "****"
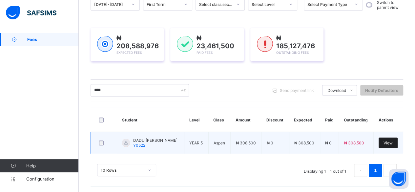
click at [390, 141] on span "View" at bounding box center [387, 142] width 9 height 5
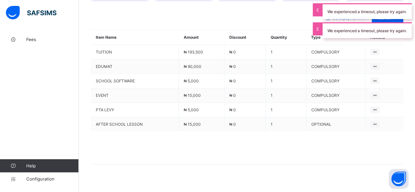
scroll to position [278, 0]
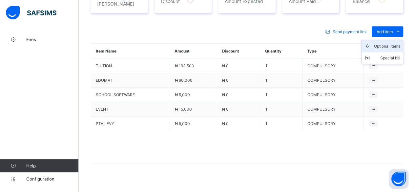
click at [397, 43] on div "Optional items" at bounding box center [387, 46] width 26 height 7
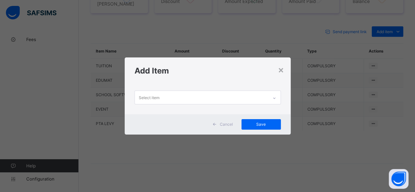
scroll to position [0, 0]
click at [176, 97] on div "Select item" at bounding box center [201, 97] width 133 height 13
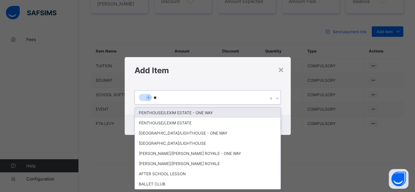
type input "***"
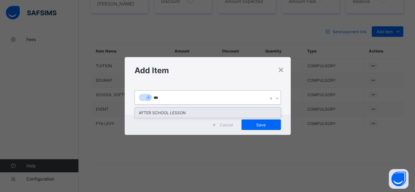
click at [172, 115] on div "AFTER SCHOOL LESSON" at bounding box center [207, 112] width 145 height 10
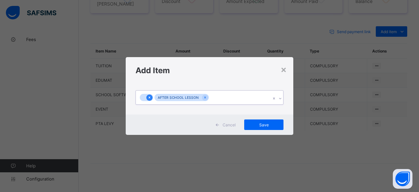
click at [147, 99] on div at bounding box center [149, 97] width 6 height 6
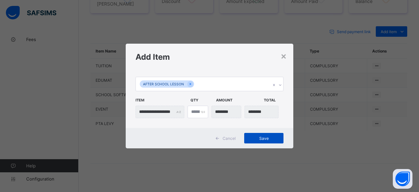
click at [261, 135] on div "Save" at bounding box center [263, 138] width 39 height 10
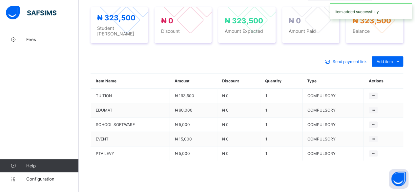
scroll to position [278, 0]
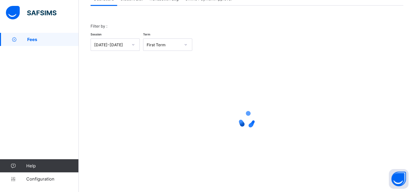
scroll to position [50, 0]
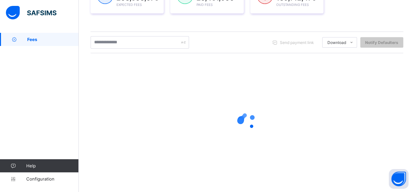
scroll to position [121, 0]
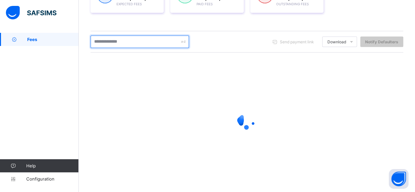
click at [119, 41] on input "text" at bounding box center [139, 41] width 98 height 12
click at [97, 40] on input "******" at bounding box center [139, 41] width 98 height 12
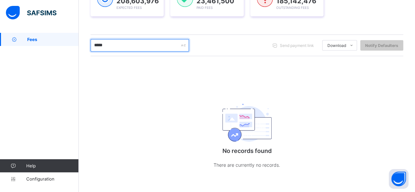
click at [111, 45] on input "*****" at bounding box center [139, 45] width 98 height 12
type input "*"
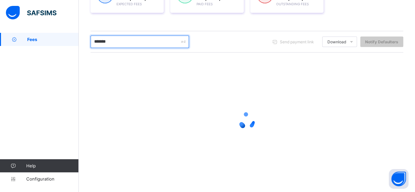
scroll to position [73, 0]
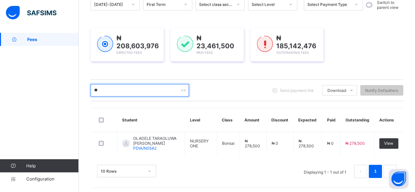
type input "*"
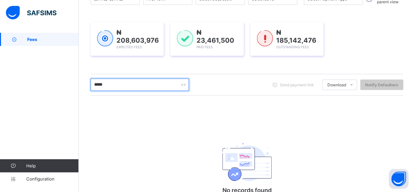
scroll to position [118, 0]
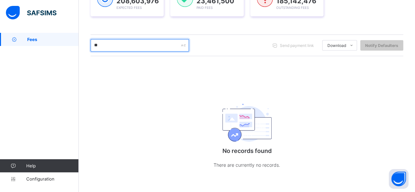
type input "*"
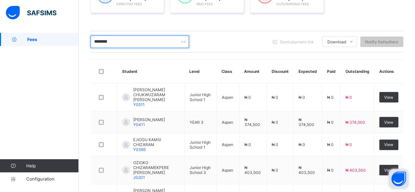
type input "********"
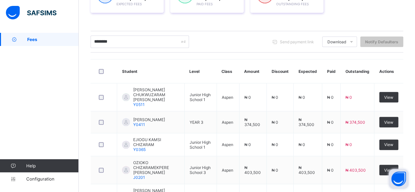
click at [391, 188] on button "Open asap" at bounding box center [398, 179] width 20 height 20
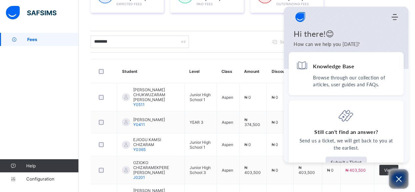
click at [399, 178] on icon "Open asap" at bounding box center [399, 179] width 6 height 6
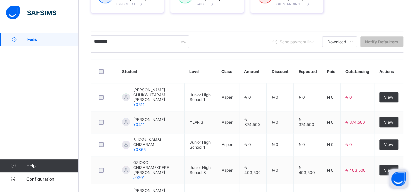
scroll to position [235, 0]
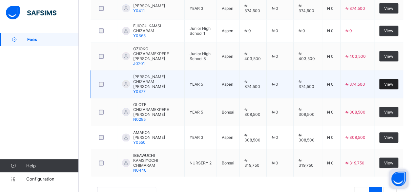
click at [393, 82] on span "View" at bounding box center [388, 84] width 9 height 5
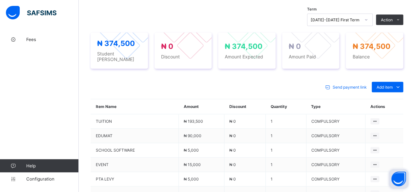
scroll to position [262, 0]
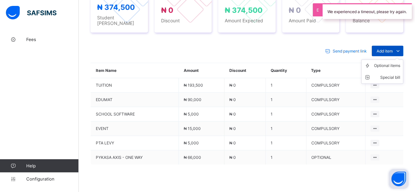
click at [401, 48] on icon at bounding box center [397, 51] width 7 height 7
click at [393, 62] on div "Optional items" at bounding box center [387, 65] width 26 height 7
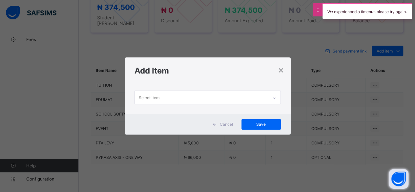
scroll to position [0, 0]
click at [216, 92] on div "Select item" at bounding box center [201, 97] width 133 height 13
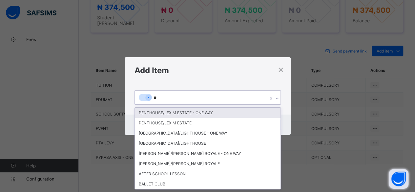
type input "***"
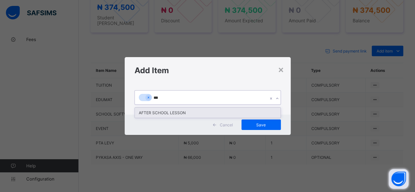
click at [216, 111] on div "AFTER SCHOOL LESSON" at bounding box center [207, 112] width 145 height 10
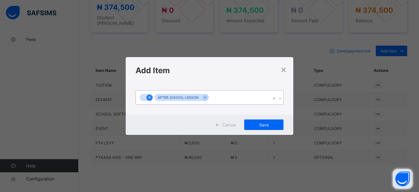
click at [152, 96] on div at bounding box center [149, 97] width 6 height 6
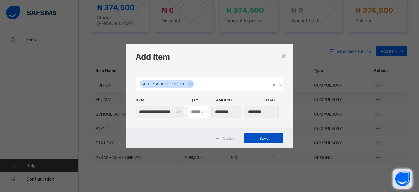
click at [273, 136] on span "Save" at bounding box center [263, 138] width 29 height 5
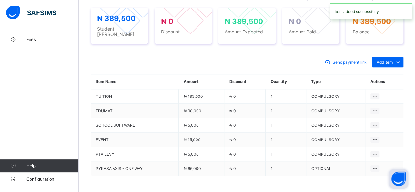
scroll to position [262, 0]
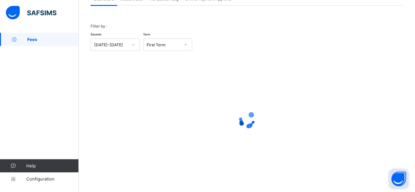
scroll to position [50, 0]
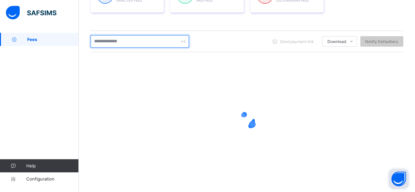
click at [116, 39] on input "text" at bounding box center [139, 41] width 98 height 12
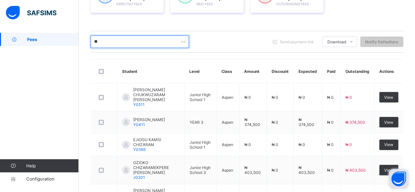
type input "*"
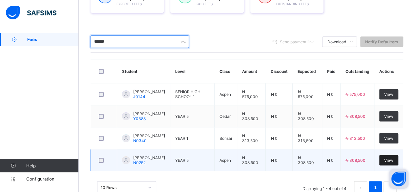
type input "******"
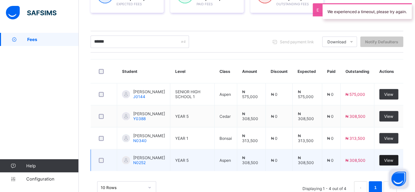
click at [393, 158] on span "View" at bounding box center [388, 160] width 9 height 5
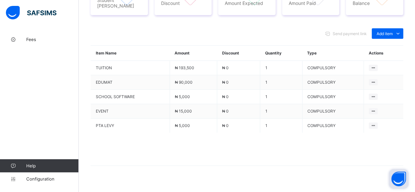
scroll to position [278, 0]
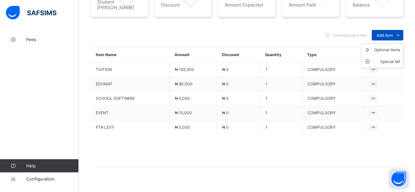
click at [392, 33] on span "Add item" at bounding box center [384, 35] width 16 height 5
click at [396, 47] on div "Optional items" at bounding box center [387, 50] width 26 height 7
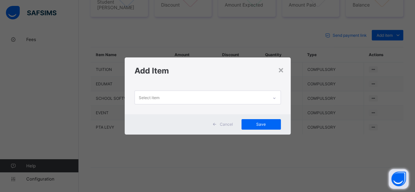
scroll to position [0, 0]
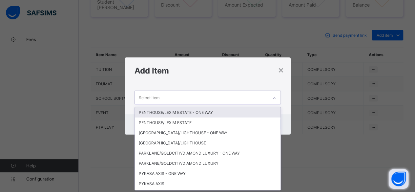
click at [196, 94] on div "Select item" at bounding box center [201, 97] width 133 height 13
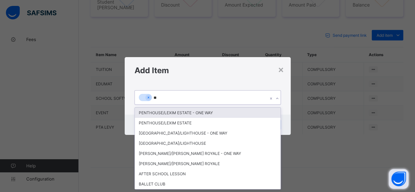
type input "***"
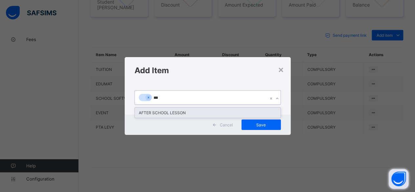
click at [192, 112] on div "AFTER SCHOOL LESSON" at bounding box center [207, 112] width 145 height 10
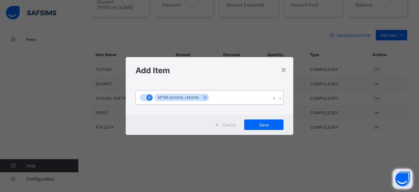
click at [149, 95] on icon at bounding box center [150, 97] width 4 height 5
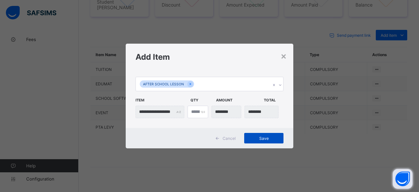
click at [255, 134] on div "Save" at bounding box center [263, 138] width 39 height 10
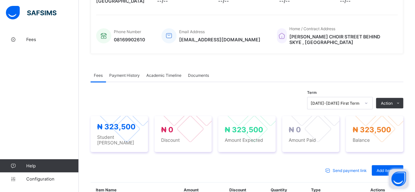
scroll to position [95, 0]
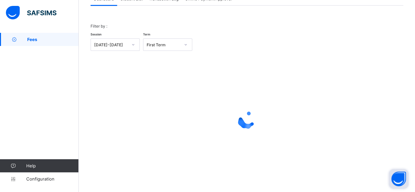
scroll to position [50, 0]
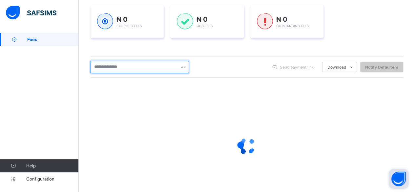
click at [128, 68] on input "text" at bounding box center [139, 67] width 98 height 12
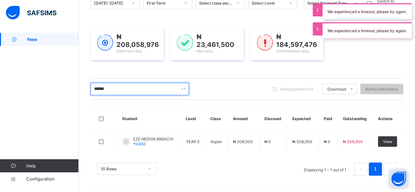
scroll to position [73, 0]
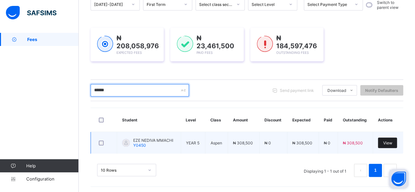
type input "******"
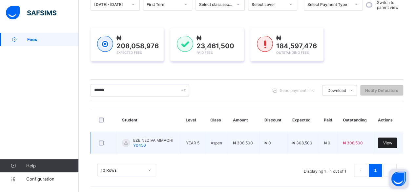
click at [390, 140] on span "View" at bounding box center [386, 142] width 9 height 5
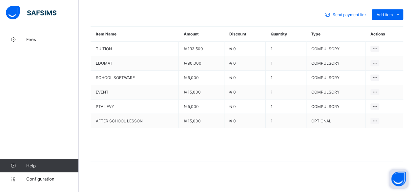
scroll to position [281, 0]
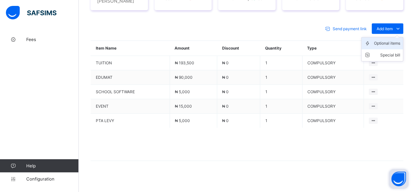
click at [400, 43] on div "Optional items" at bounding box center [387, 43] width 26 height 7
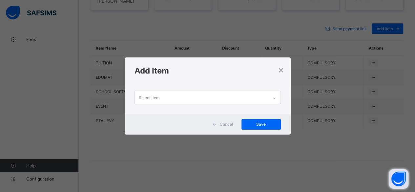
click at [200, 95] on div "Select item" at bounding box center [201, 97] width 133 height 13
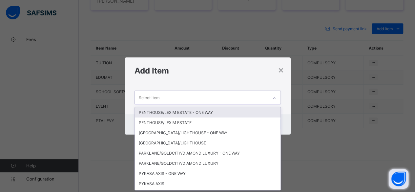
scroll to position [0, 0]
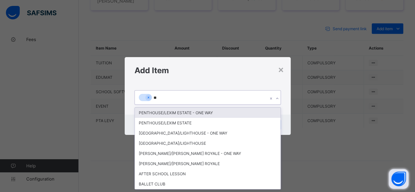
type input "***"
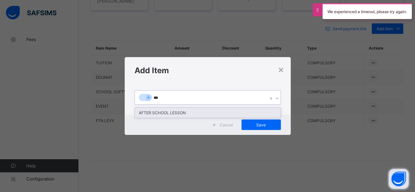
click at [179, 112] on div "AFTER SCHOOL LESSON" at bounding box center [207, 112] width 145 height 10
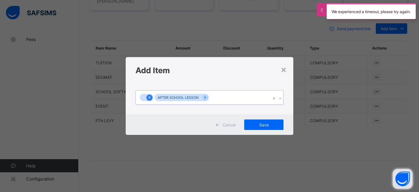
click at [150, 97] on icon at bounding box center [150, 97] width 4 height 5
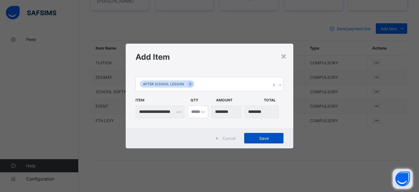
click at [270, 138] on span "Save" at bounding box center [263, 138] width 29 height 5
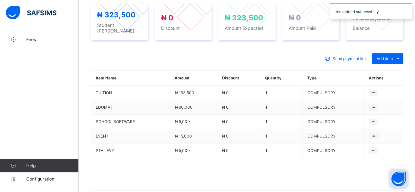
scroll to position [281, 0]
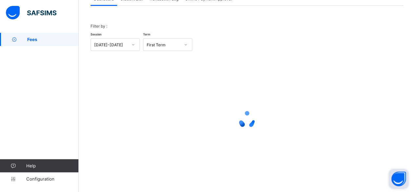
scroll to position [50, 0]
click at [128, 0] on span "Student List" at bounding box center [131, -1] width 22 height 5
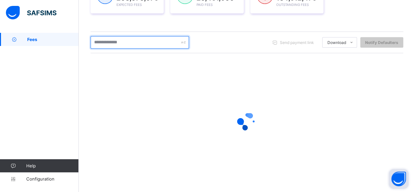
scroll to position [121, 0]
click at [122, 39] on input "text" at bounding box center [139, 41] width 98 height 12
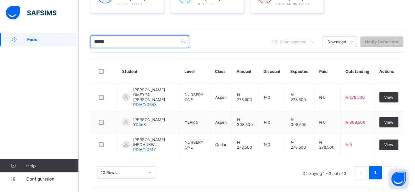
scroll to position [117, 0]
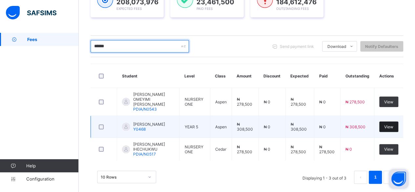
type input "******"
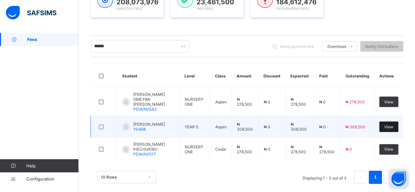
click at [398, 121] on div "View" at bounding box center [388, 126] width 19 height 10
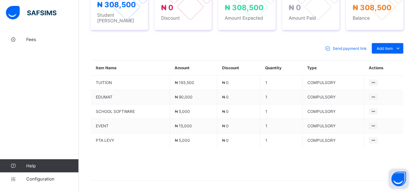
scroll to position [265, 0]
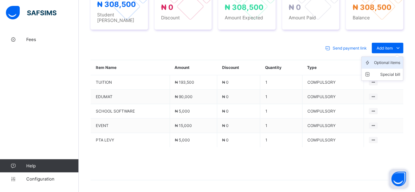
click at [400, 59] on div "Optional items" at bounding box center [387, 62] width 26 height 7
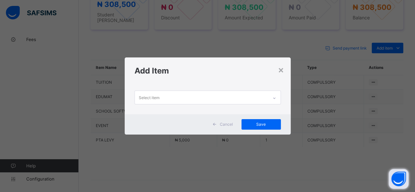
scroll to position [0, 0]
click at [268, 94] on div "Select item" at bounding box center [201, 97] width 133 height 13
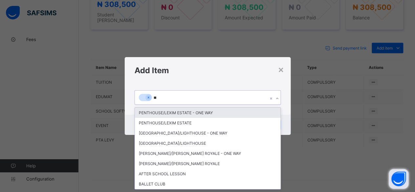
type input "***"
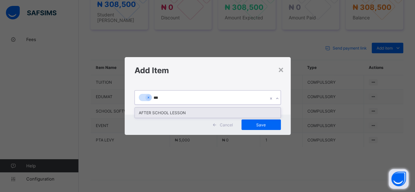
click at [234, 109] on div "AFTER SCHOOL LESSON" at bounding box center [207, 112] width 145 height 10
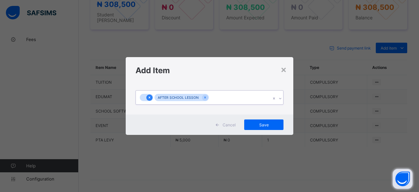
click at [150, 95] on icon at bounding box center [150, 97] width 4 height 5
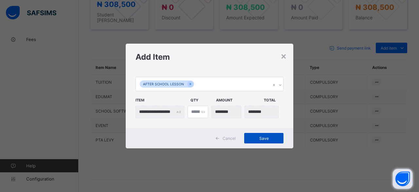
click at [270, 137] on span "Save" at bounding box center [263, 138] width 29 height 5
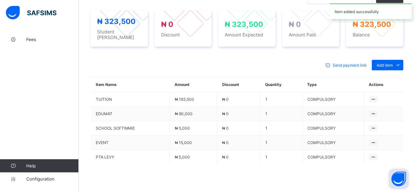
scroll to position [265, 0]
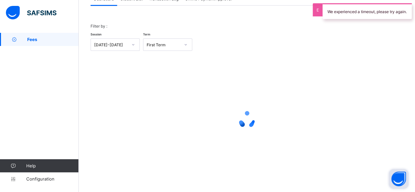
scroll to position [50, 0]
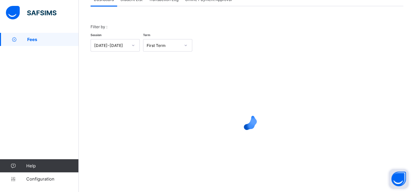
click at [137, 0] on span "Student List" at bounding box center [131, -1] width 22 height 5
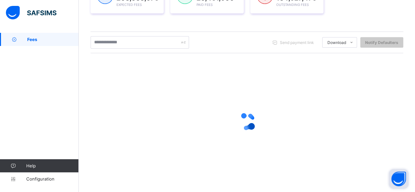
scroll to position [121, 0]
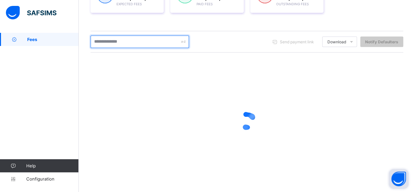
click at [126, 40] on input "text" at bounding box center [139, 41] width 98 height 12
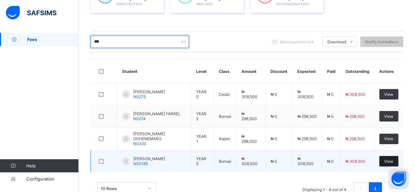
type input "***"
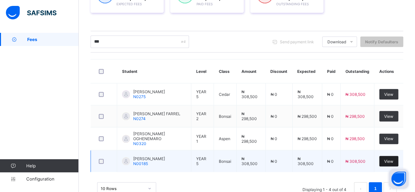
click at [392, 159] on span "View" at bounding box center [388, 161] width 9 height 5
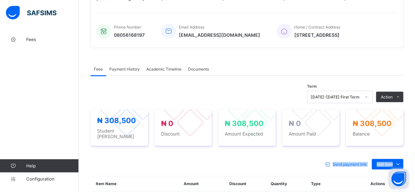
drag, startPoint x: 392, startPoint y: 158, endPoint x: 417, endPoint y: 193, distance: 43.7
click at [414, 191] on html "Student Management First Term / [DATE]-[DATE] [PERSON_NAME] [EMAIL_ADDRESS][DOM…" at bounding box center [207, 101] width 415 height 492
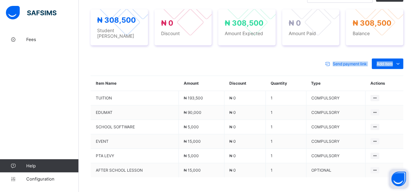
scroll to position [292, 0]
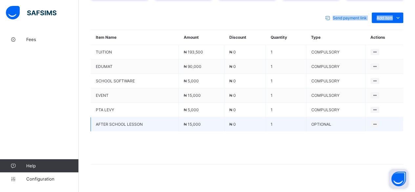
click at [403, 117] on td "Delete Payment Item" at bounding box center [384, 124] width 38 height 14
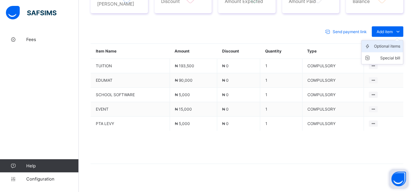
click at [390, 44] on li "Optional items" at bounding box center [381, 46] width 41 height 12
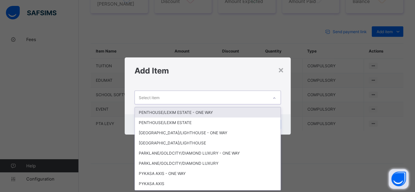
scroll to position [0, 0]
click at [193, 98] on div "Select item" at bounding box center [201, 97] width 133 height 13
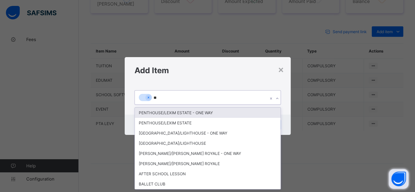
type input "***"
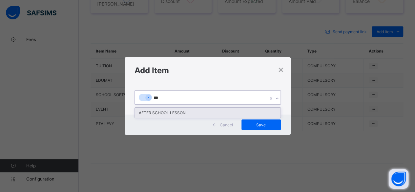
click at [186, 116] on div "AFTER SCHOOL LESSON" at bounding box center [207, 112] width 145 height 10
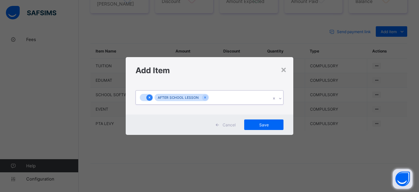
click at [149, 95] on icon at bounding box center [150, 97] width 4 height 5
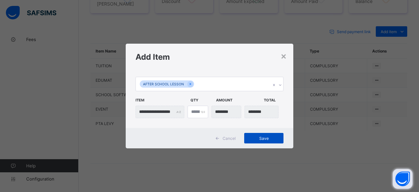
click at [270, 136] on span "Save" at bounding box center [263, 138] width 29 height 5
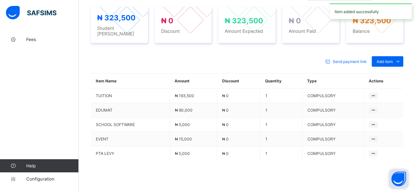
scroll to position [278, 0]
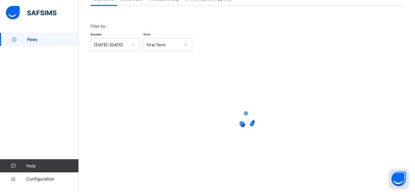
scroll to position [50, 0]
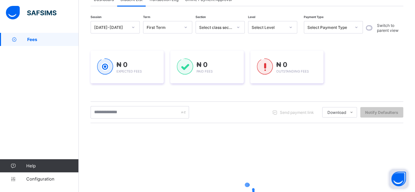
scroll to position [121, 0]
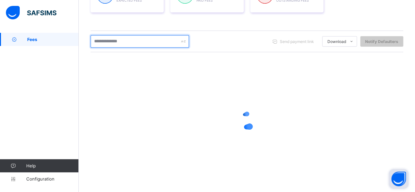
click at [119, 44] on input "text" at bounding box center [139, 41] width 98 height 12
type input "*********"
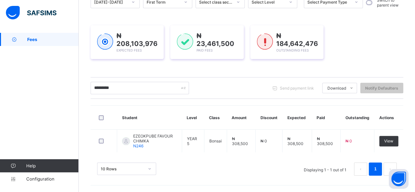
scroll to position [73, 0]
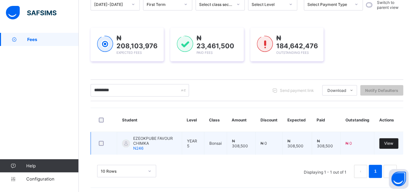
type input "*********"
click at [392, 141] on span "View" at bounding box center [388, 143] width 9 height 5
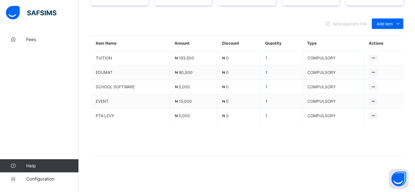
scroll to position [278, 0]
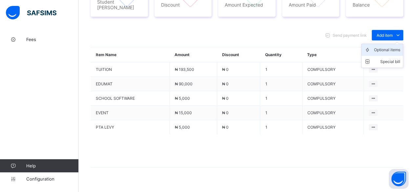
click at [389, 47] on div "Optional items" at bounding box center [387, 50] width 26 height 7
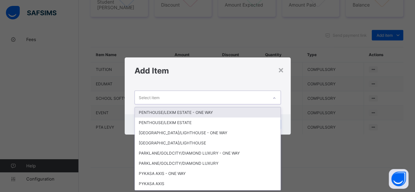
scroll to position [0, 0]
click at [200, 93] on div "Select item" at bounding box center [201, 97] width 133 height 13
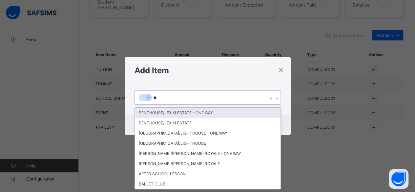
type input "***"
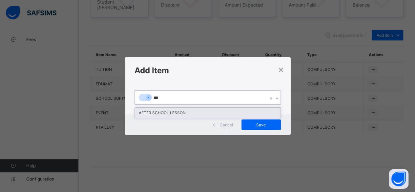
click at [188, 111] on div "AFTER SCHOOL LESSON" at bounding box center [207, 112] width 145 height 10
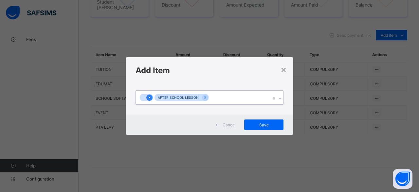
click at [150, 95] on icon at bounding box center [150, 97] width 4 height 5
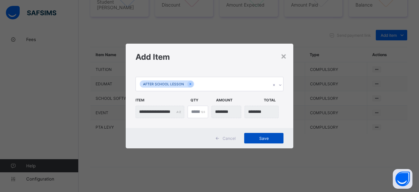
click at [281, 138] on div "Save" at bounding box center [263, 138] width 39 height 10
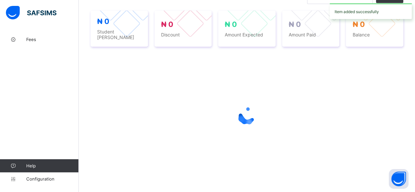
scroll to position [278, 0]
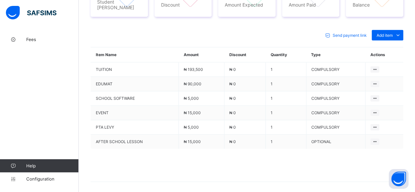
scroll to position [50, 0]
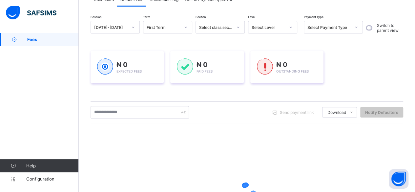
scroll to position [121, 0]
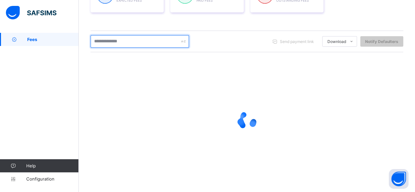
click at [132, 40] on input "text" at bounding box center [139, 41] width 98 height 12
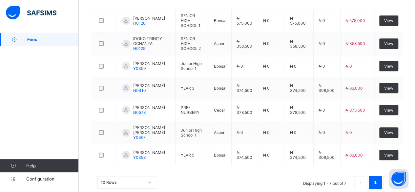
scroll to position [204, 0]
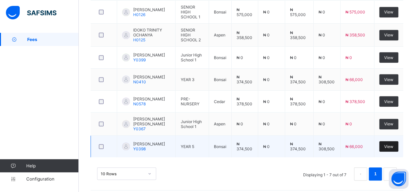
type input "*****"
click at [395, 141] on div "View" at bounding box center [388, 146] width 19 height 10
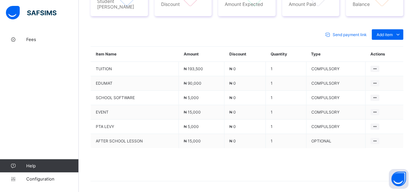
scroll to position [292, 0]
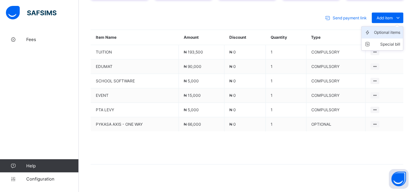
click at [390, 29] on div "Optional items" at bounding box center [387, 32] width 26 height 7
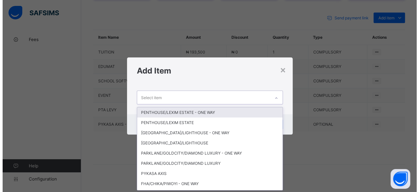
scroll to position [0, 0]
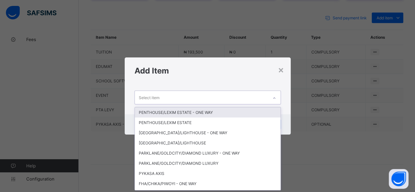
click at [187, 97] on div "Select item" at bounding box center [201, 97] width 133 height 13
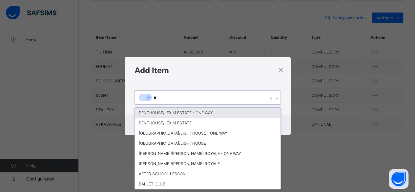
type input "***"
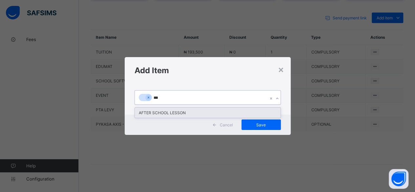
click at [185, 114] on div "AFTER SCHOOL LESSON" at bounding box center [207, 112] width 145 height 10
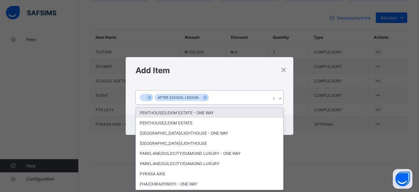
click at [145, 98] on div at bounding box center [143, 98] width 7 height 8
click at [148, 98] on icon at bounding box center [150, 97] width 4 height 5
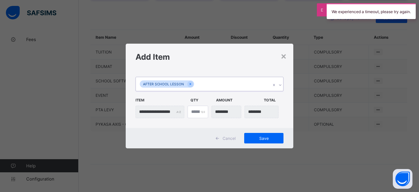
click at [195, 83] on div "AFTER SCHOOL LESSON" at bounding box center [203, 84] width 135 height 14
click at [261, 136] on span "Save" at bounding box center [263, 138] width 29 height 5
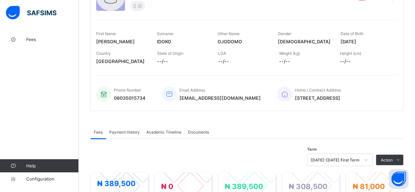
scroll to position [69, 0]
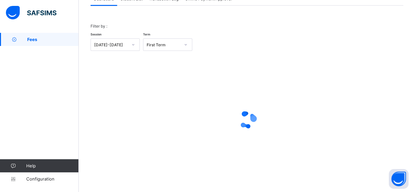
scroll to position [50, 0]
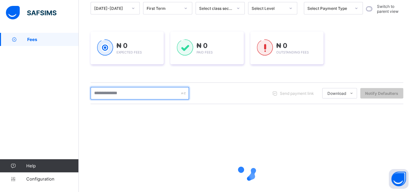
click at [115, 90] on input "text" at bounding box center [139, 93] width 98 height 12
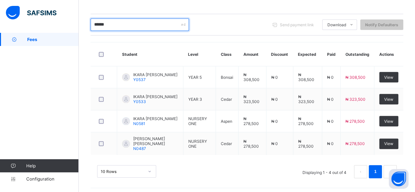
scroll to position [138, 0]
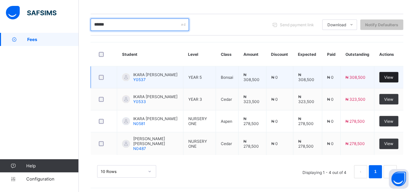
type input "*****"
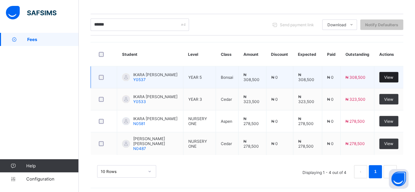
click at [393, 75] on span "View" at bounding box center [388, 77] width 9 height 5
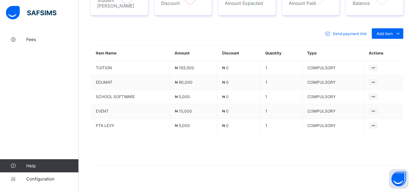
scroll to position [278, 0]
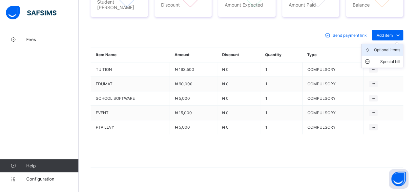
click at [392, 47] on div "Optional items" at bounding box center [387, 50] width 26 height 7
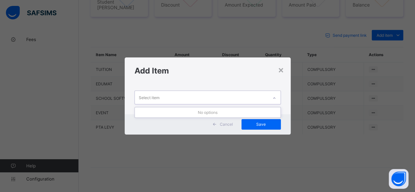
click at [199, 96] on div "Select item" at bounding box center [201, 97] width 133 height 13
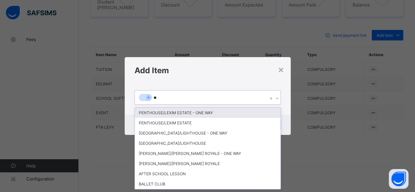
type input "***"
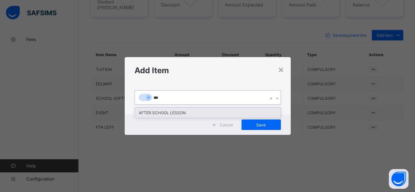
click at [213, 109] on div "AFTER SCHOOL LESSON" at bounding box center [207, 112] width 145 height 10
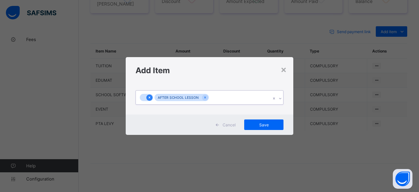
click at [149, 96] on icon at bounding box center [150, 97] width 4 height 5
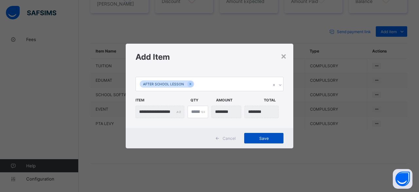
click at [269, 140] on span "Save" at bounding box center [263, 138] width 29 height 5
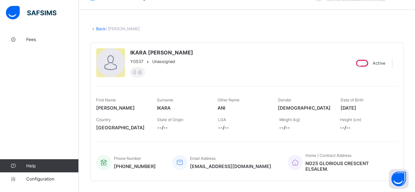
scroll to position [0, 0]
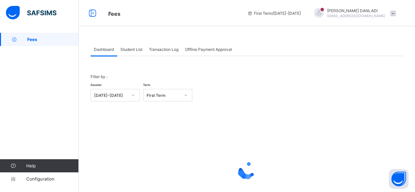
scroll to position [50, 0]
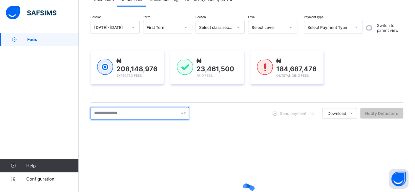
click at [139, 108] on input "text" at bounding box center [139, 113] width 98 height 12
type input "*"
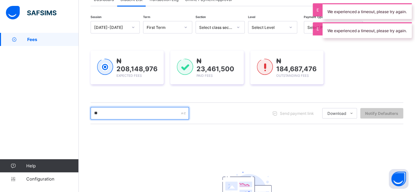
type input "*"
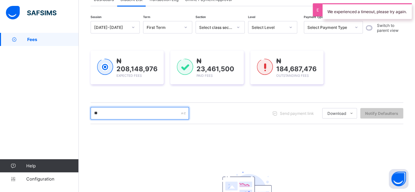
type input "*"
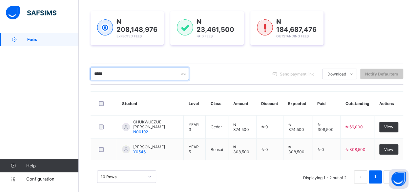
scroll to position [95, 0]
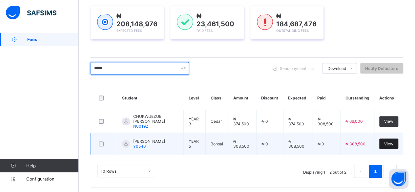
type input "*****"
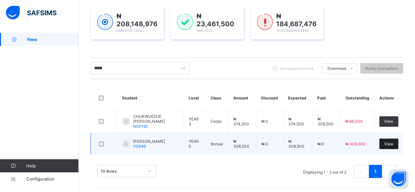
click at [394, 139] on div "View" at bounding box center [388, 143] width 19 height 10
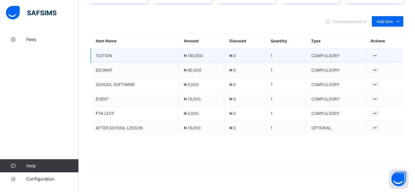
scroll to position [292, 0]
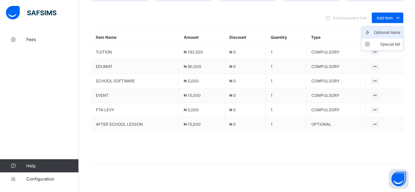
click at [388, 29] on div "Optional items" at bounding box center [387, 32] width 26 height 7
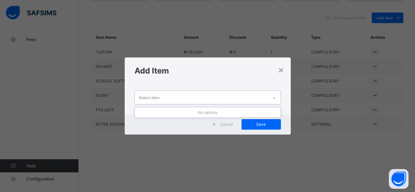
click at [216, 94] on div "Select item" at bounding box center [201, 97] width 133 height 13
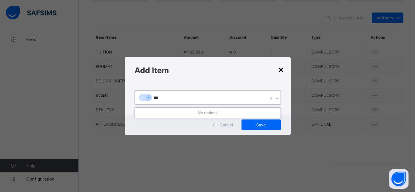
type input "***"
click at [282, 67] on div "×" at bounding box center [281, 69] width 6 height 11
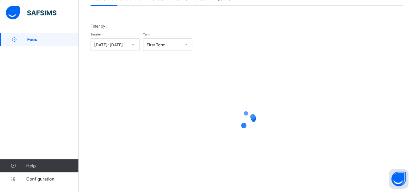
scroll to position [50, 0]
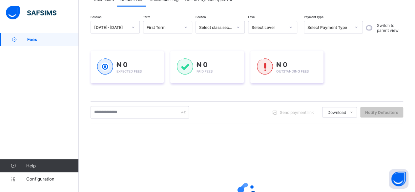
scroll to position [121, 0]
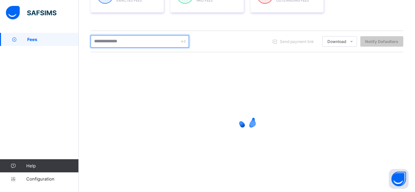
click at [134, 40] on input "text" at bounding box center [139, 41] width 98 height 12
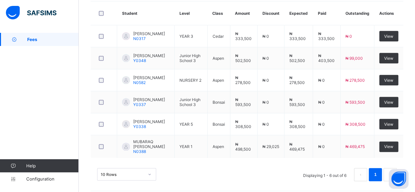
scroll to position [186, 0]
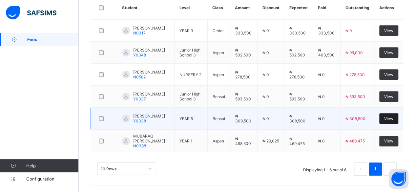
type input "*******"
click at [393, 118] on span "View" at bounding box center [388, 118] width 9 height 5
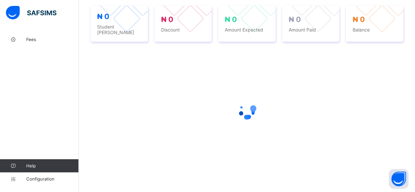
scroll to position [186, 0]
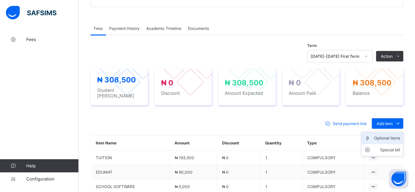
click at [400, 135] on div "Optional items" at bounding box center [387, 138] width 26 height 7
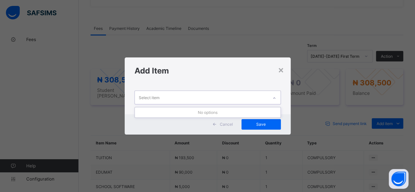
click at [213, 91] on div "Select item" at bounding box center [201, 97] width 133 height 13
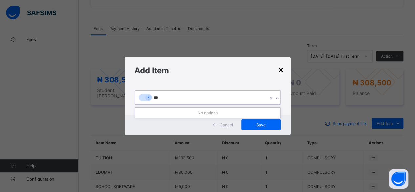
type input "***"
click at [282, 70] on div "×" at bounding box center [281, 69] width 6 height 11
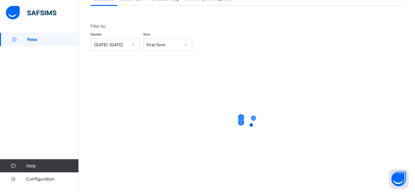
scroll to position [50, 0]
click at [128, 1] on span "Student List" at bounding box center [131, -1] width 22 height 5
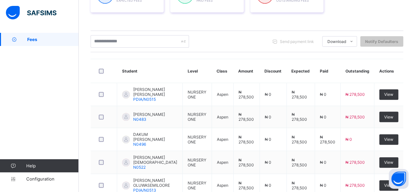
scroll to position [186, 0]
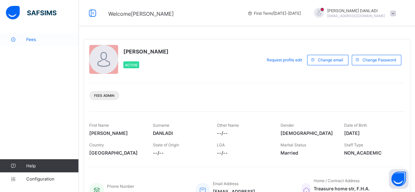
click at [39, 40] on span "Fees" at bounding box center [52, 39] width 52 height 5
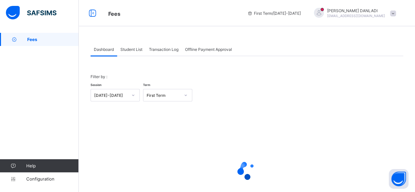
click at [134, 53] on div "Student List" at bounding box center [131, 49] width 29 height 13
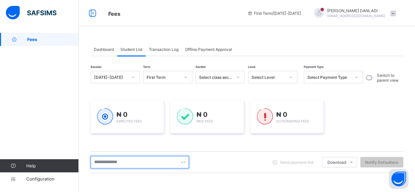
click at [133, 162] on input "text" at bounding box center [139, 162] width 98 height 12
type input "*"
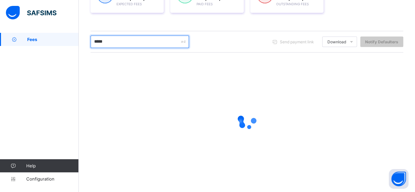
scroll to position [73, 0]
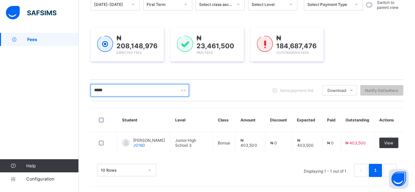
click at [126, 87] on input "*****" at bounding box center [139, 90] width 98 height 12
type input "*"
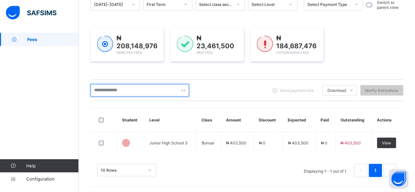
scroll to position [121, 0]
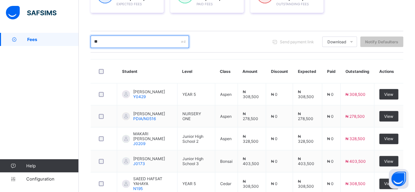
type input "*"
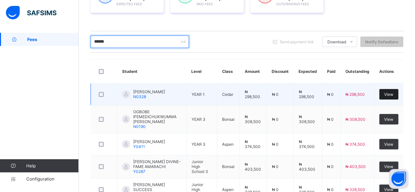
type input "******"
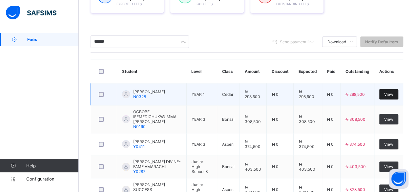
click at [391, 92] on span "View" at bounding box center [388, 94] width 9 height 5
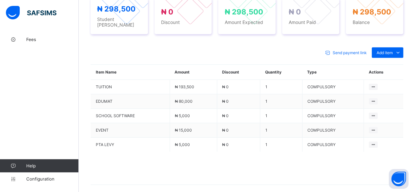
scroll to position [281, 0]
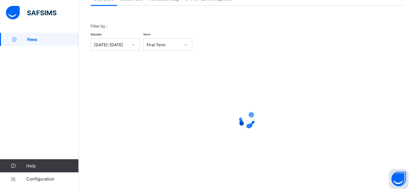
scroll to position [50, 0]
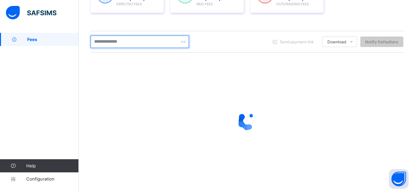
click at [115, 42] on input "text" at bounding box center [139, 41] width 98 height 12
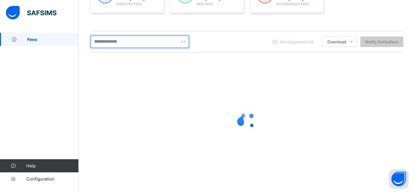
click at [115, 42] on input "text" at bounding box center [139, 41] width 98 height 12
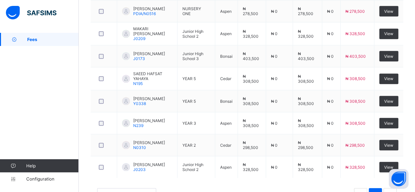
scroll to position [226, 0]
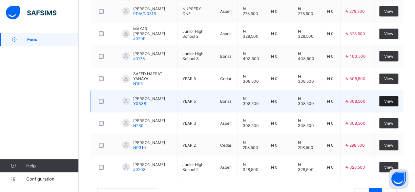
type input "******"
click at [393, 99] on span "View" at bounding box center [388, 101] width 9 height 5
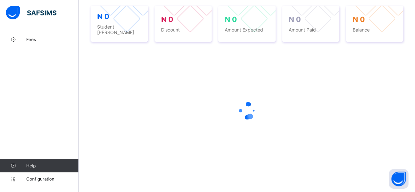
scroll to position [226, 0]
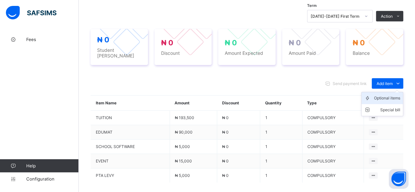
click at [387, 95] on div "Optional items" at bounding box center [387, 98] width 26 height 7
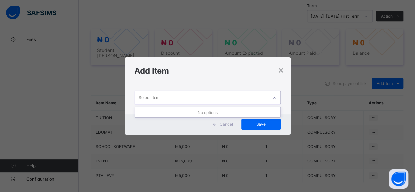
click at [223, 98] on div "Select item" at bounding box center [201, 97] width 133 height 13
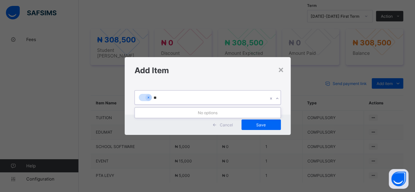
type input "***"
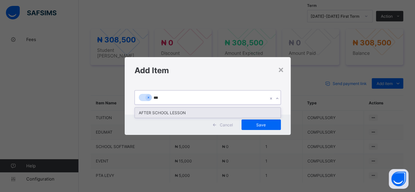
click at [192, 113] on div "AFTER SCHOOL LESSON" at bounding box center [207, 112] width 145 height 10
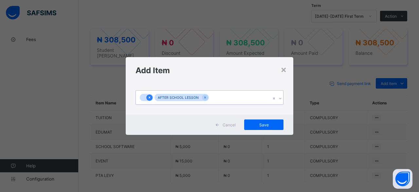
click at [148, 98] on icon at bounding box center [150, 97] width 4 height 5
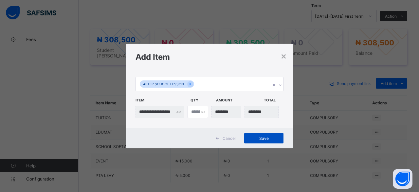
click at [263, 138] on span "Save" at bounding box center [263, 138] width 29 height 5
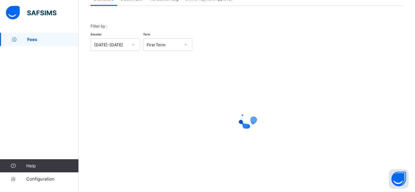
scroll to position [50, 0]
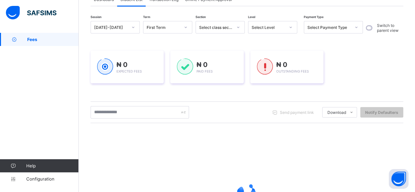
scroll to position [121, 0]
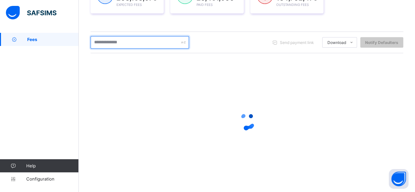
click at [143, 39] on input "text" at bounding box center [139, 42] width 98 height 12
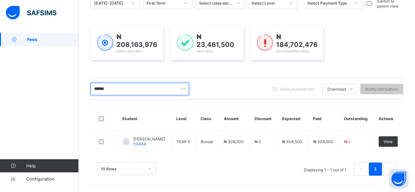
scroll to position [73, 0]
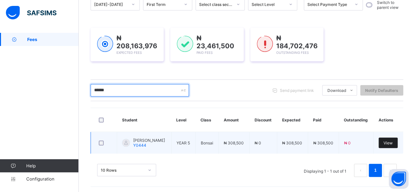
type input "******"
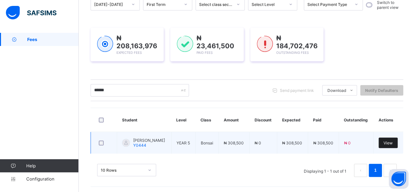
click at [392, 140] on span "View" at bounding box center [387, 142] width 9 height 5
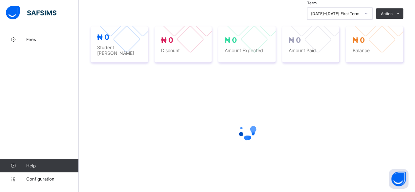
scroll to position [248, 0]
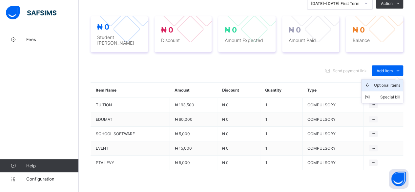
click at [393, 82] on div "Optional items" at bounding box center [387, 85] width 26 height 7
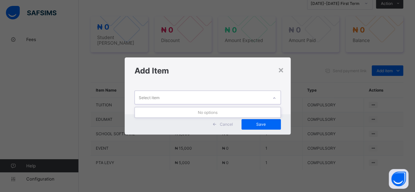
click at [147, 99] on div "Select item" at bounding box center [149, 97] width 21 height 12
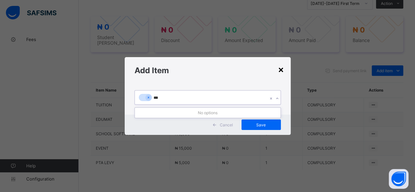
type input "***"
click at [283, 68] on div "×" at bounding box center [281, 69] width 6 height 11
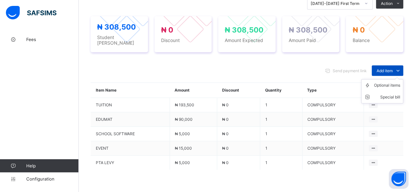
click at [391, 68] on span "Add item" at bounding box center [384, 70] width 16 height 5
click at [391, 82] on div "Optional items" at bounding box center [387, 85] width 26 height 7
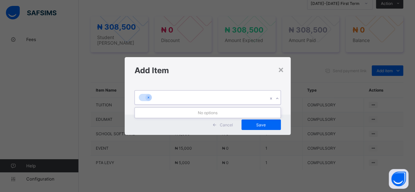
click at [249, 94] on div at bounding box center [201, 97] width 133 height 14
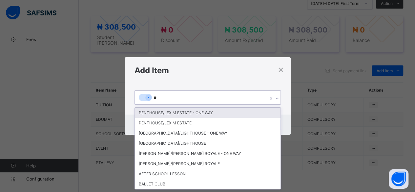
type input "***"
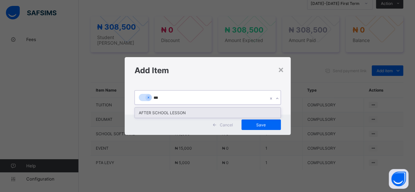
click at [194, 115] on div "AFTER SCHOOL LESSON" at bounding box center [207, 112] width 145 height 10
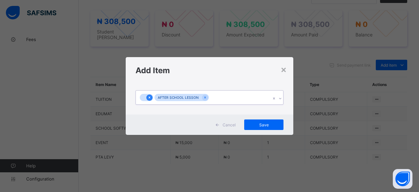
click at [149, 97] on icon at bounding box center [150, 97] width 4 height 5
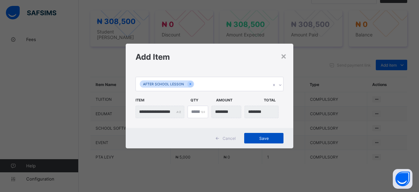
click at [272, 137] on span "Save" at bounding box center [263, 138] width 29 height 5
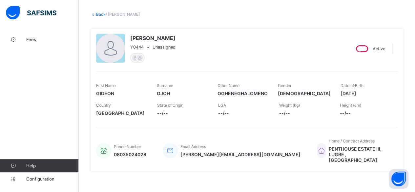
scroll to position [0, 0]
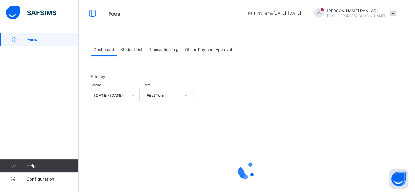
scroll to position [50, 0]
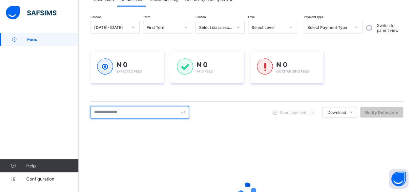
click at [123, 113] on input "text" at bounding box center [139, 112] width 98 height 12
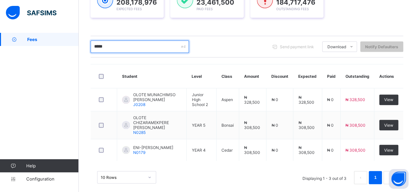
scroll to position [117, 0]
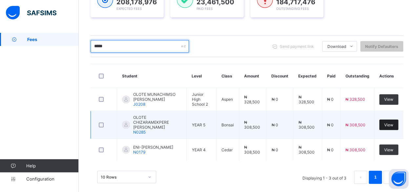
type input "*****"
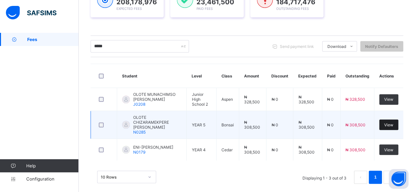
click at [393, 119] on div "View" at bounding box center [388, 124] width 19 height 10
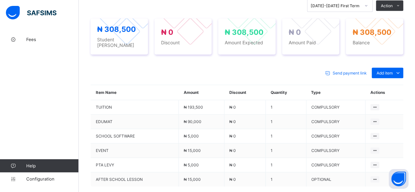
scroll to position [275, 0]
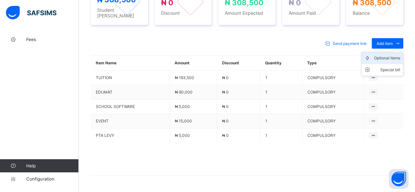
click at [394, 52] on li "Optional items" at bounding box center [381, 58] width 41 height 12
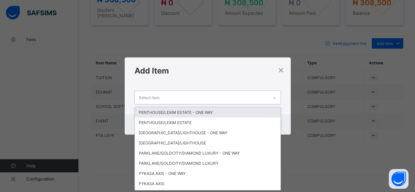
scroll to position [0, 0]
click at [156, 94] on div "Select item" at bounding box center [149, 97] width 21 height 12
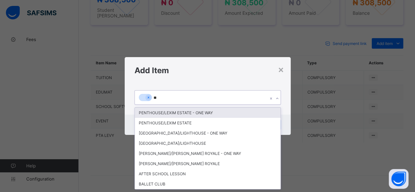
type input "***"
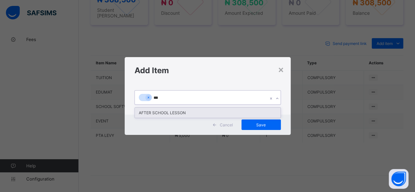
click at [162, 112] on div "AFTER SCHOOL LESSON" at bounding box center [207, 112] width 145 height 10
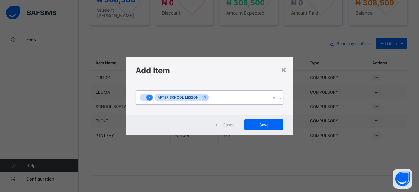
click at [149, 96] on icon at bounding box center [150, 97] width 4 height 5
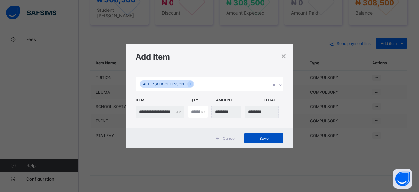
click at [272, 137] on span "Save" at bounding box center [263, 138] width 29 height 5
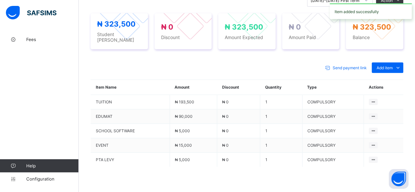
scroll to position [275, 0]
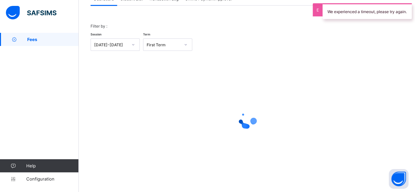
scroll to position [50, 0]
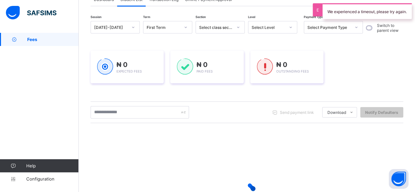
scroll to position [121, 0]
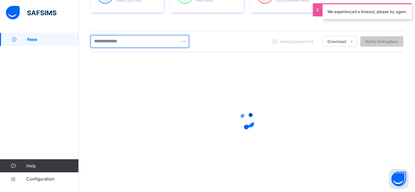
click at [123, 40] on input "text" at bounding box center [139, 41] width 98 height 12
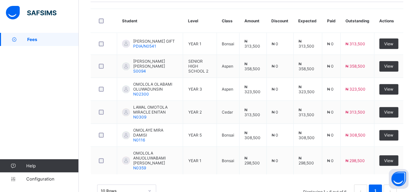
scroll to position [174, 0]
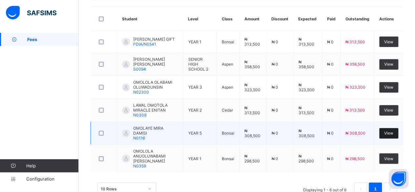
type input "*******"
click at [393, 130] on div "View" at bounding box center [388, 133] width 19 height 10
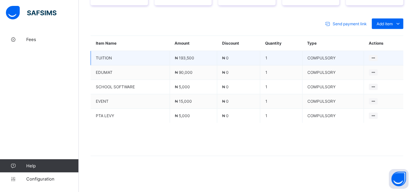
scroll to position [278, 0]
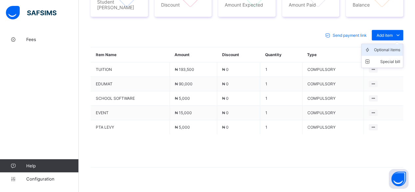
click at [393, 47] on div "Optional items" at bounding box center [387, 50] width 26 height 7
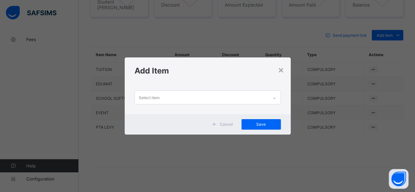
scroll to position [0, 0]
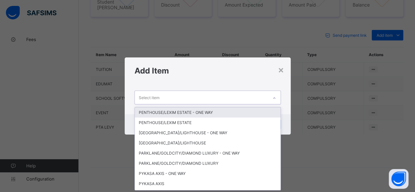
click at [217, 95] on div "Select item" at bounding box center [201, 97] width 133 height 13
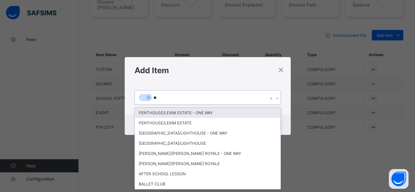
type input "***"
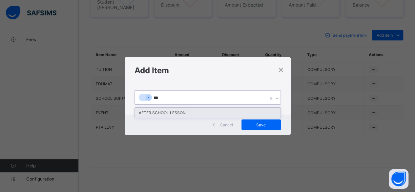
click at [199, 115] on div "AFTER SCHOOL LESSON" at bounding box center [207, 112] width 145 height 10
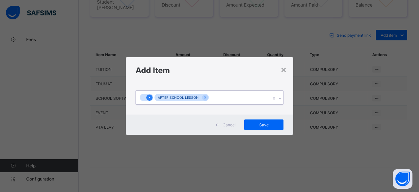
click at [148, 97] on icon at bounding box center [150, 97] width 4 height 5
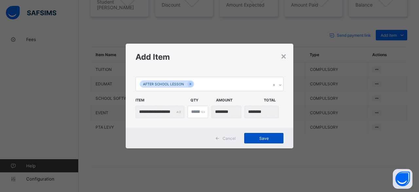
click at [269, 137] on span "Save" at bounding box center [263, 138] width 29 height 5
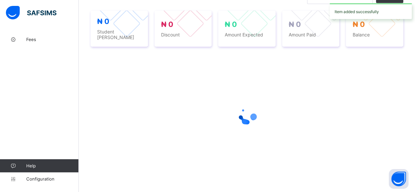
scroll to position [278, 0]
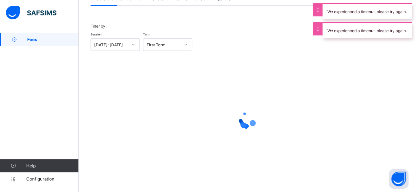
scroll to position [50, 0]
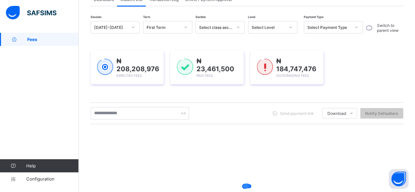
scroll to position [121, 0]
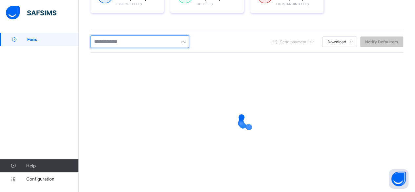
click at [133, 40] on input "text" at bounding box center [139, 41] width 98 height 12
type input "*********"
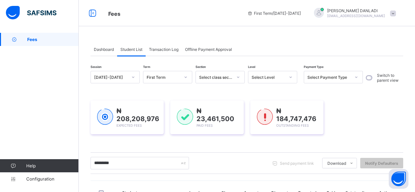
scroll to position [121, 0]
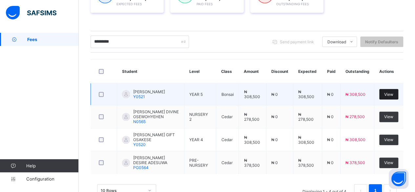
type input "*********"
click at [393, 95] on span "View" at bounding box center [388, 94] width 9 height 5
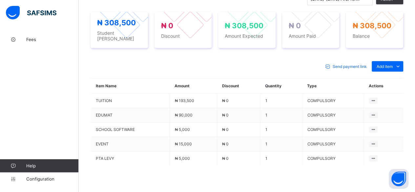
scroll to position [265, 0]
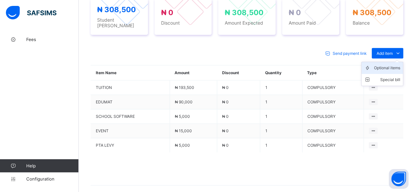
click at [396, 65] on div "Optional items" at bounding box center [387, 68] width 26 height 7
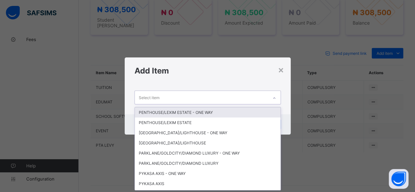
scroll to position [0, 0]
click at [263, 101] on div "Select item" at bounding box center [201, 97] width 133 height 13
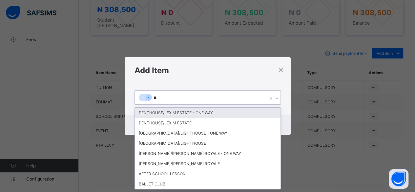
type input "***"
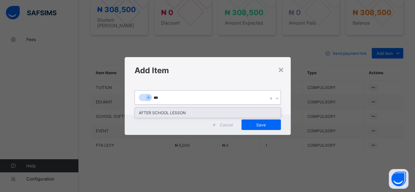
click at [236, 113] on div "AFTER SCHOOL LESSON" at bounding box center [207, 112] width 145 height 10
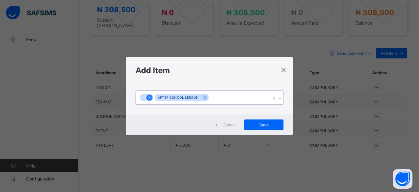
click at [148, 97] on icon at bounding box center [150, 97] width 4 height 5
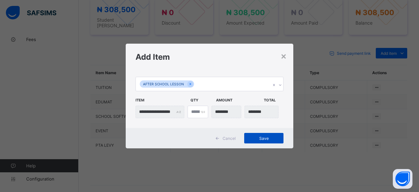
click at [270, 134] on div "Save" at bounding box center [263, 138] width 39 height 10
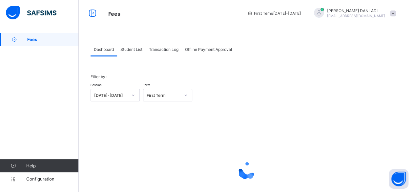
scroll to position [50, 0]
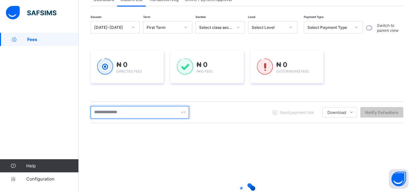
click at [156, 114] on input "text" at bounding box center [139, 112] width 98 height 12
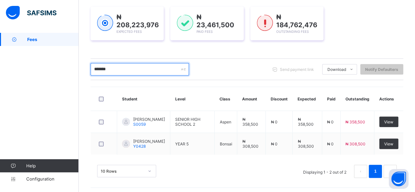
scroll to position [95, 0]
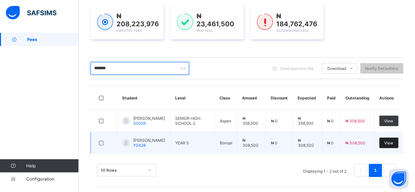
type input "*******"
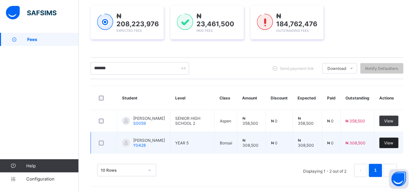
click at [393, 141] on span "View" at bounding box center [388, 142] width 9 height 5
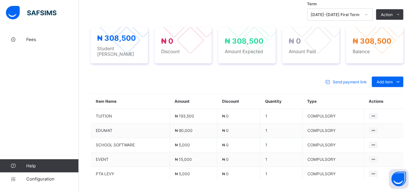
scroll to position [194, 0]
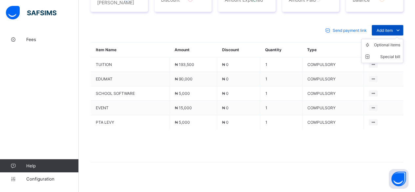
click at [387, 28] on span "Add item" at bounding box center [384, 30] width 16 height 5
click at [389, 42] on div "Optional items" at bounding box center [387, 45] width 26 height 7
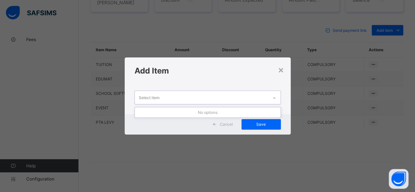
click at [258, 94] on div "Select item" at bounding box center [201, 97] width 133 height 13
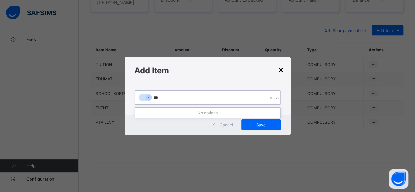
type input "***"
click at [281, 70] on div "×" at bounding box center [281, 69] width 6 height 11
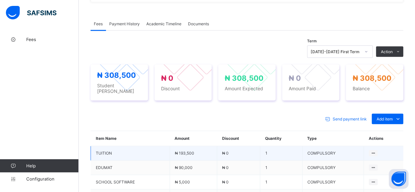
scroll to position [281, 0]
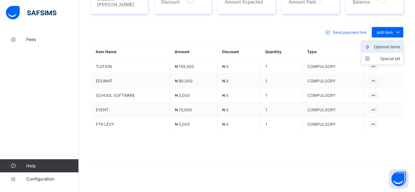
click at [385, 45] on li "Optional items" at bounding box center [381, 47] width 41 height 12
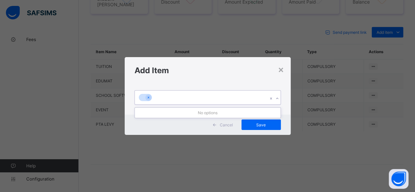
click at [250, 97] on div at bounding box center [201, 97] width 133 height 14
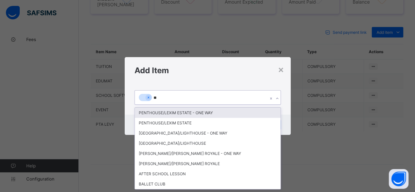
type input "***"
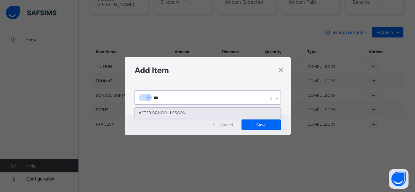
click at [203, 110] on div "AFTER SCHOOL LESSON" at bounding box center [207, 112] width 145 height 10
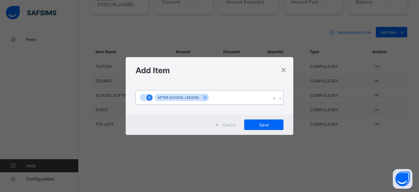
click at [148, 97] on icon at bounding box center [150, 97] width 4 height 5
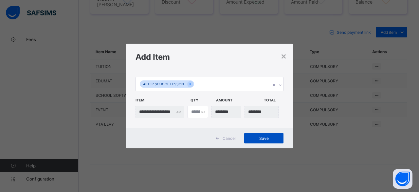
click at [265, 137] on span "Save" at bounding box center [263, 138] width 29 height 5
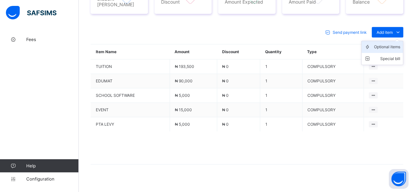
click at [387, 44] on div "Optional items" at bounding box center [387, 47] width 26 height 7
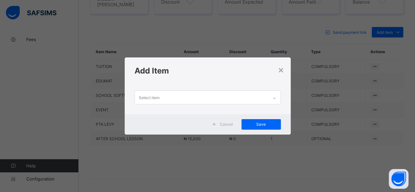
click at [314, 85] on div "× Add Item Select item Cancel Save" at bounding box center [207, 96] width 415 height 192
click at [229, 122] on span "Cancel" at bounding box center [226, 124] width 13 height 5
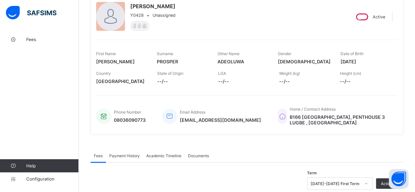
scroll to position [46, 0]
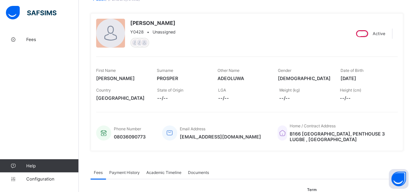
scroll to position [50, 0]
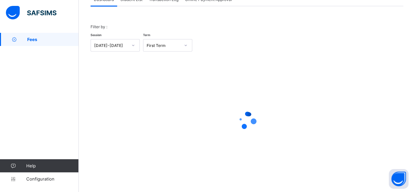
click at [129, 0] on span "Student List" at bounding box center [131, -1] width 22 height 5
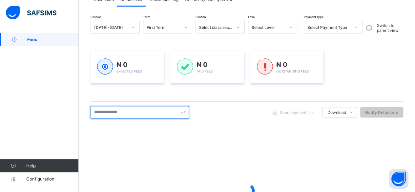
click at [116, 108] on input "text" at bounding box center [139, 112] width 98 height 12
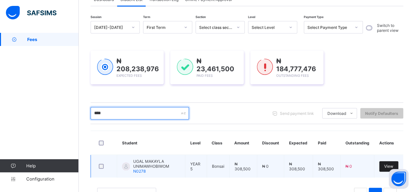
type input "****"
click at [393, 164] on span "View" at bounding box center [388, 166] width 9 height 5
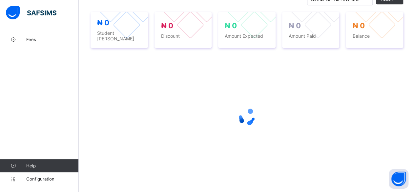
scroll to position [248, 0]
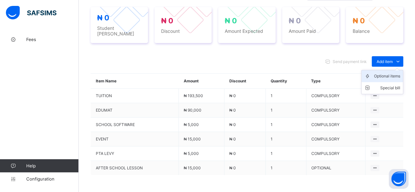
click at [399, 73] on div "Optional items" at bounding box center [387, 76] width 26 height 7
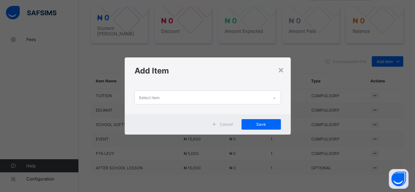
click at [217, 96] on div "Select item" at bounding box center [201, 97] width 133 height 13
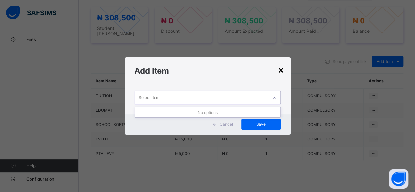
click at [281, 69] on div "×" at bounding box center [281, 69] width 6 height 11
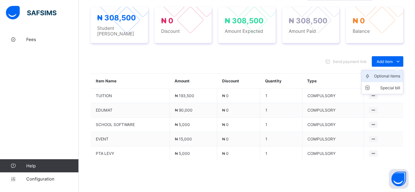
click at [388, 73] on div "Optional items" at bounding box center [387, 76] width 26 height 7
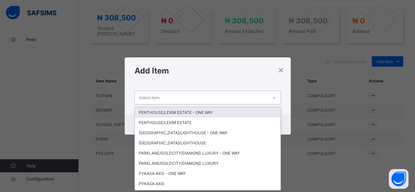
scroll to position [0, 0]
click at [231, 101] on div "Select item" at bounding box center [201, 97] width 133 height 13
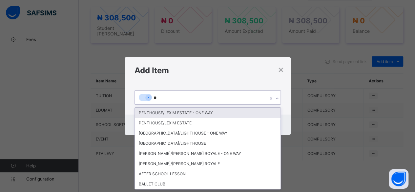
type input "***"
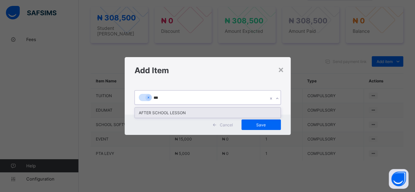
click at [219, 110] on div "AFTER SCHOOL LESSON" at bounding box center [207, 112] width 145 height 10
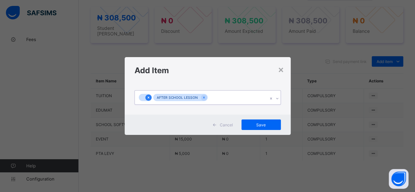
click at [148, 97] on icon at bounding box center [148, 97] width 4 height 5
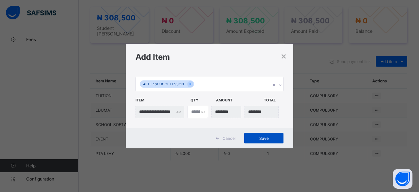
click at [261, 134] on div "Save" at bounding box center [263, 138] width 39 height 10
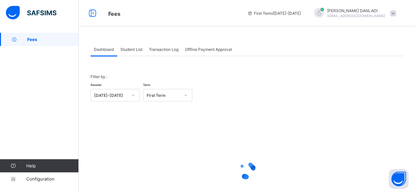
scroll to position [50, 0]
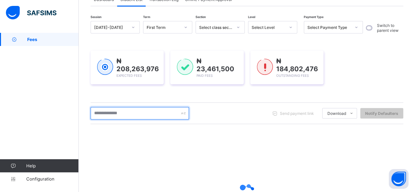
click at [142, 110] on input "text" at bounding box center [139, 113] width 98 height 12
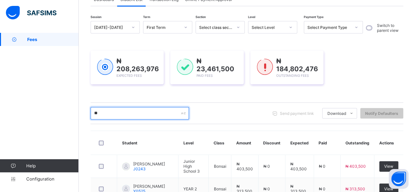
type input "*"
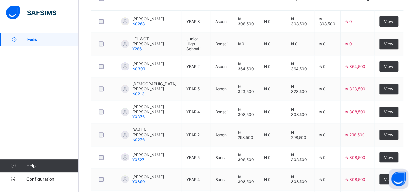
scroll to position [207, 0]
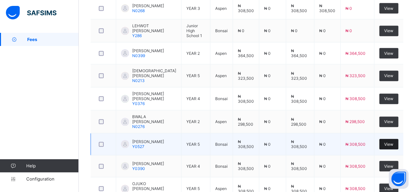
type input "******"
click at [393, 142] on span "View" at bounding box center [388, 144] width 9 height 5
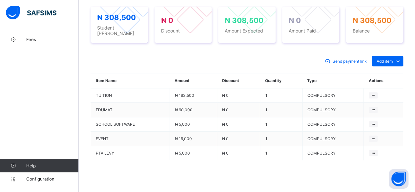
scroll to position [286, 0]
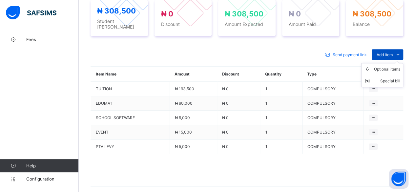
click at [387, 52] on span "Add item" at bounding box center [384, 54] width 16 height 5
click at [386, 66] on div "Optional items" at bounding box center [387, 69] width 26 height 7
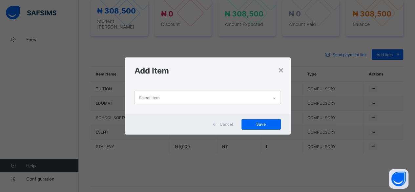
scroll to position [0, 0]
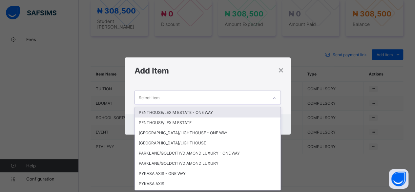
click at [216, 100] on div "Select item" at bounding box center [201, 97] width 133 height 13
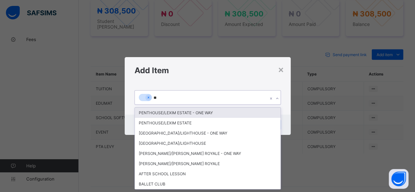
type input "***"
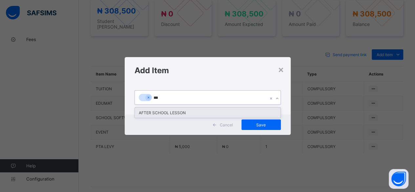
click at [204, 111] on div "AFTER SCHOOL LESSON" at bounding box center [207, 112] width 145 height 10
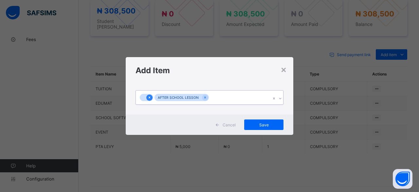
click at [149, 98] on icon at bounding box center [150, 97] width 4 height 5
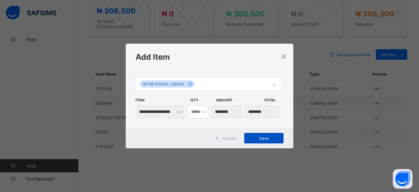
click at [258, 138] on span "Save" at bounding box center [263, 138] width 29 height 5
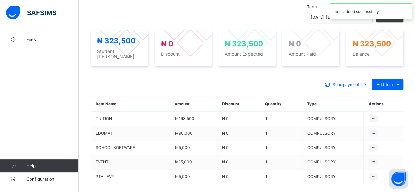
scroll to position [286, 0]
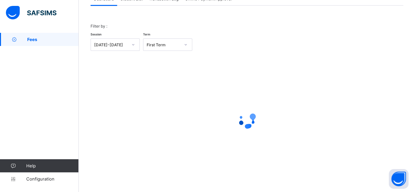
scroll to position [50, 0]
